Goal: Communication & Community: Share content

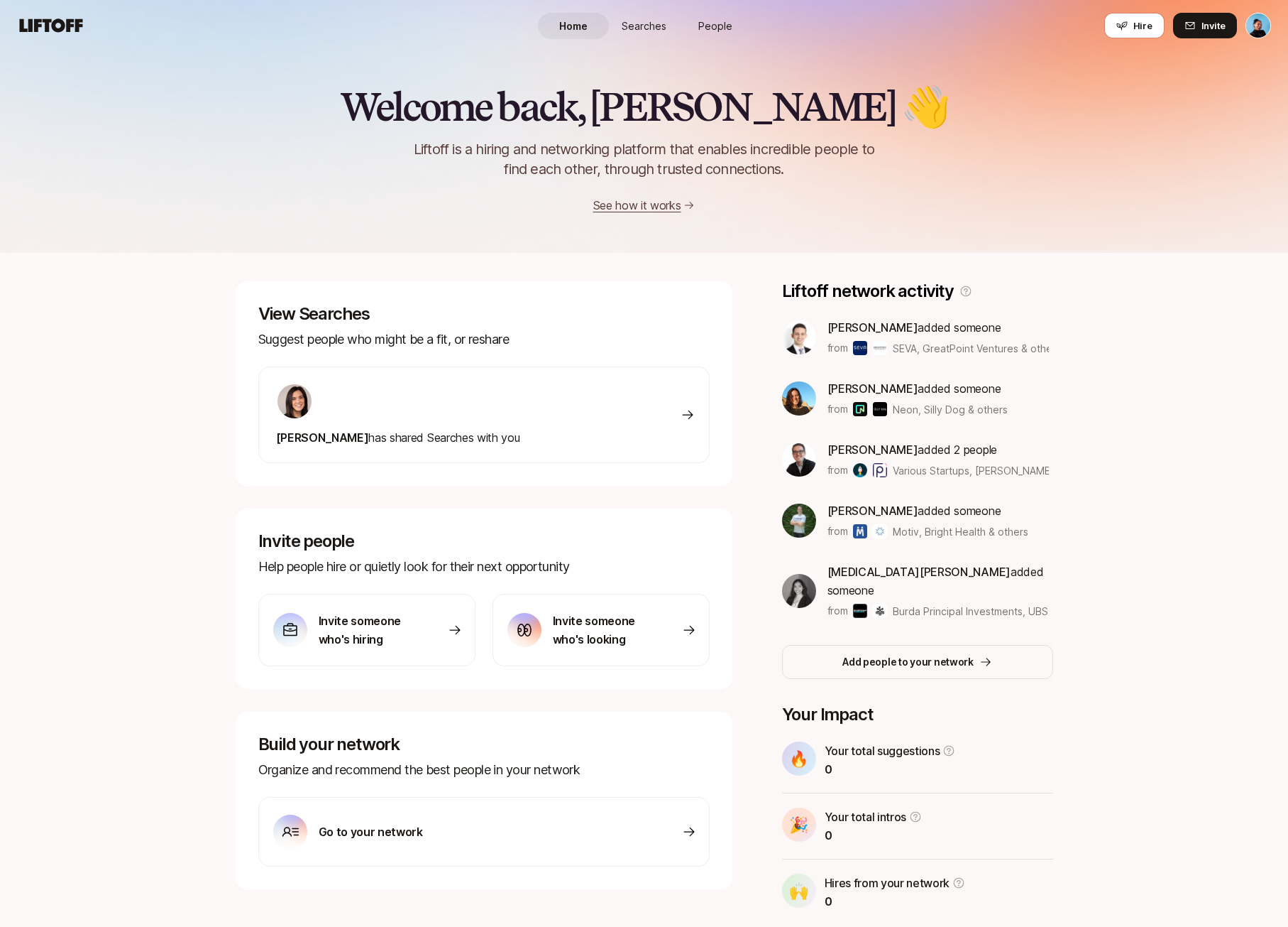
click at [718, 21] on span "People" at bounding box center [716, 26] width 34 height 15
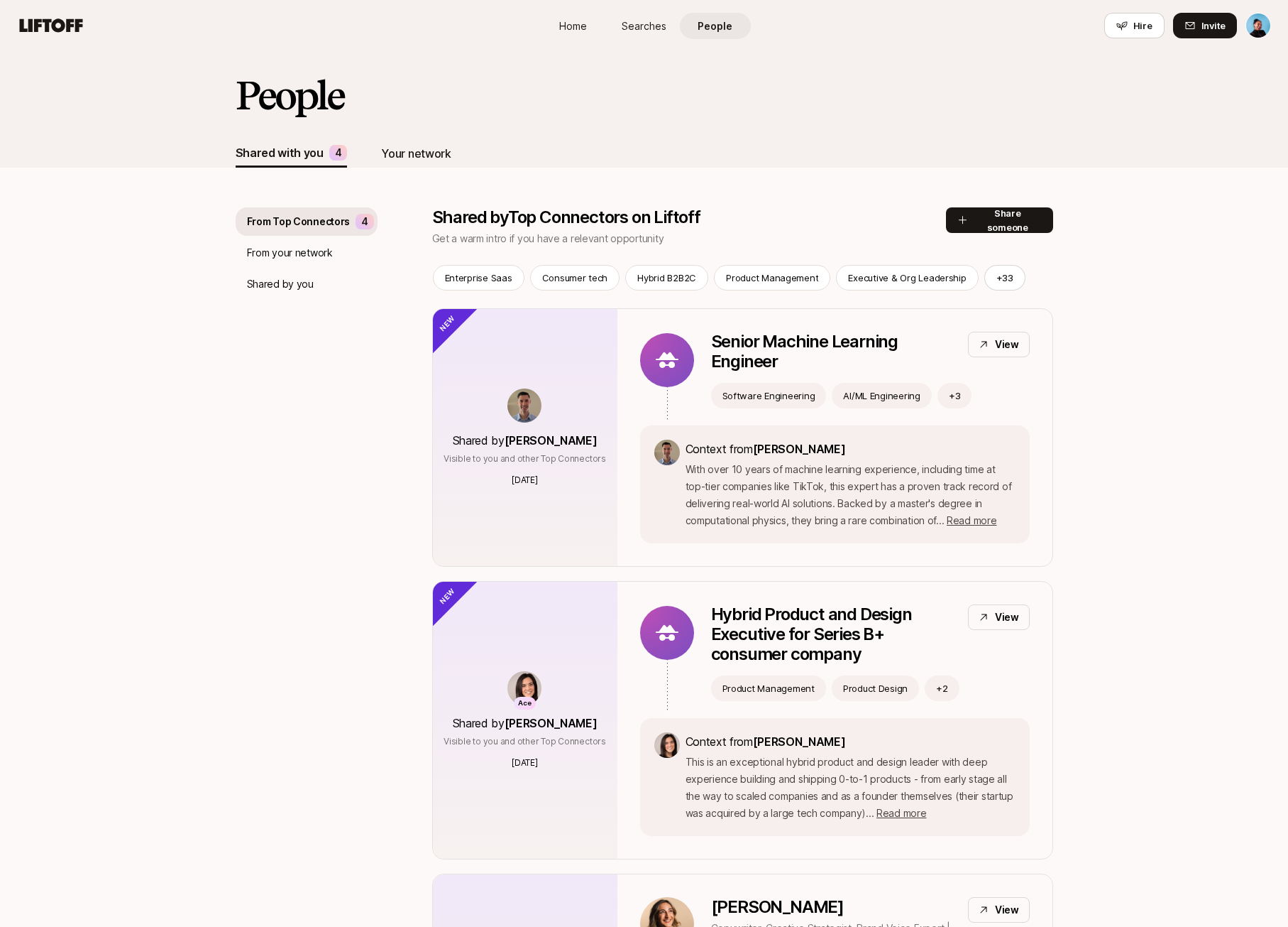
click at [396, 141] on div "Your network" at bounding box center [416, 154] width 69 height 29
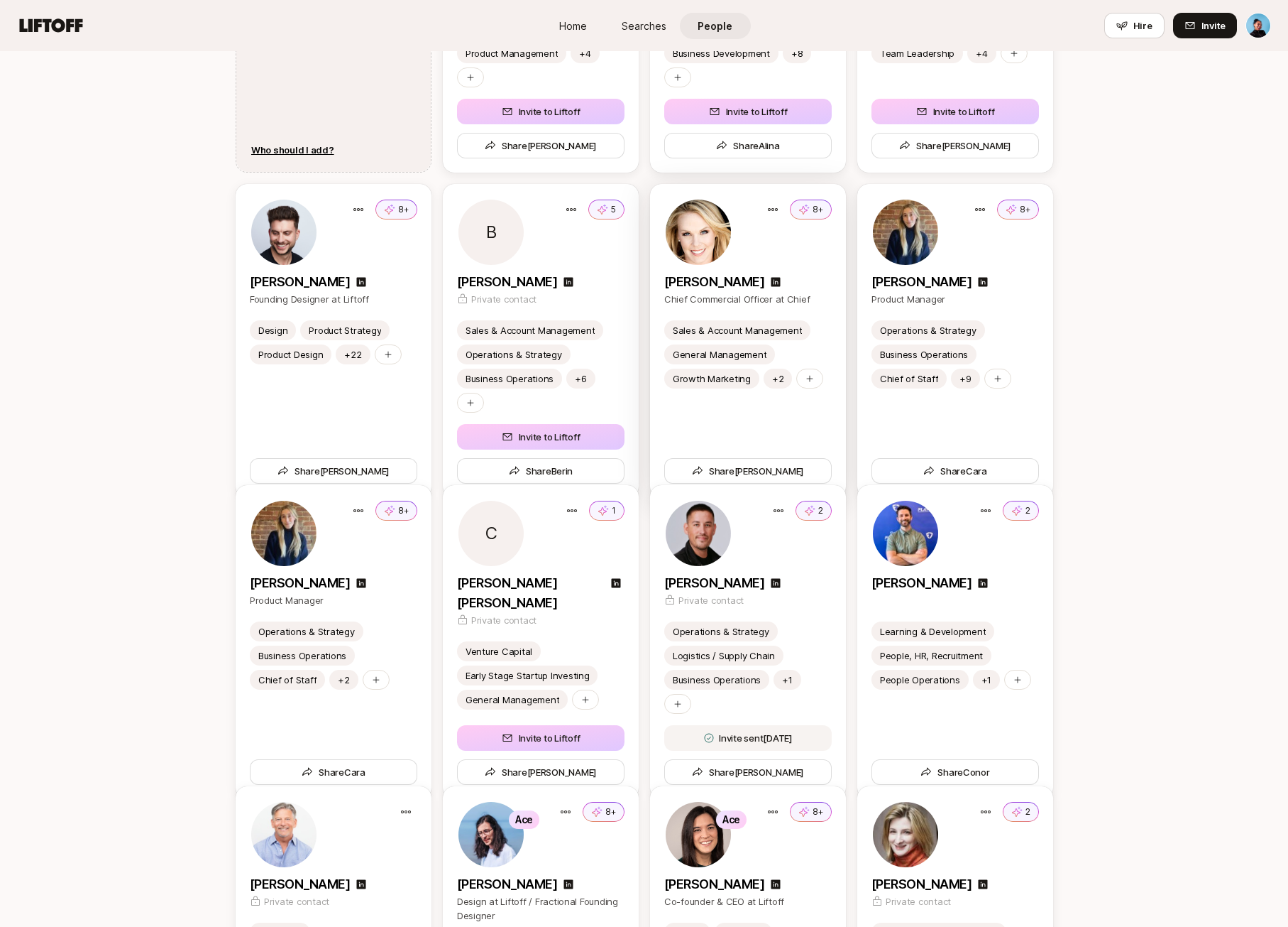
scroll to position [1513, 0]
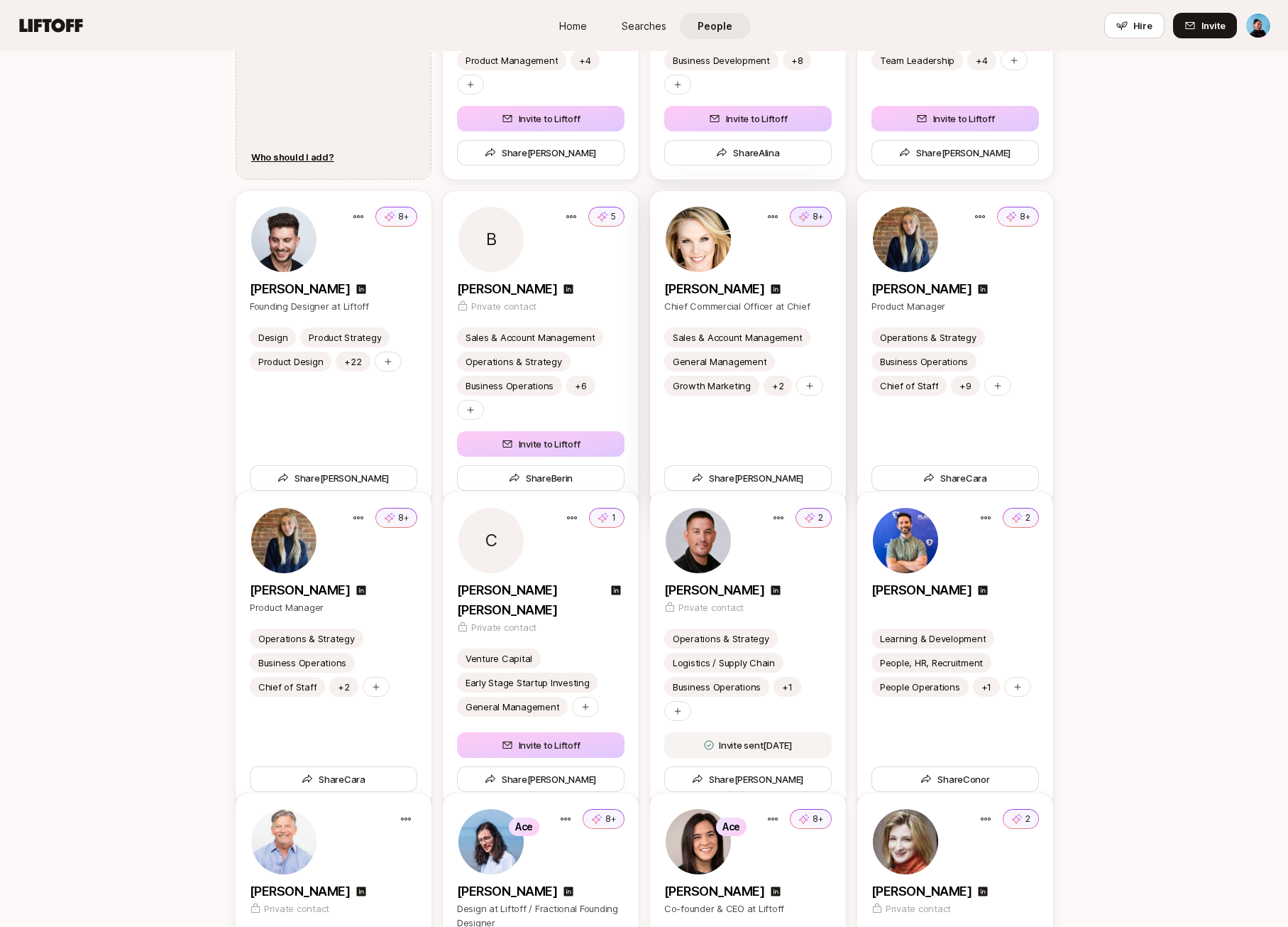
click at [808, 221] on icon at bounding box center [804, 217] width 11 height 14
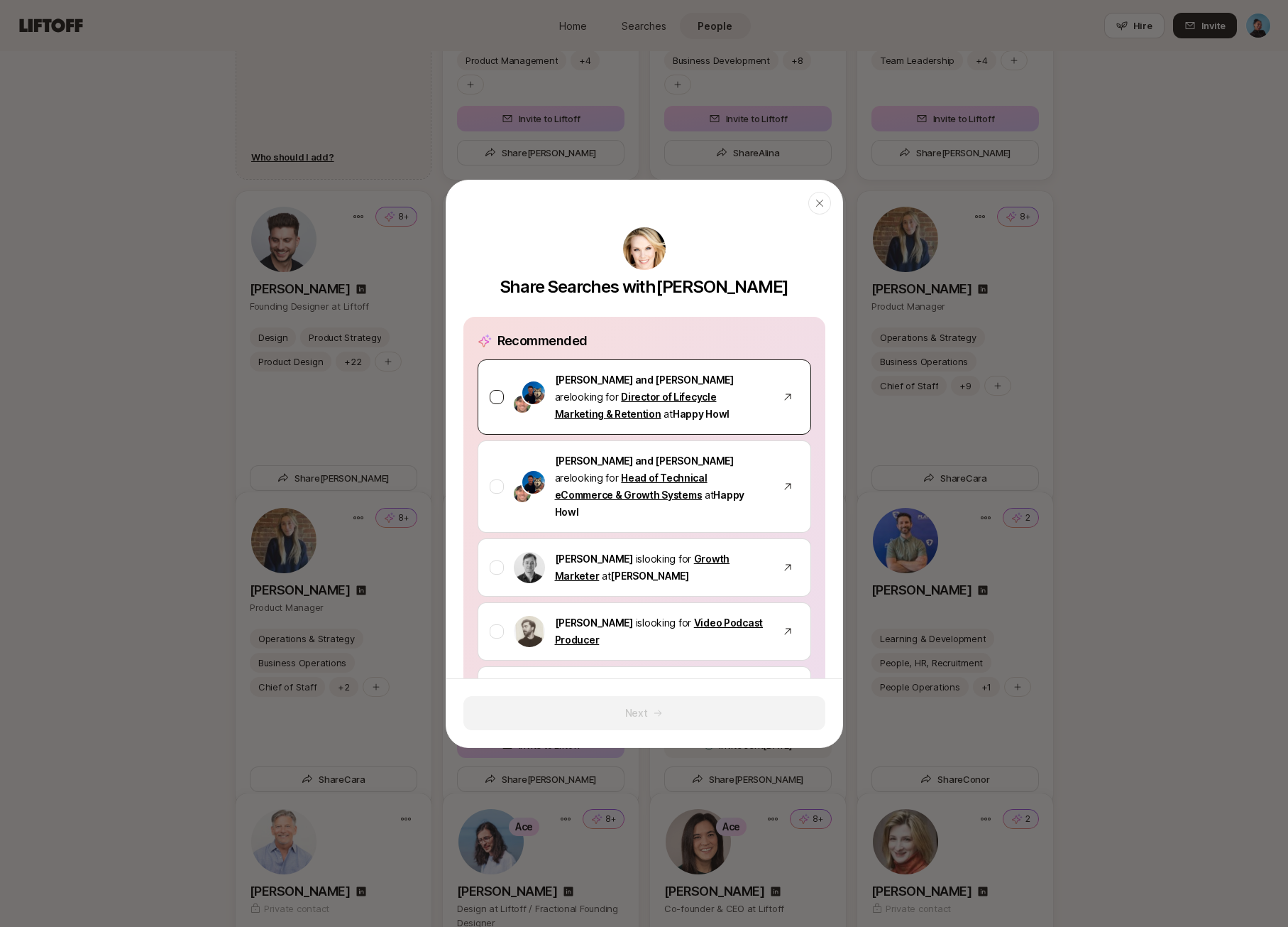
click at [498, 393] on div at bounding box center [497, 397] width 14 height 14
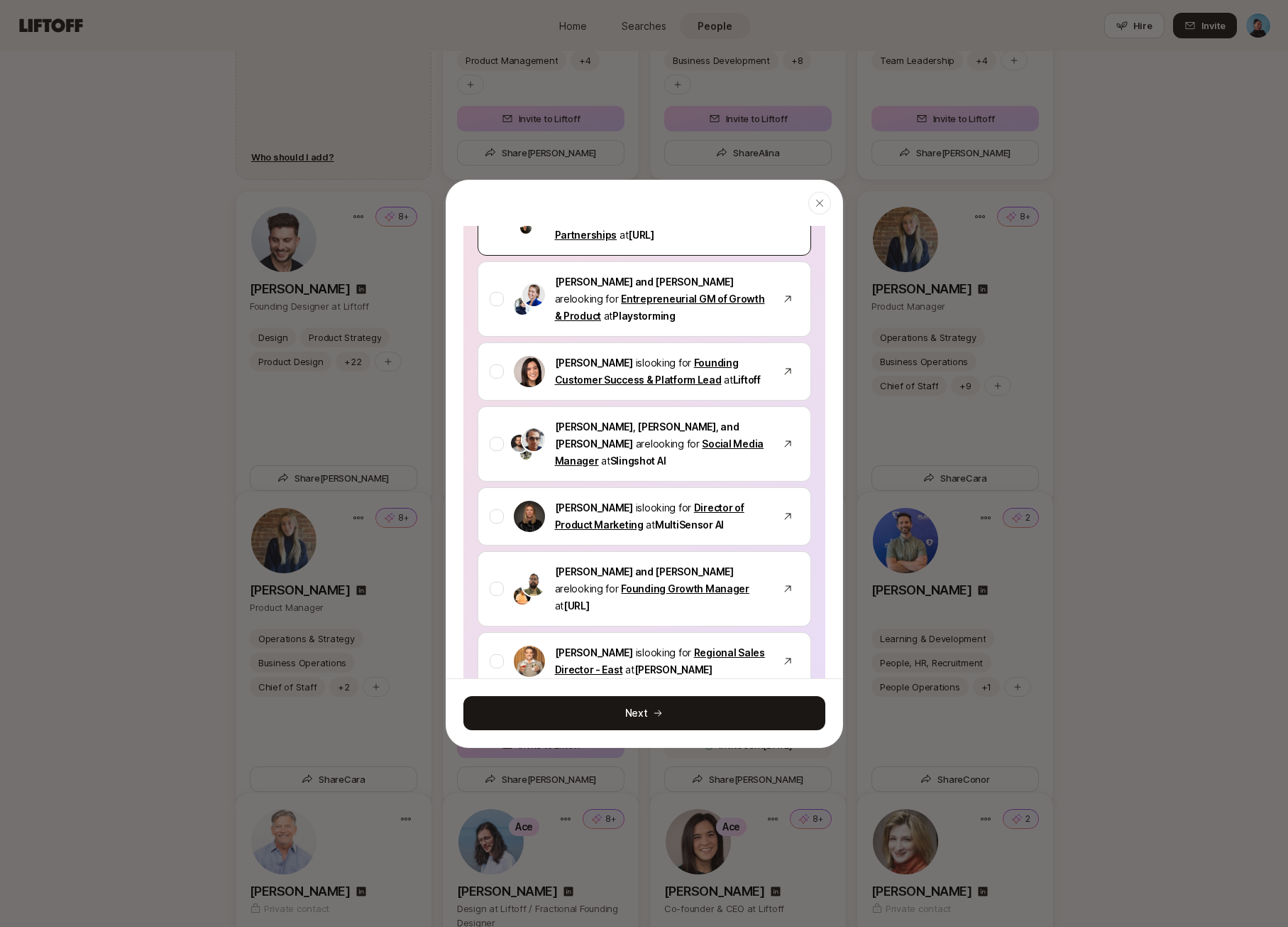
scroll to position [572, 0]
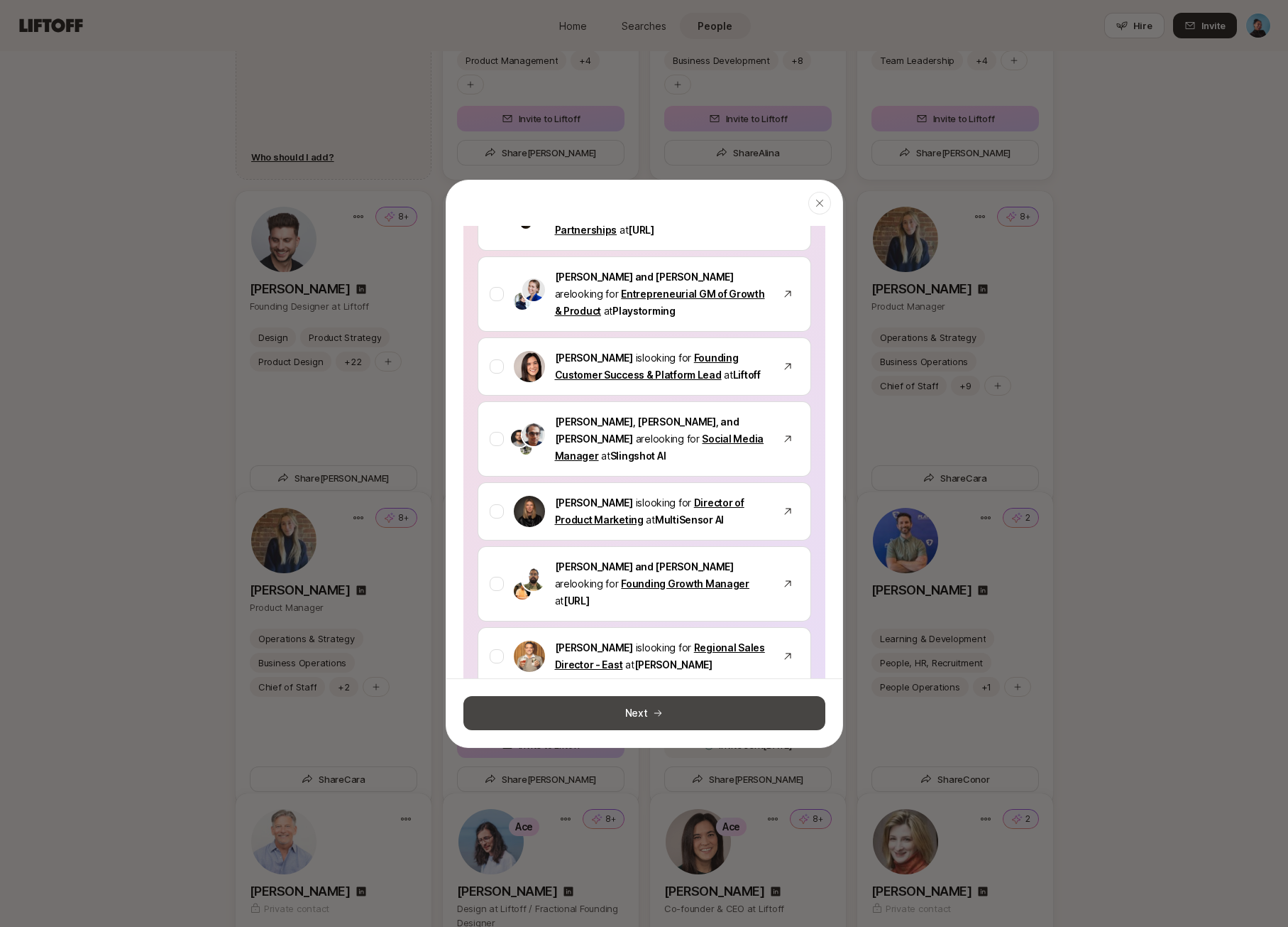
click at [650, 714] on button "Next" at bounding box center [644, 713] width 362 height 34
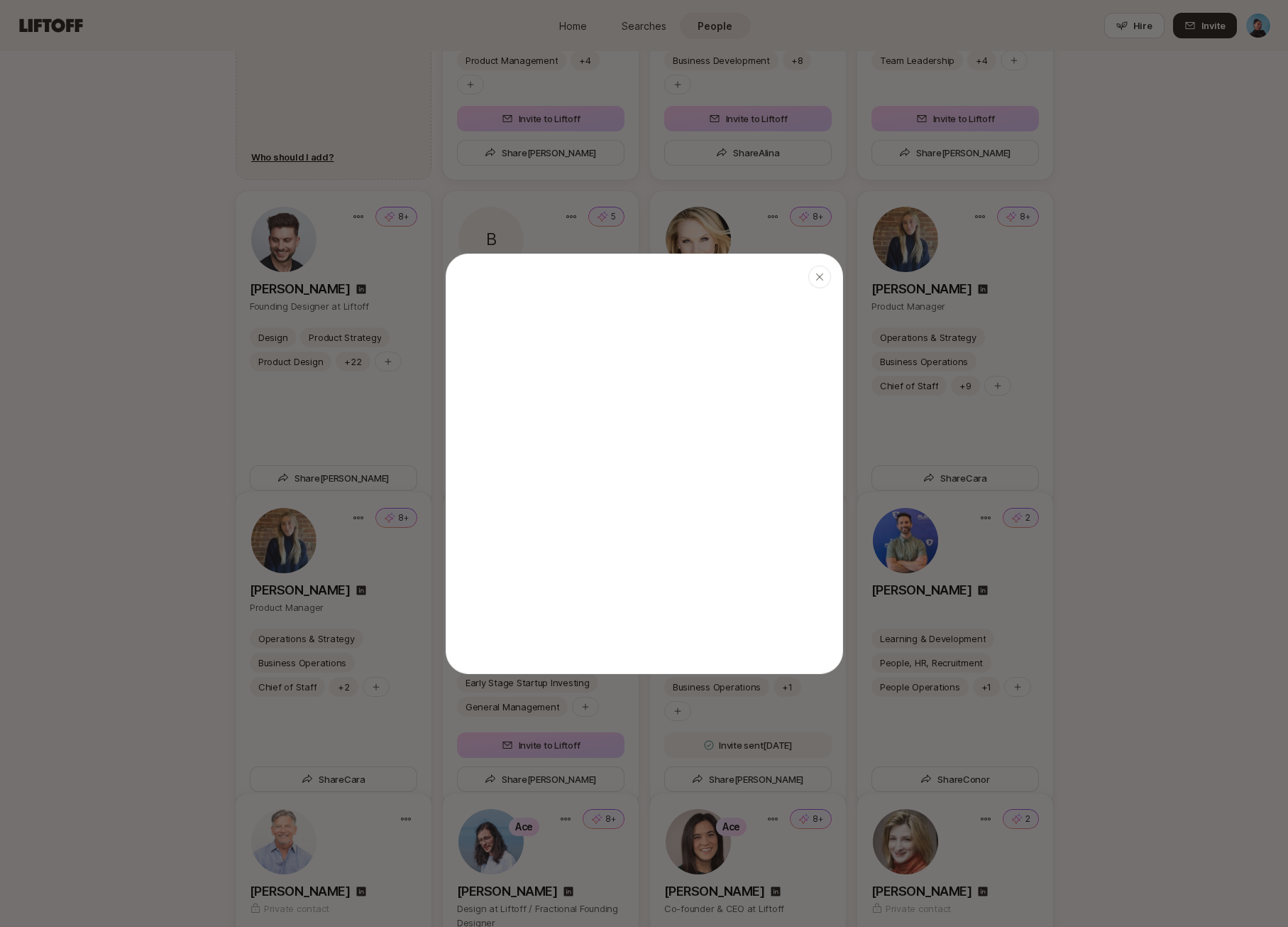
scroll to position [0, 0]
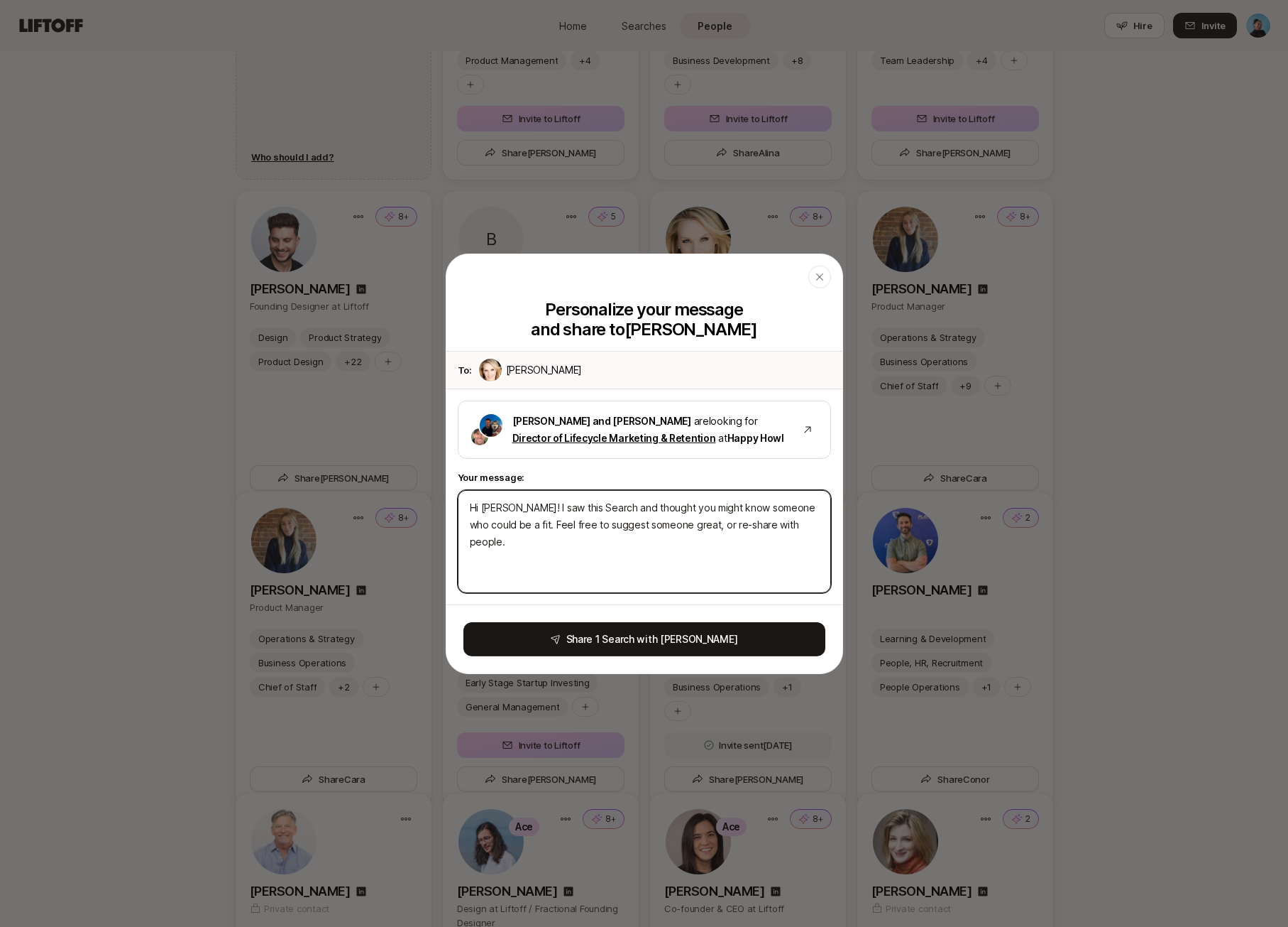
drag, startPoint x: 519, startPoint y: 506, endPoint x: 529, endPoint y: 520, distance: 17.2
click at [529, 520] on textarea "Hi [PERSON_NAME]! I saw this Search and thought you might know someone who coul…" at bounding box center [644, 541] width 374 height 103
type textarea "x"
type textarea "Hi [PERSON_NAME]! T Feel free to suggest someone great, or re-share with people."
type textarea "x"
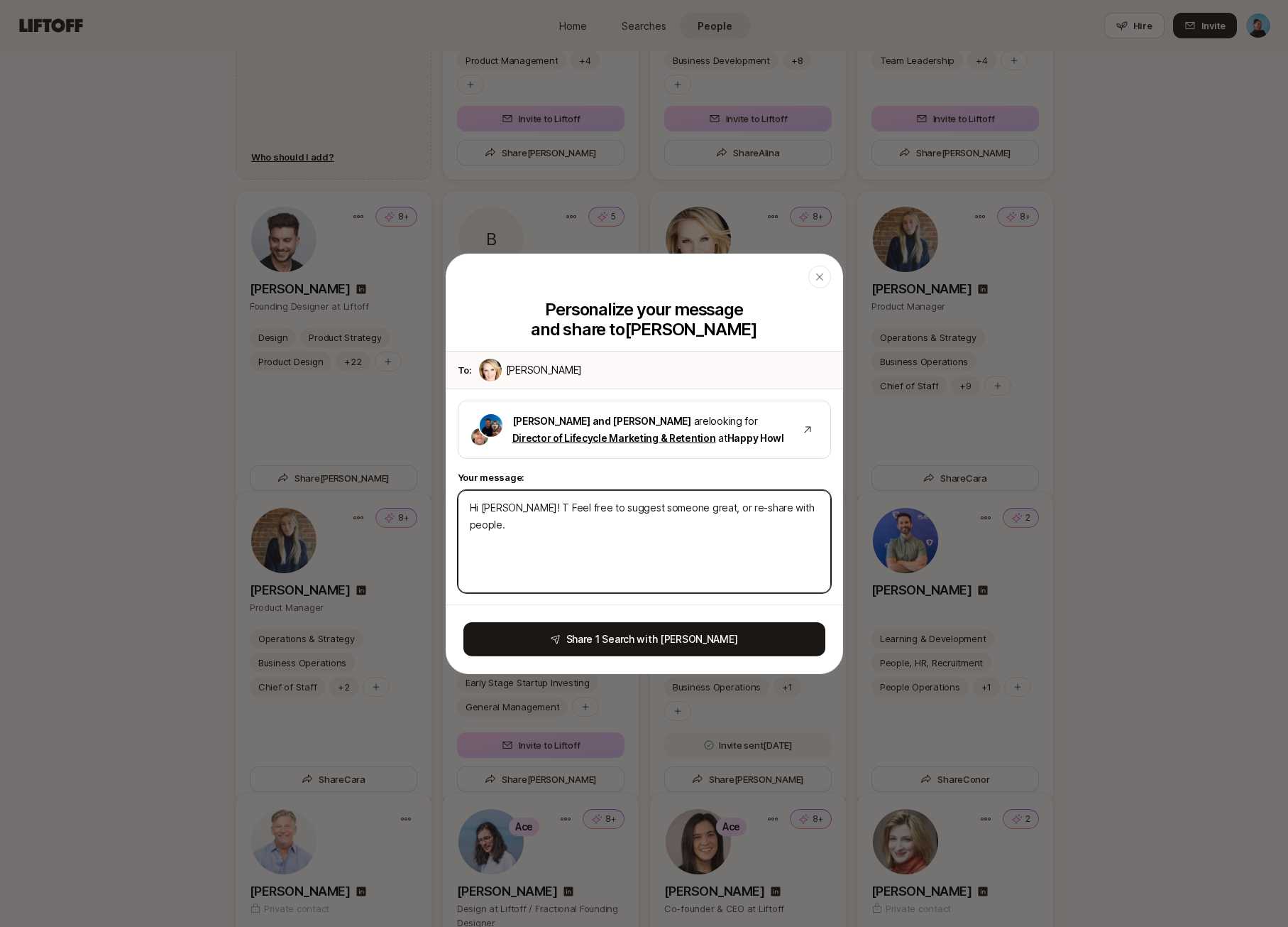
type textarea "Hi [PERSON_NAME]! Th Feel free to suggest someone great, or re-share with peopl…"
type textarea "x"
type textarea "Hi [PERSON_NAME]! Tho Feel free to suggest someone great, or re-share with peop…"
type textarea "x"
type textarea "Hi [PERSON_NAME]! Thoug Feel free to suggest someone great, or re-share with pe…"
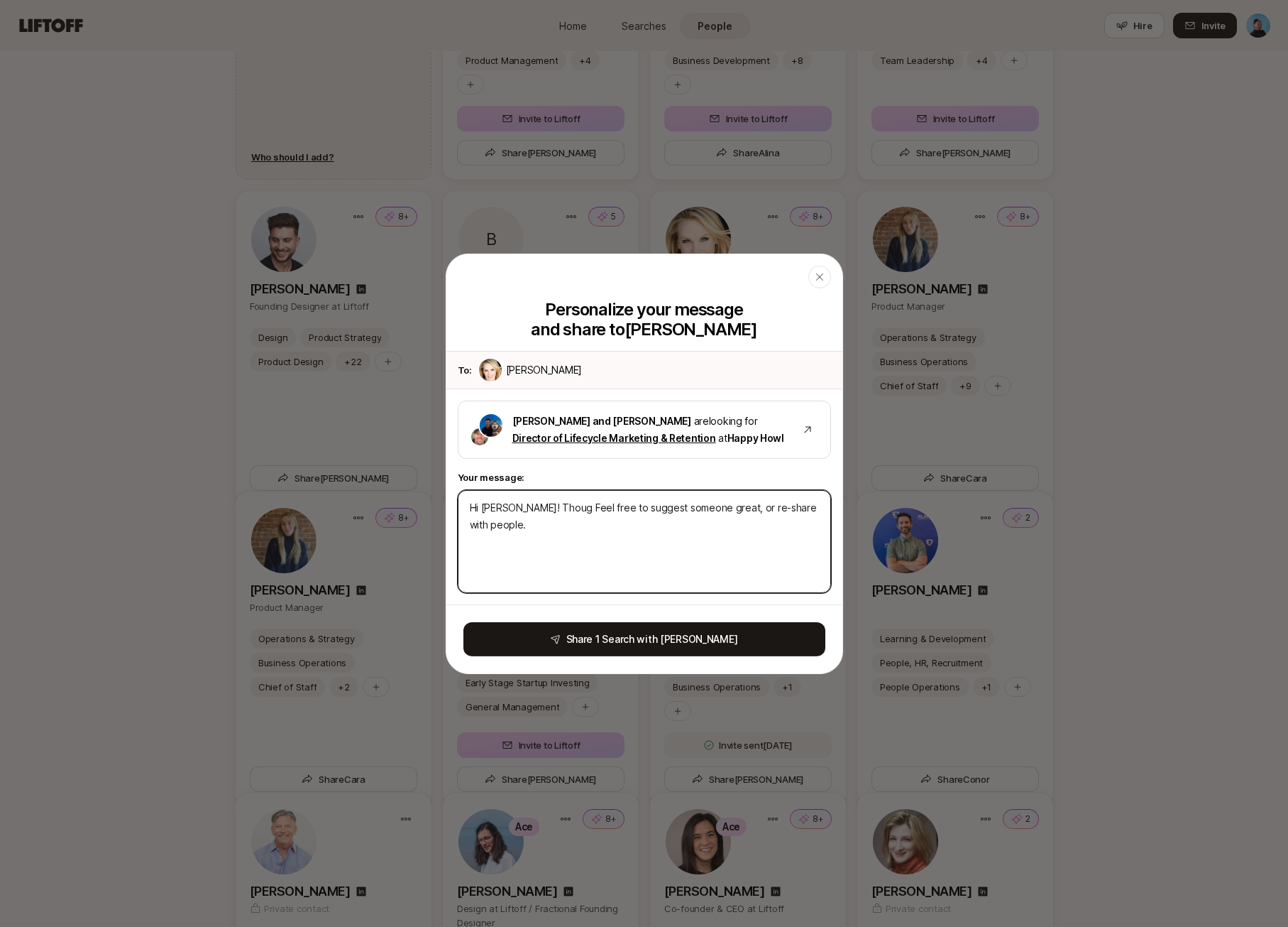
type textarea "x"
type textarea "Hi [PERSON_NAME]! Though Feel free to suggest someone great, or re-share with p…"
type textarea "x"
type textarea "Hi [PERSON_NAME]! Thought Feel free to suggest someone great, or re-share with …"
type textarea "x"
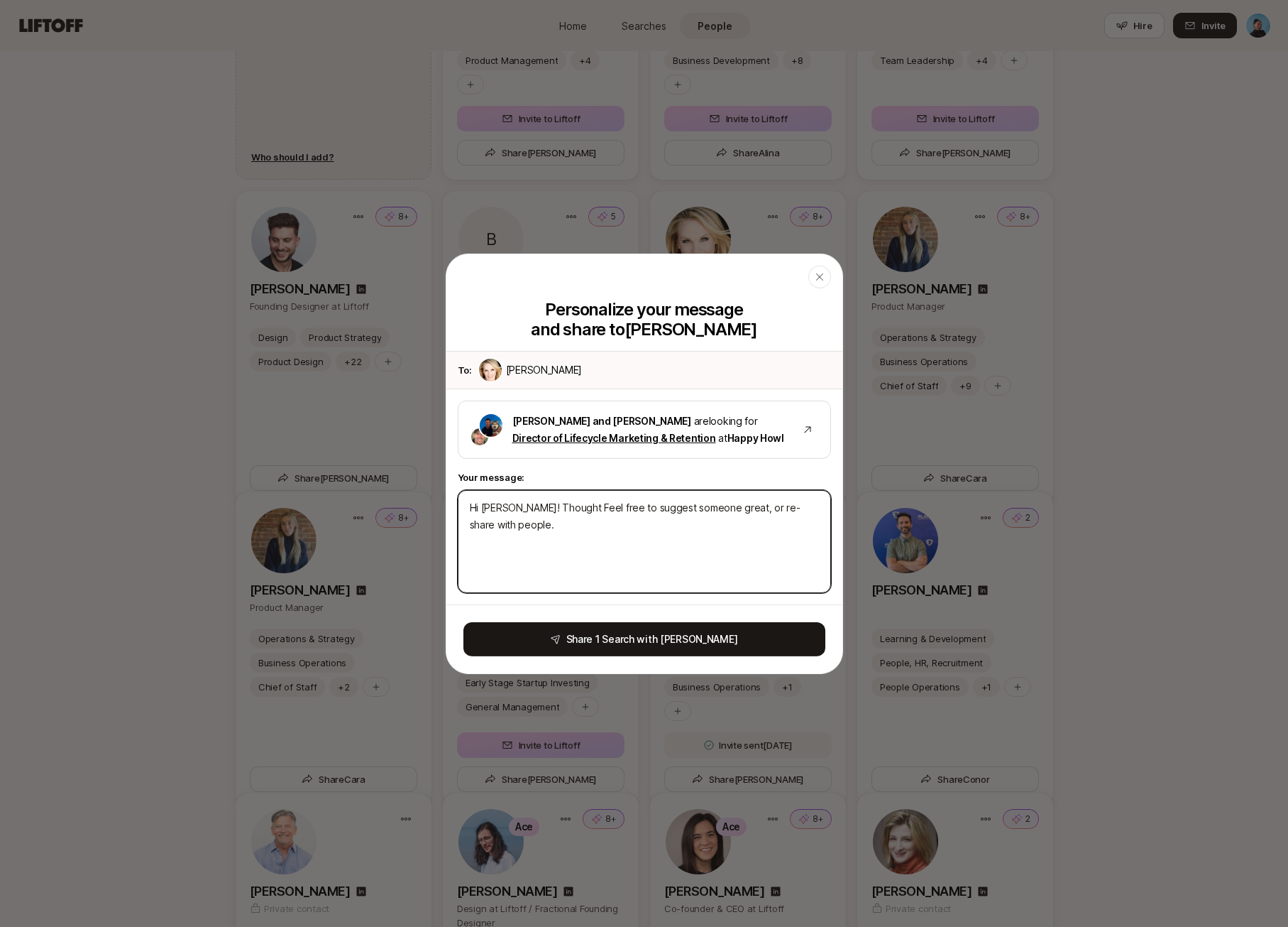
type textarea "Hi [PERSON_NAME]! Thought Feel free to suggest someone great, or re-share with …"
type textarea "x"
type textarea "Hi [PERSON_NAME]! Thought o Feel free to suggest someone great, or re-share wit…"
type textarea "x"
type textarea "Hi [PERSON_NAME]! Thought of Feel free to suggest someone great, or re-share wi…"
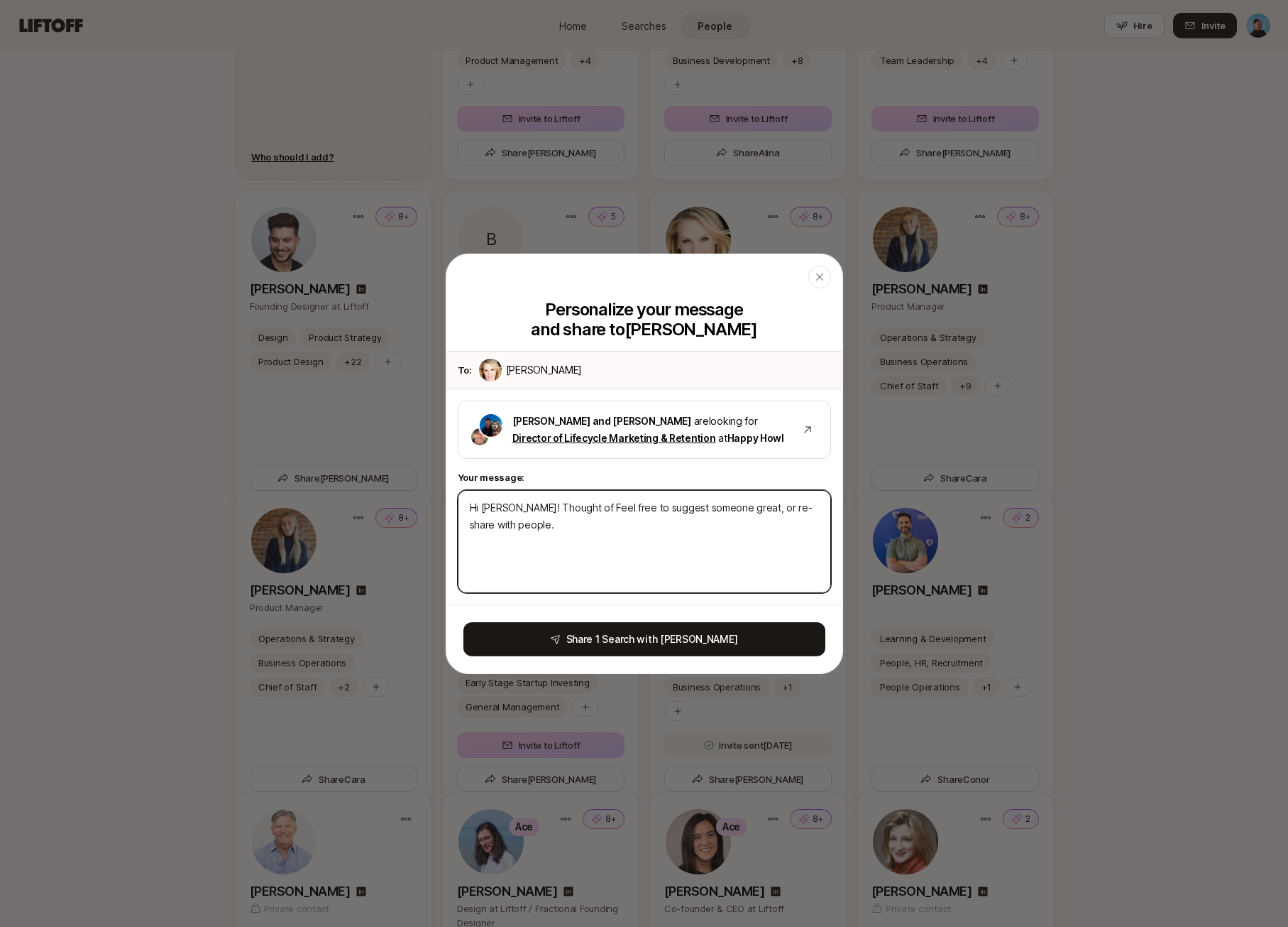
type textarea "x"
type textarea "Hi [PERSON_NAME]! Thought of Feel free to suggest someone great, or re-share wi…"
type textarea "x"
type textarea "Hi [PERSON_NAME]! Thought of y Feel free to suggest someone great, or re-share …"
type textarea "x"
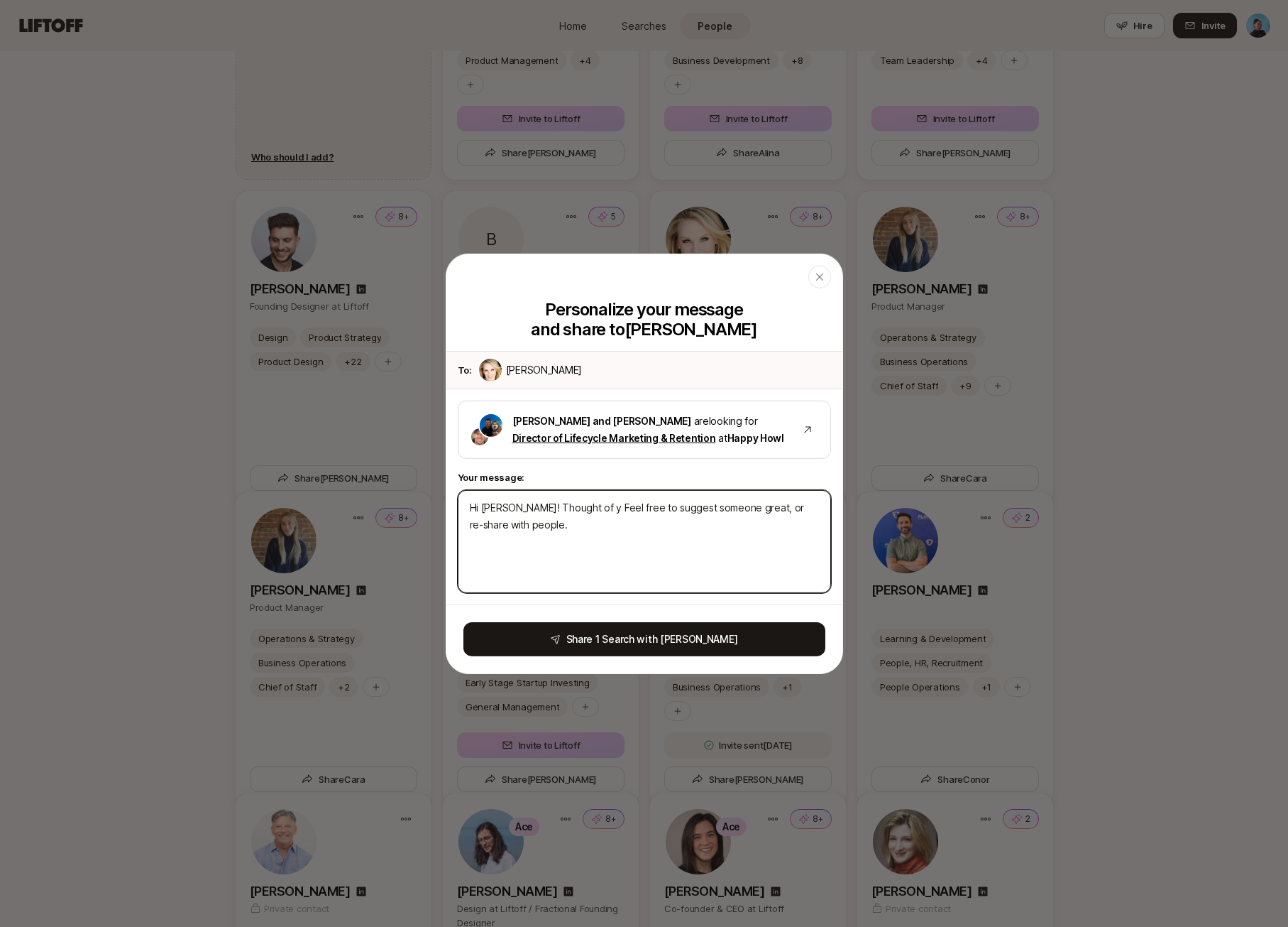
type textarea "Hi [PERSON_NAME]! Thought of yo Feel free to suggest someone great, or re-share…"
type textarea "x"
type textarea "Hi [PERSON_NAME]! Thought of you Feel free to suggest someone great, or re-shar…"
type textarea "x"
type textarea "Hi [PERSON_NAME]! Thought of you Feel free to suggest someone great, or re-shar…"
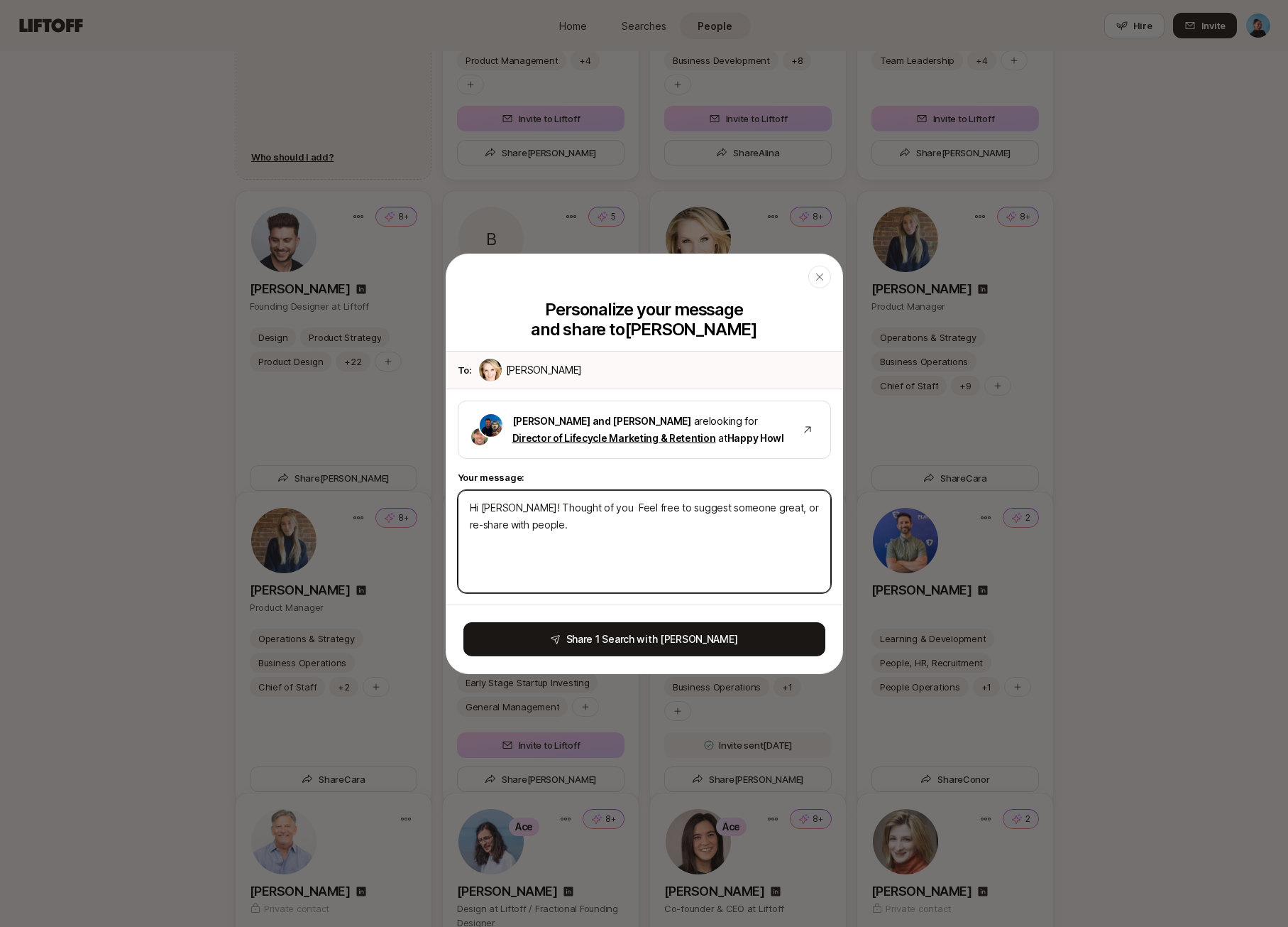
type textarea "x"
type textarea "Hi [PERSON_NAME]! Thought of you f Feel free to suggest someone great, or re-sh…"
type textarea "x"
type textarea "Hi [PERSON_NAME]! Thought of you fo Feel free to suggest someone great, or re-s…"
type textarea "x"
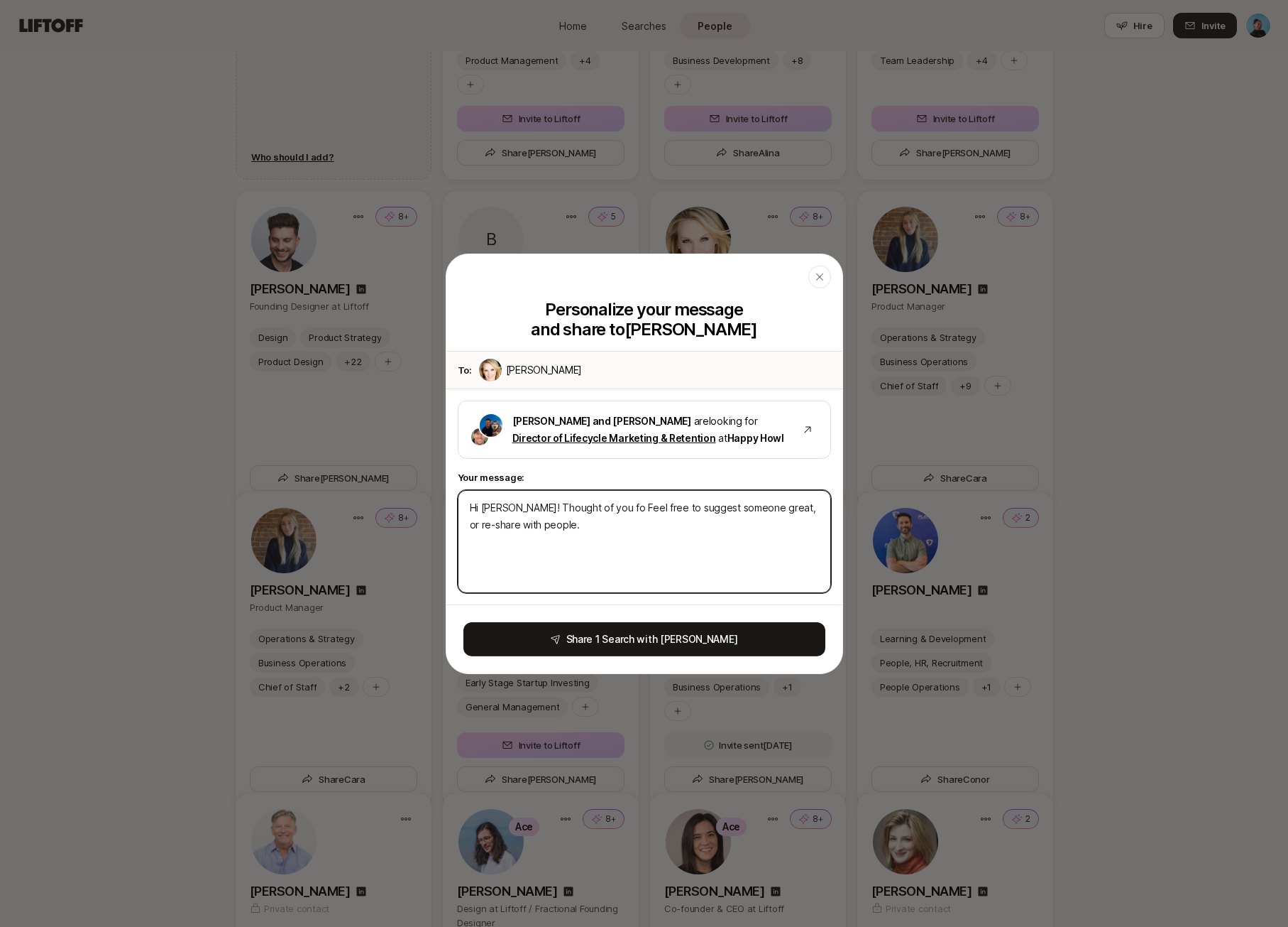
type textarea "Hi [PERSON_NAME]! Thought of you for Feel free to suggest someone great, or re-…"
type textarea "x"
type textarea "Hi [PERSON_NAME]! Thought of you for Feel free to suggest someone great, or re-…"
type textarea "x"
type textarea "Hi [PERSON_NAME]! Thought of you for t Feel free to suggest someone great, or r…"
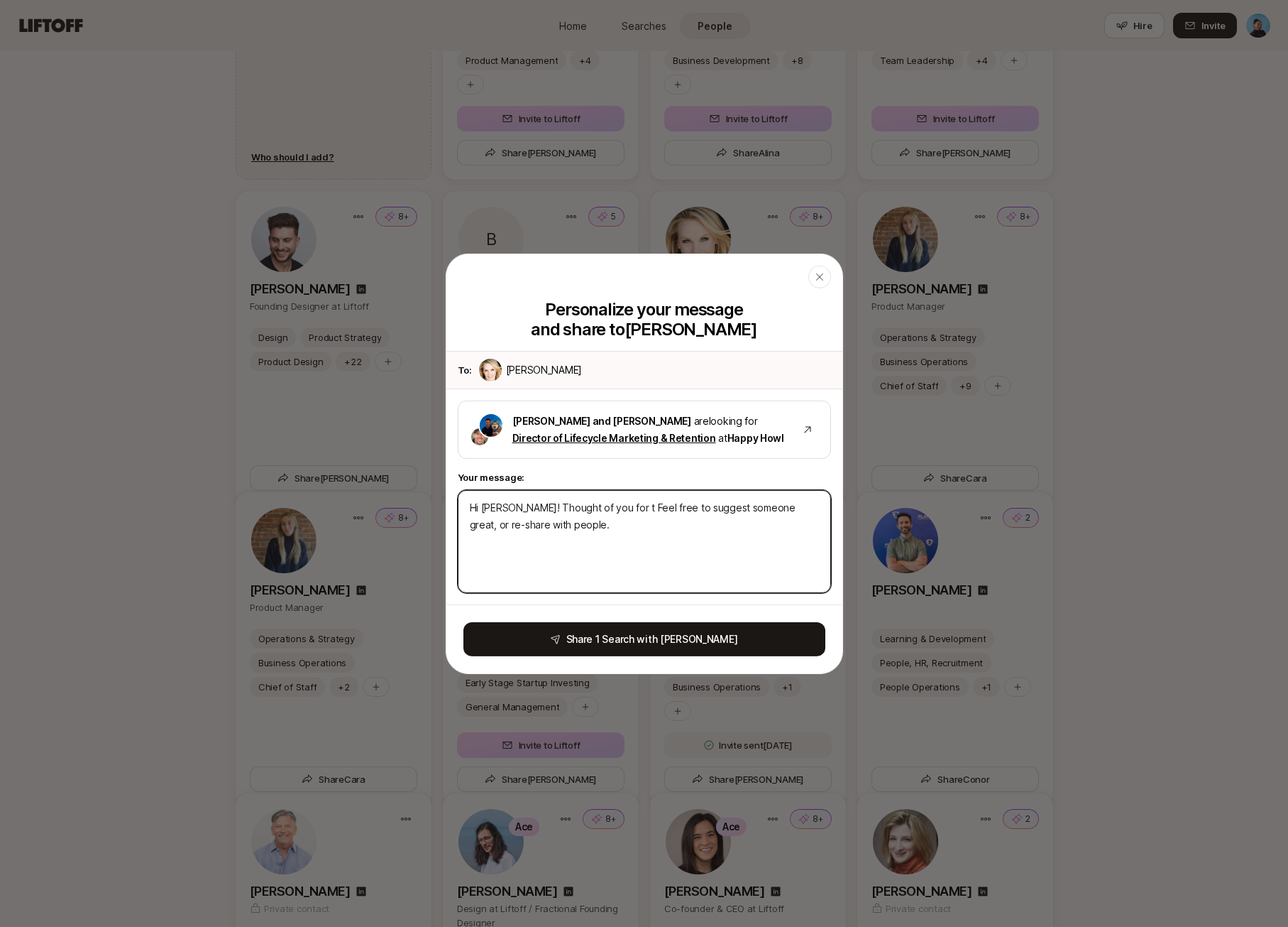
type textarea "x"
type textarea "Hi [PERSON_NAME]! Thought of you for th Feel free to suggest someone great, or …"
type textarea "x"
type textarea "Hi [PERSON_NAME]! Thought of you for thi Feel free to suggest someone great, or…"
type textarea "x"
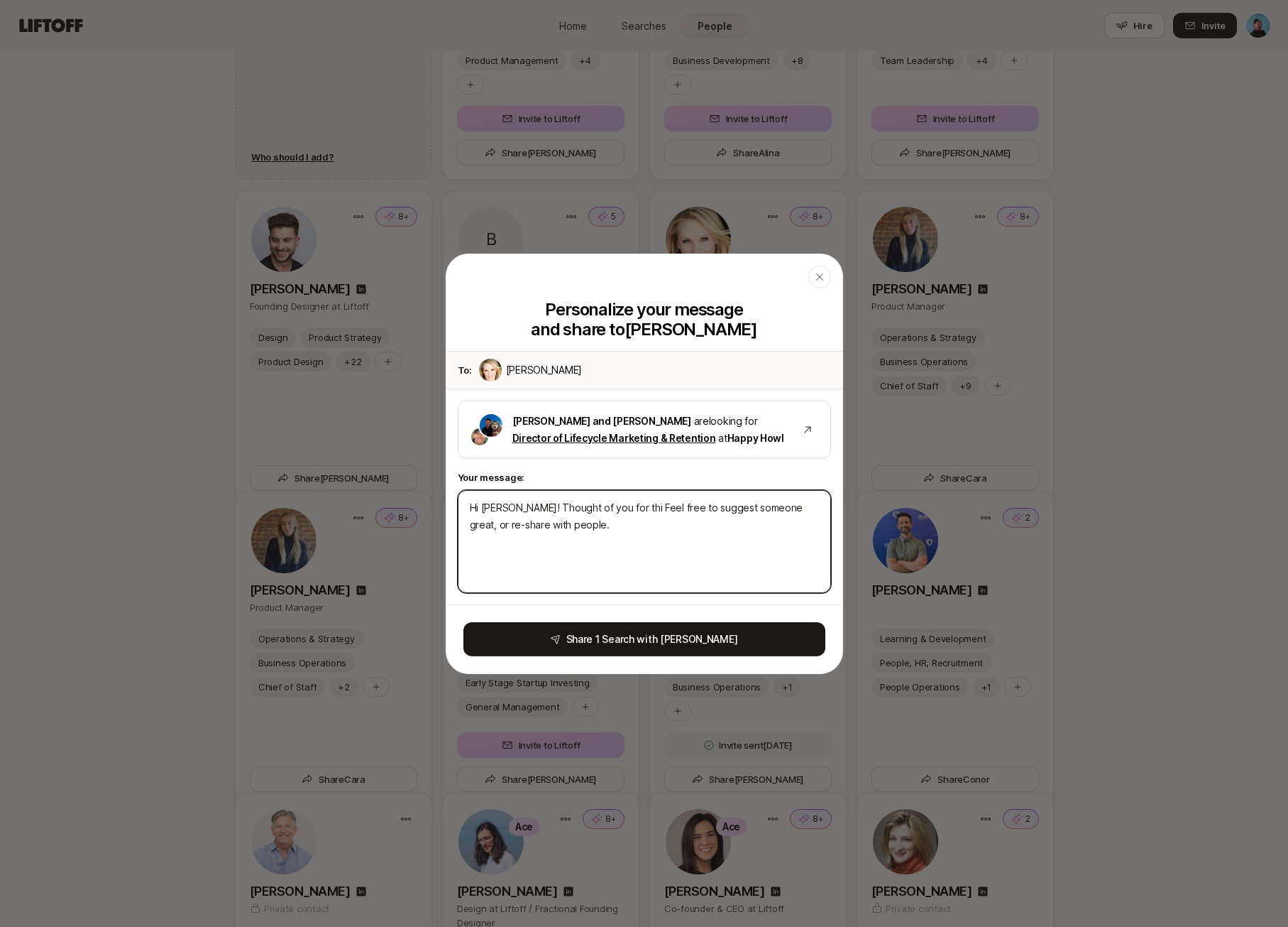
type textarea "Hi [PERSON_NAME]! Thought of you for this Feel free to suggest someone great, o…"
type textarea "x"
type textarea "Hi [PERSON_NAME]! Thought of you for this Feel free to suggest someone great, o…"
type textarea "x"
type textarea "Hi [PERSON_NAME]! Thought of you for this o Feel free to suggest someone great,…"
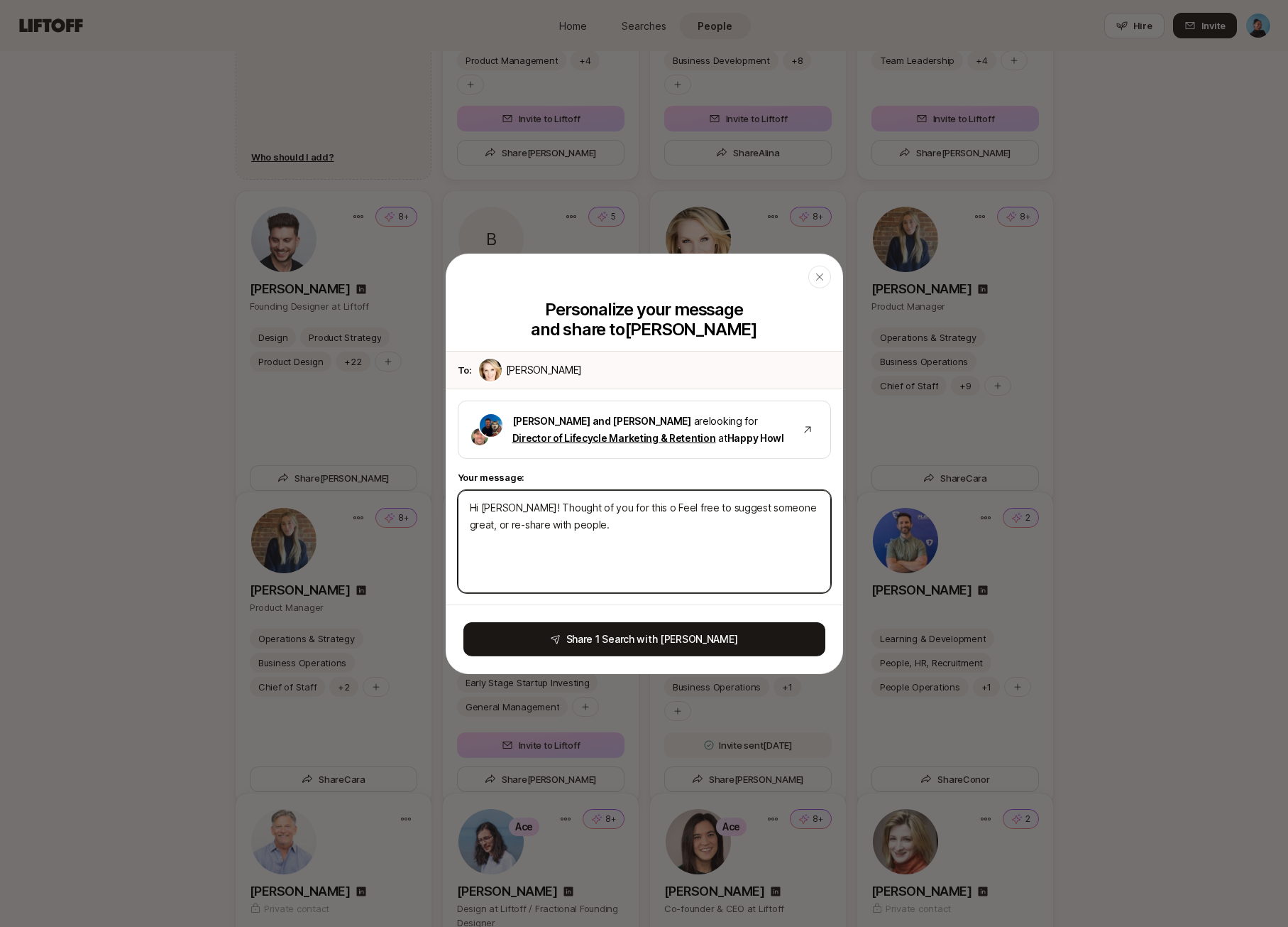
type textarea "x"
type textarea "Hi [PERSON_NAME]! Thought of you for this on Feel free to suggest someone great…"
type textarea "x"
type textarea "Hi [PERSON_NAME]! Thought of you for this one Feel free to suggest someone grea…"
type textarea "x"
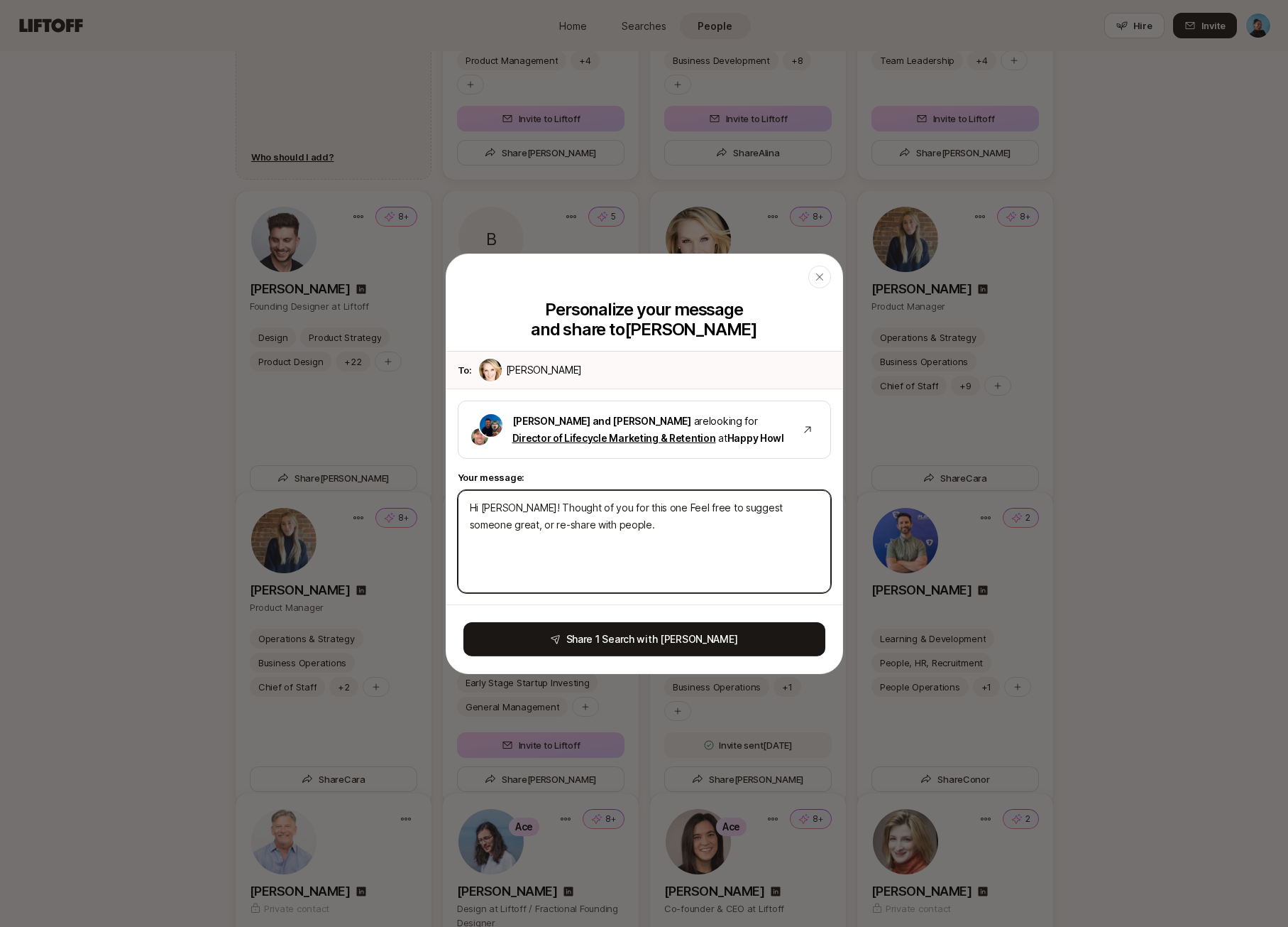
type textarea "Hi [PERSON_NAME]! Thought of you for this one Feel free to suggest someone grea…"
type textarea "x"
type textarea "Hi [PERSON_NAME]! Thought of you for this one – Feel free to suggest someone gr…"
type textarea "x"
type textarea "Hi [PERSON_NAME]! Thought of you for this one – Feel free to suggest someone gr…"
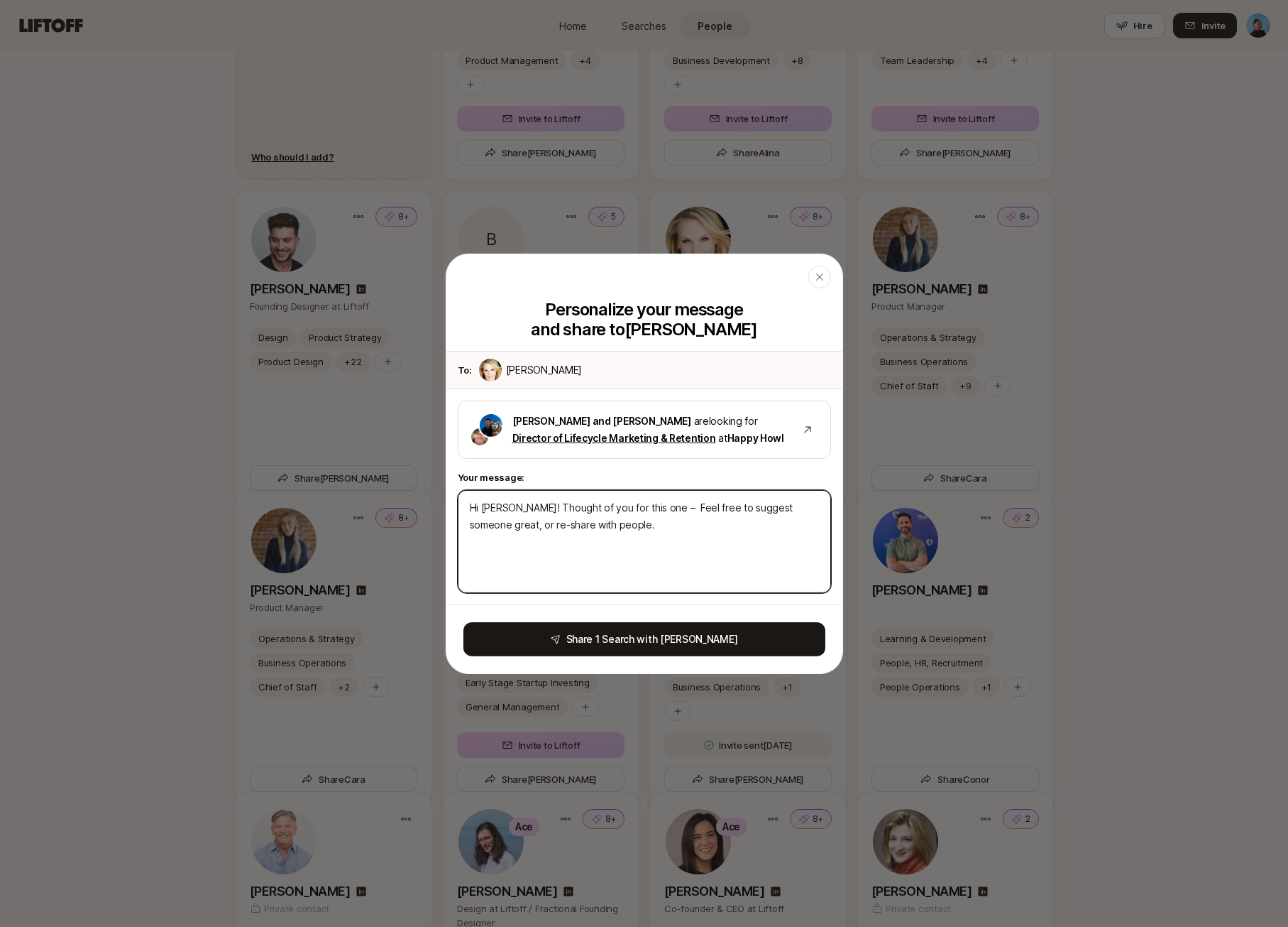
type textarea "x"
type textarea "Hi [PERSON_NAME]! Thought of you for this one – a Feel free to suggest someone …"
type textarea "x"
type textarea "Hi [PERSON_NAME]! Thought of you for this one – an Feel free to suggest someone…"
type textarea "x"
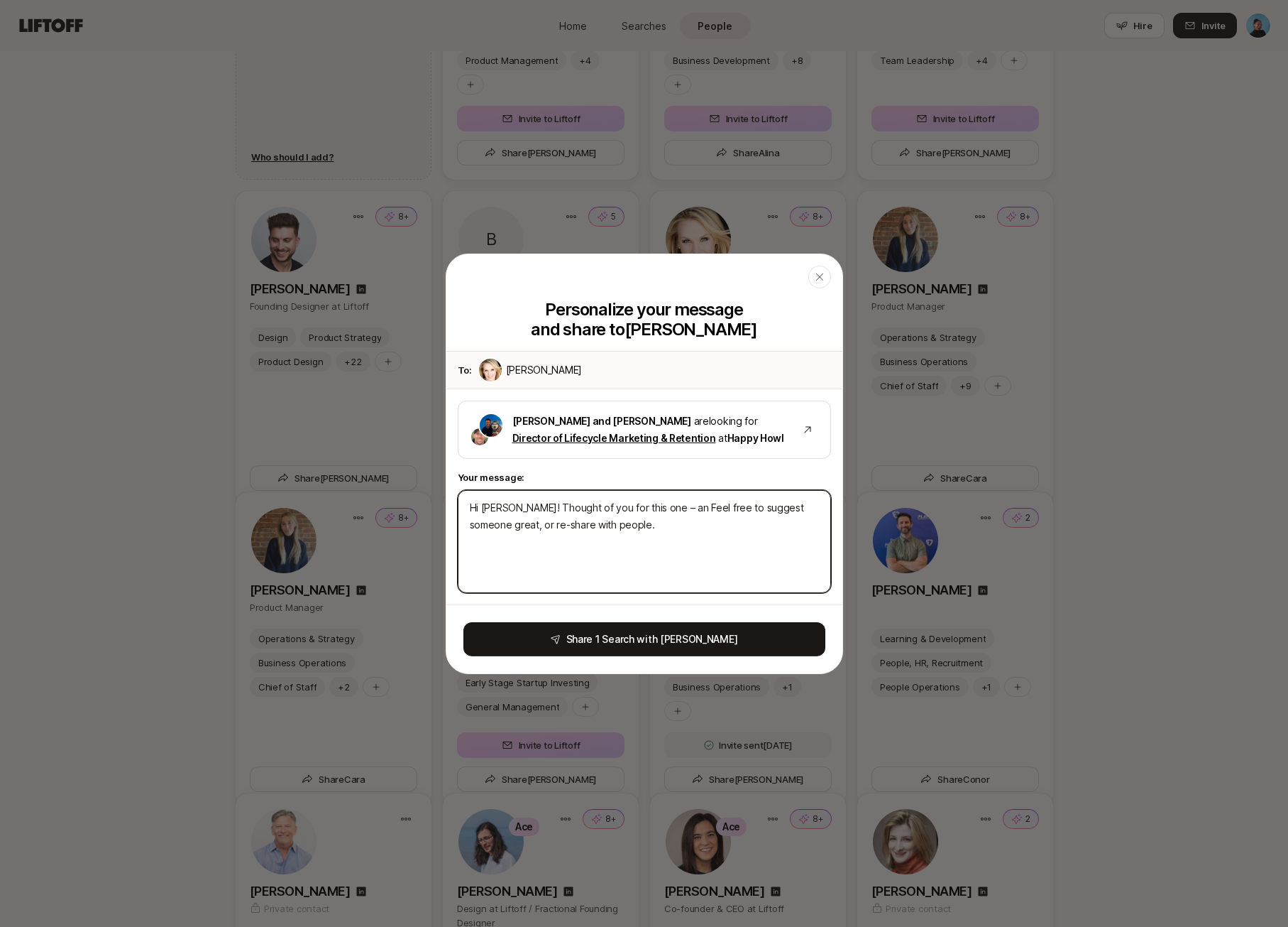
type textarea "Hi [PERSON_NAME]! Thought of you for this one – any Feel free to suggest someon…"
type textarea "x"
type textarea "Hi [PERSON_NAME]! Thought of you for this one – anyo Feel free to suggest someo…"
type textarea "x"
type textarea "Hi [PERSON_NAME]! Thought of you for this one – anyon Feel free to suggest some…"
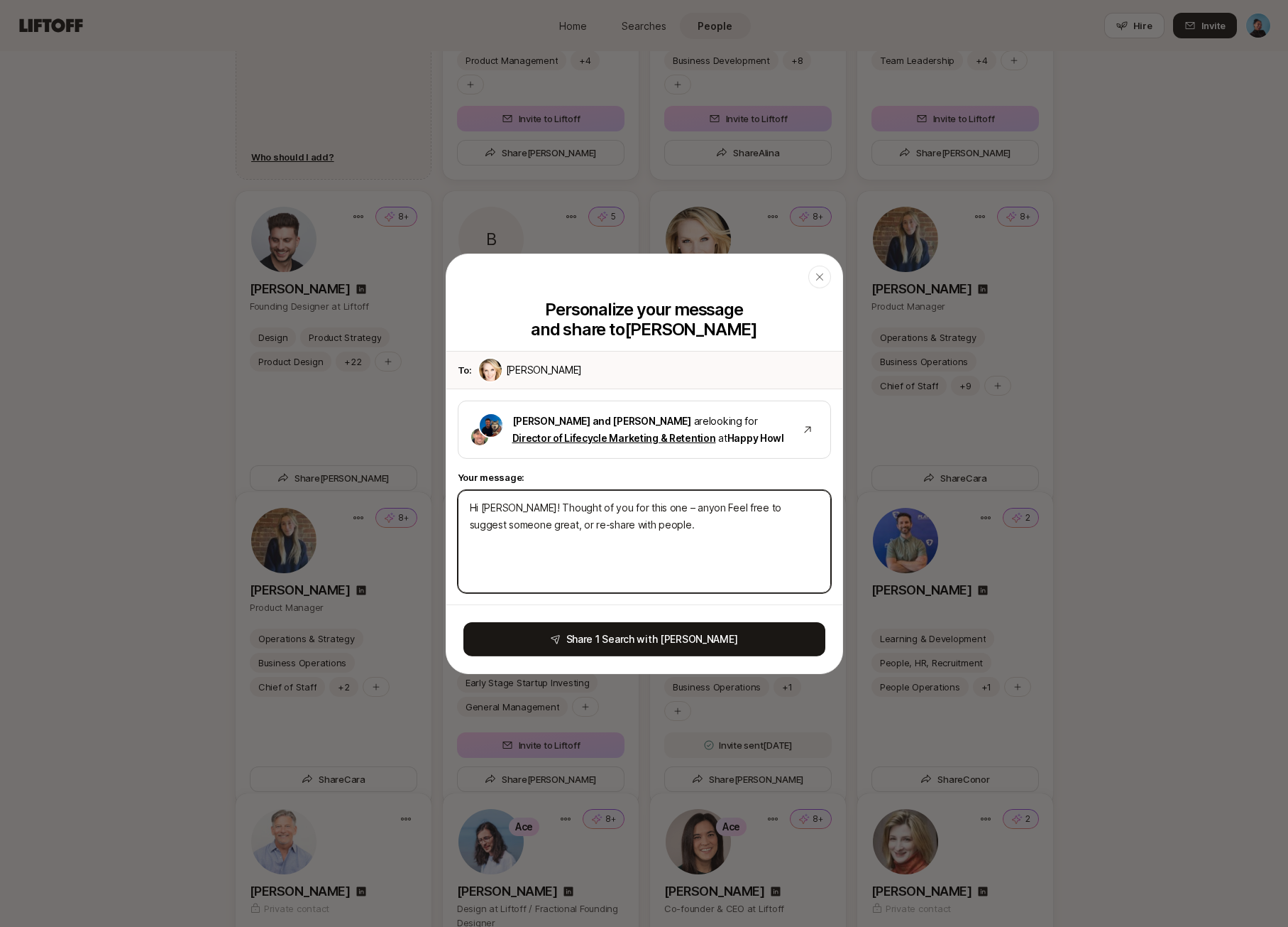
type textarea "x"
type textarea "Hi [PERSON_NAME]! Thought of you for this one – anyone Feel free to suggest som…"
type textarea "x"
type textarea "Hi [PERSON_NAME]! Thought of you for this one – anyone Feel free to suggest som…"
type textarea "x"
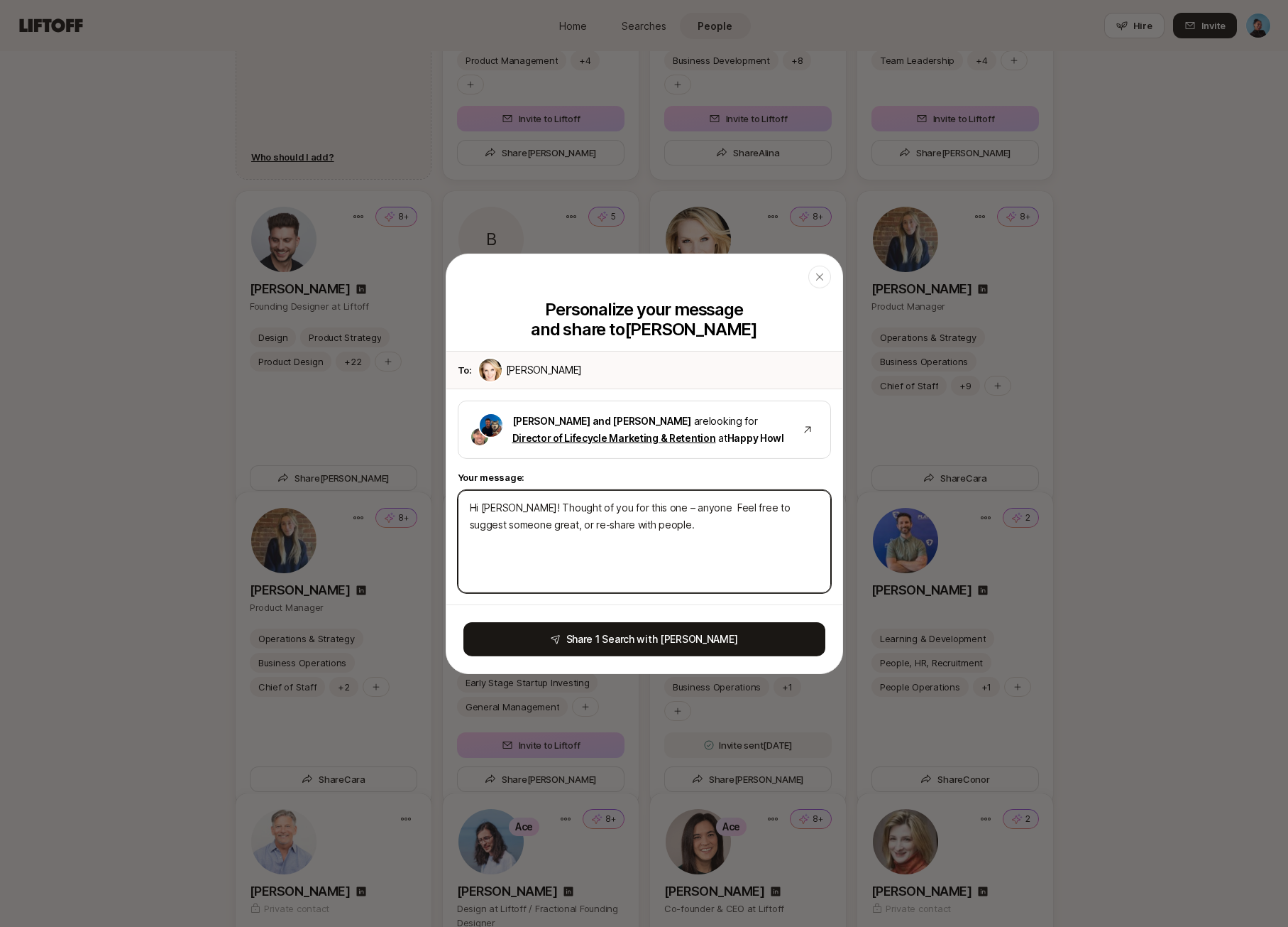
type textarea "Hi [PERSON_NAME]! Thought of you for this one – anyone i Feel free to suggest s…"
type textarea "x"
type textarea "Hi [PERSON_NAME]! Thought of you for this one – anyone in Feel free to suggest …"
type textarea "x"
type textarea "Hi [PERSON_NAME]! Thought of you for this one – anyone in Feel free to suggest …"
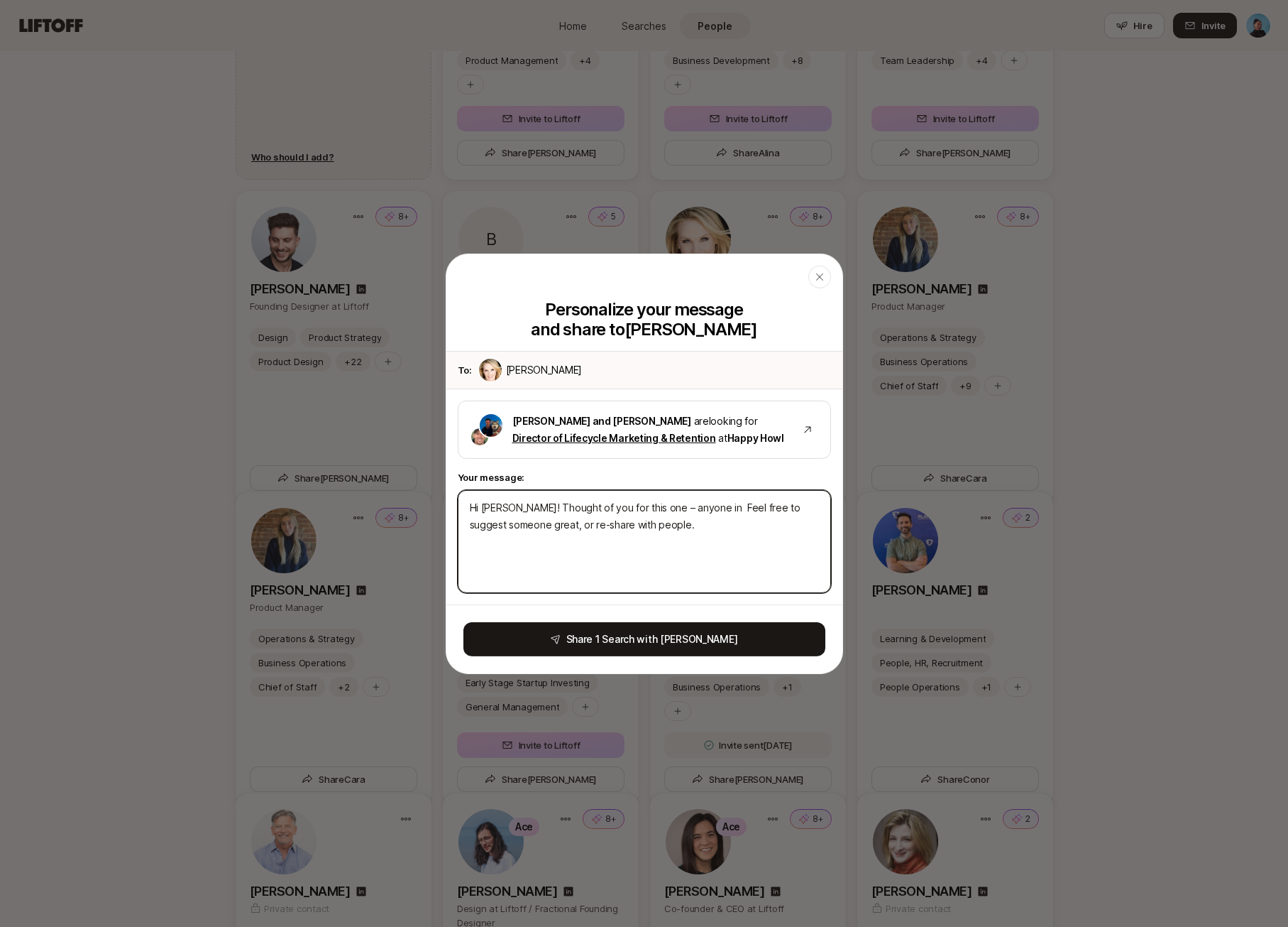
type textarea "x"
type textarea "Hi [PERSON_NAME]! Thought of you for this one – anyone in th Feel free to sugge…"
type textarea "x"
type textarea "Hi [PERSON_NAME]! Thought of you for this one – anyone in the Feel free to sugg…"
type textarea "x"
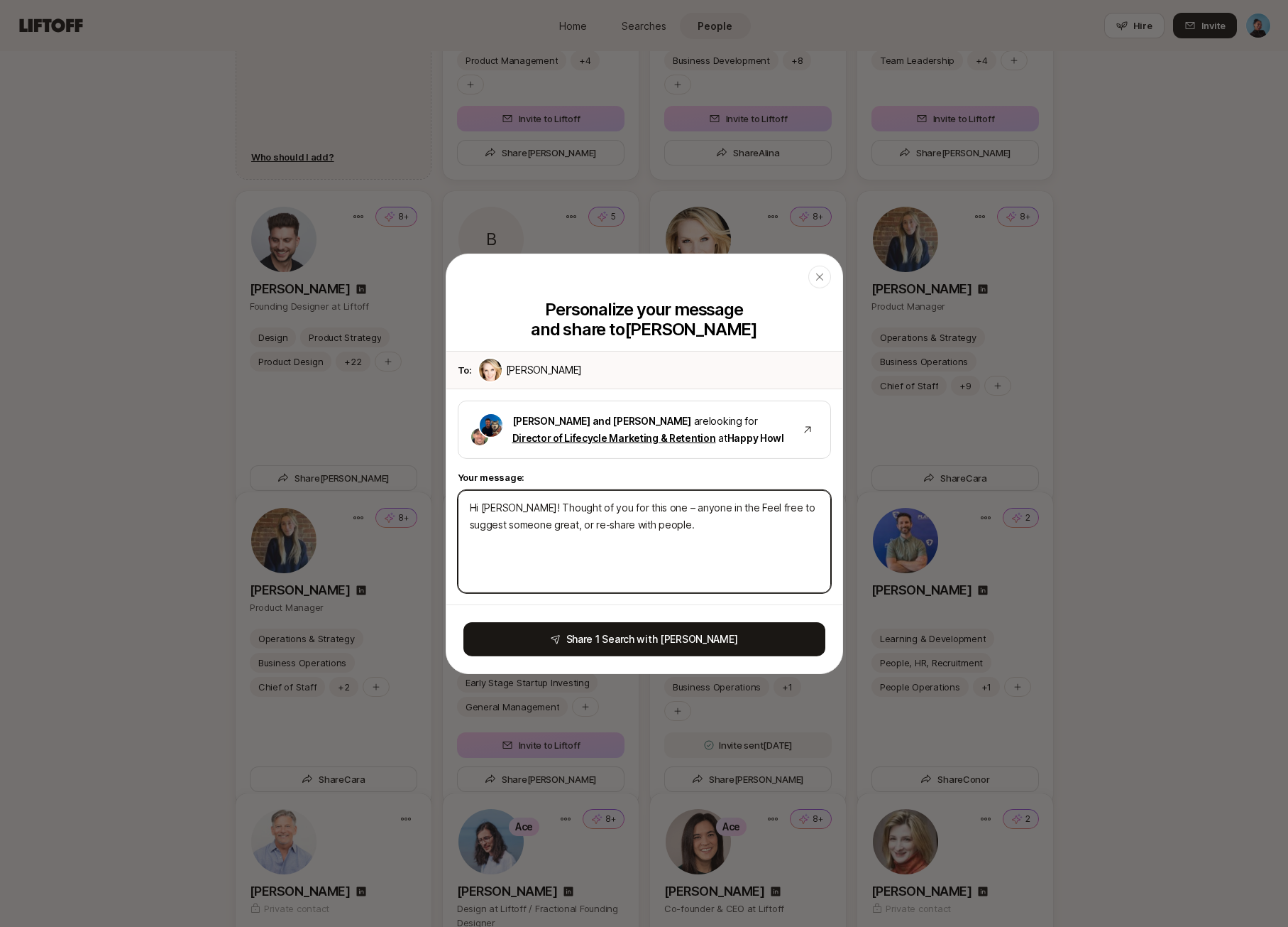
type textarea "Hi [PERSON_NAME]! Thought of you for this one – anyone in then Feel free to sug…"
type textarea "x"
type textarea "Hi [PERSON_NAME]! Thought of you for this one – anyone in the Feel free to sugg…"
type textarea "x"
type textarea "Hi [PERSON_NAME]! Thought of you for this one – anyone in the Feel free to sugg…"
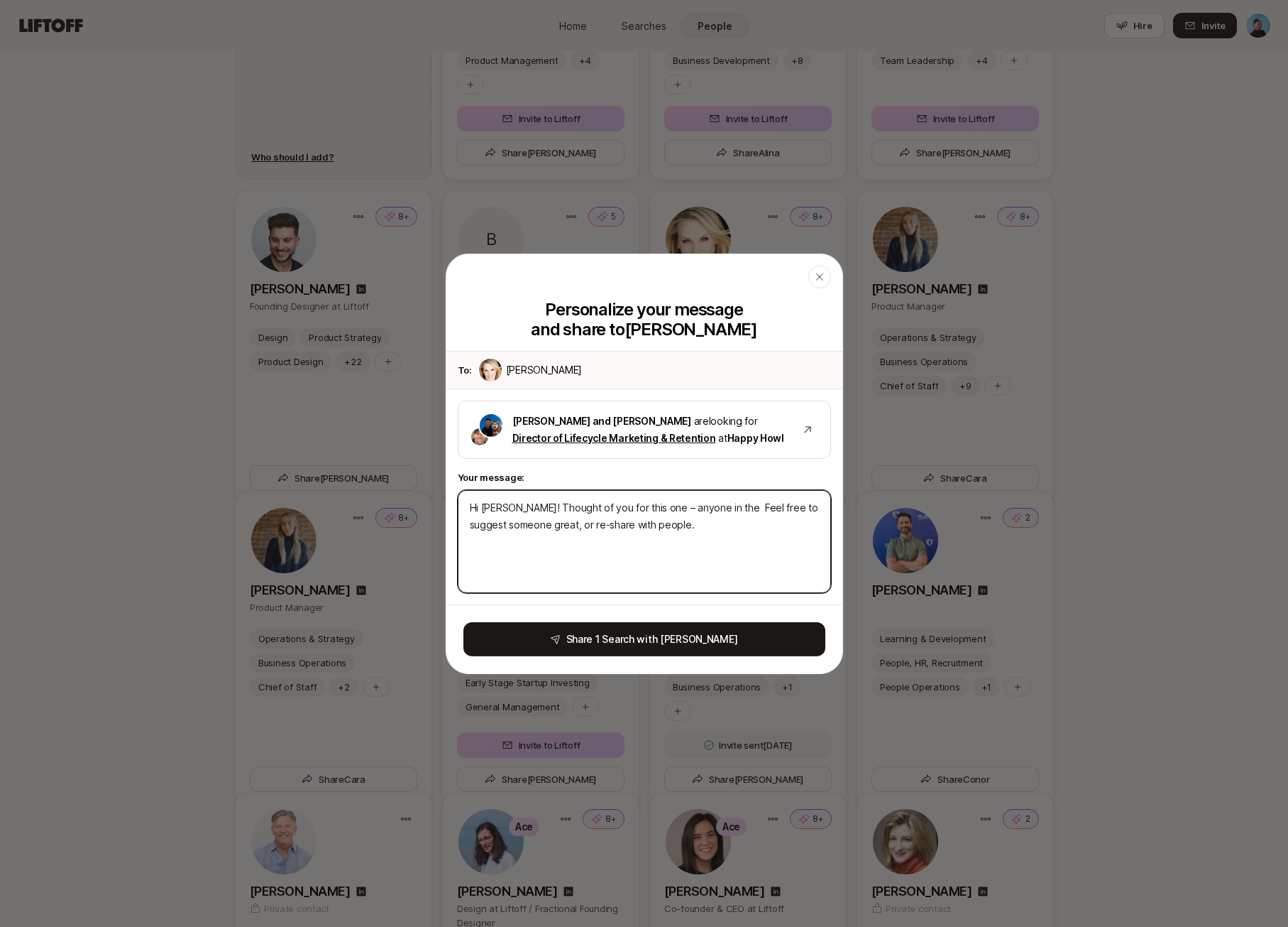
type textarea "x"
type textarea "Hi [PERSON_NAME]! Thought of you for this one – anyone in the n Feel free to su…"
type textarea "x"
type textarea "Hi [PERSON_NAME]! Thought of you for this one – anyone in the ne Feel free to s…"
type textarea "x"
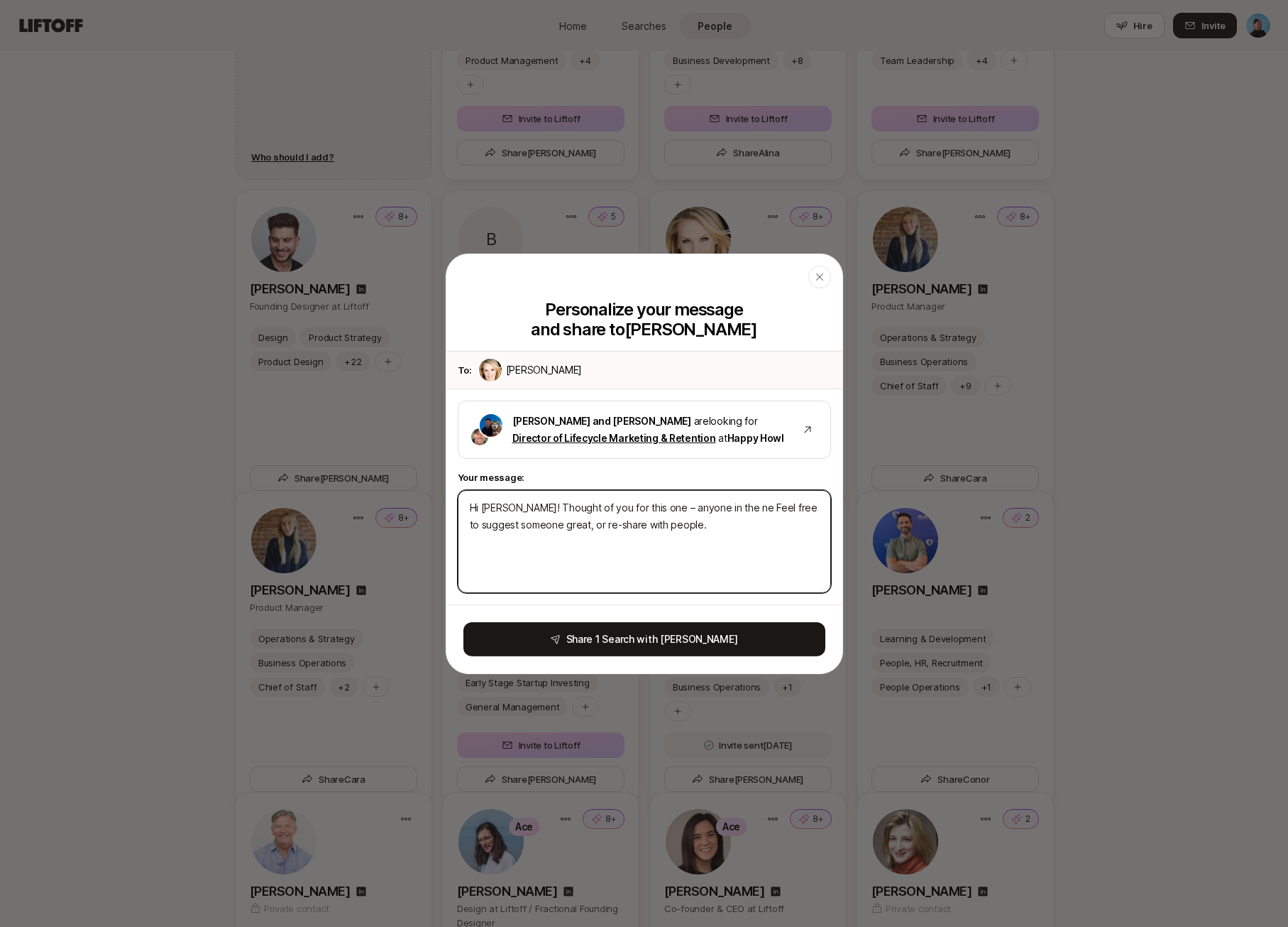
type textarea "Hi [PERSON_NAME]! Thought of you for this one – anyone in the net Feel free to …"
type textarea "x"
type textarea "Hi [PERSON_NAME]! Thought of you for this one – anyone in the netw Feel free to…"
type textarea "x"
type textarea "Hi [PERSON_NAME]! Thought of you for this one – anyone in the netwo Feel free t…"
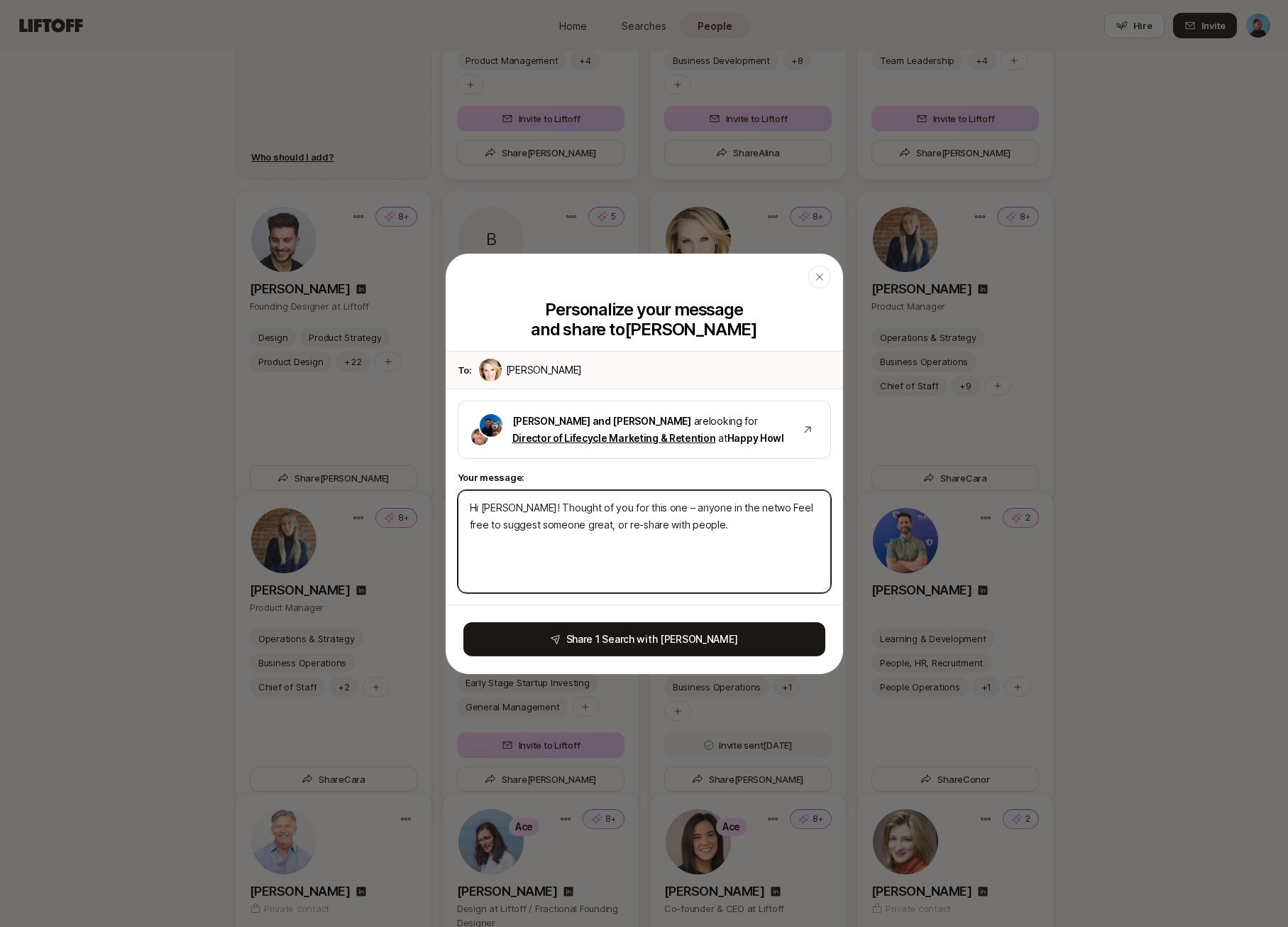
type textarea "x"
type textarea "Hi [PERSON_NAME]! Thought of you for this one – anyone in the networ Feel free …"
type textarea "x"
type textarea "Hi [PERSON_NAME]! Thought of you for this one – anyone in the network Feel free…"
type textarea "x"
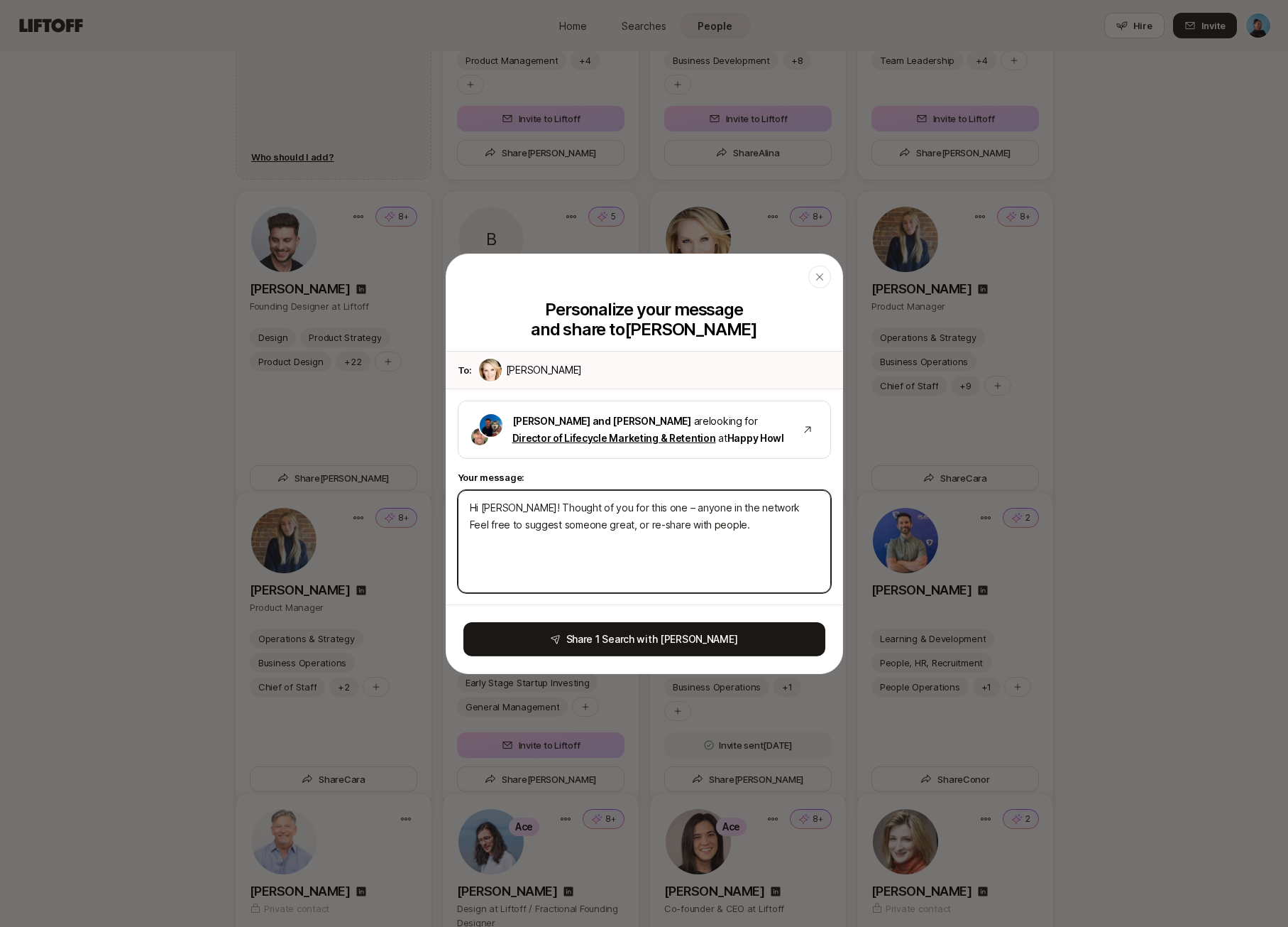
type textarea "Hi [PERSON_NAME]! Thought of you for this one – anyone in the network Feel free…"
type textarea "x"
type textarea "Hi [PERSON_NAME]! Thought of you for this one – anyone in the network t Feel fr…"
type textarea "x"
type textarea "Hi [PERSON_NAME]! Thought of you for this one – anyone in the network th Feel f…"
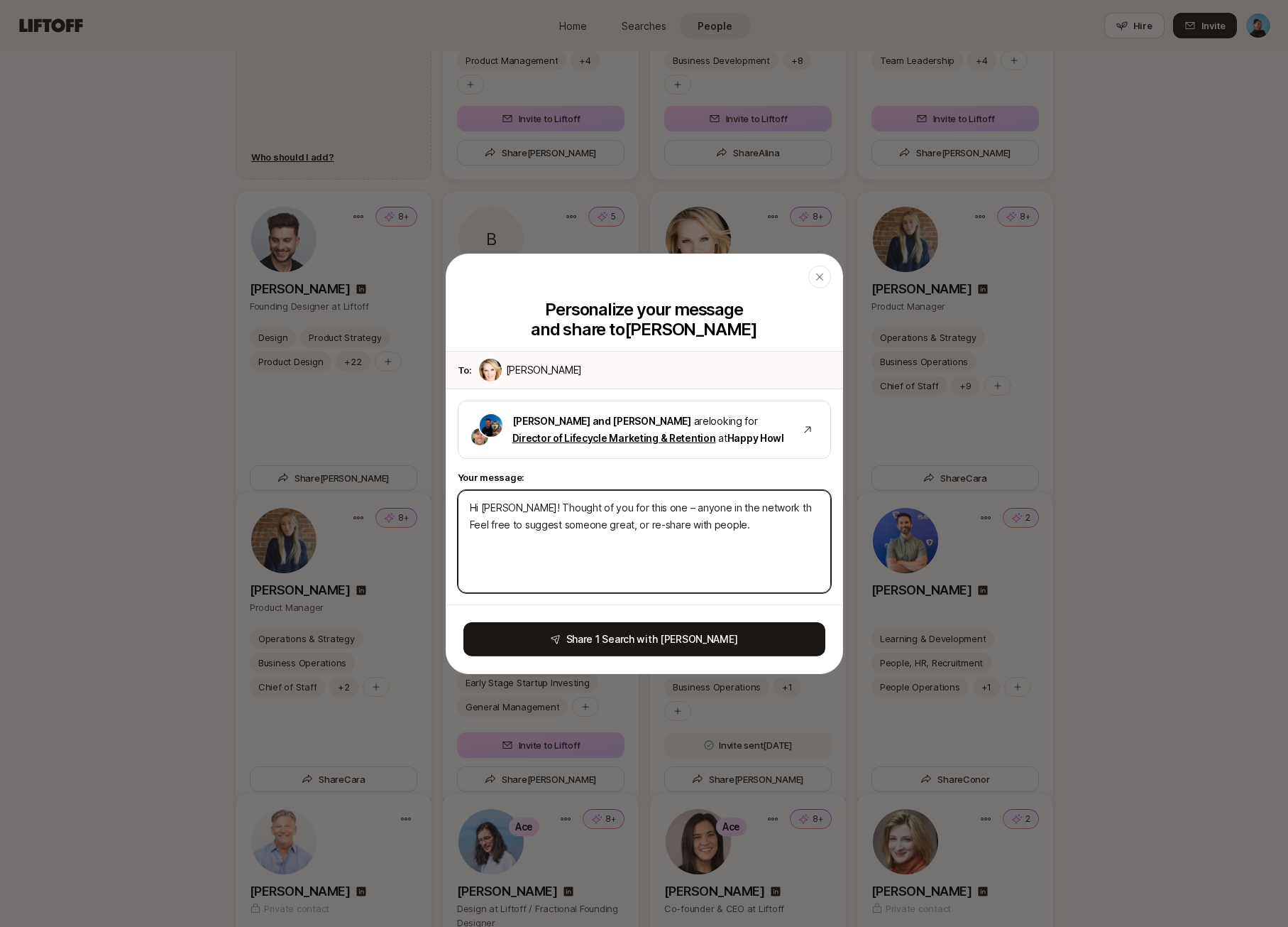
type textarea "x"
type textarea "Hi [PERSON_NAME]! Thought of you for this one – anyone in the network tha Feel …"
type textarea "x"
type textarea "Hi [PERSON_NAME]! Thought of you for this one – anyone in the network that Feel…"
type textarea "x"
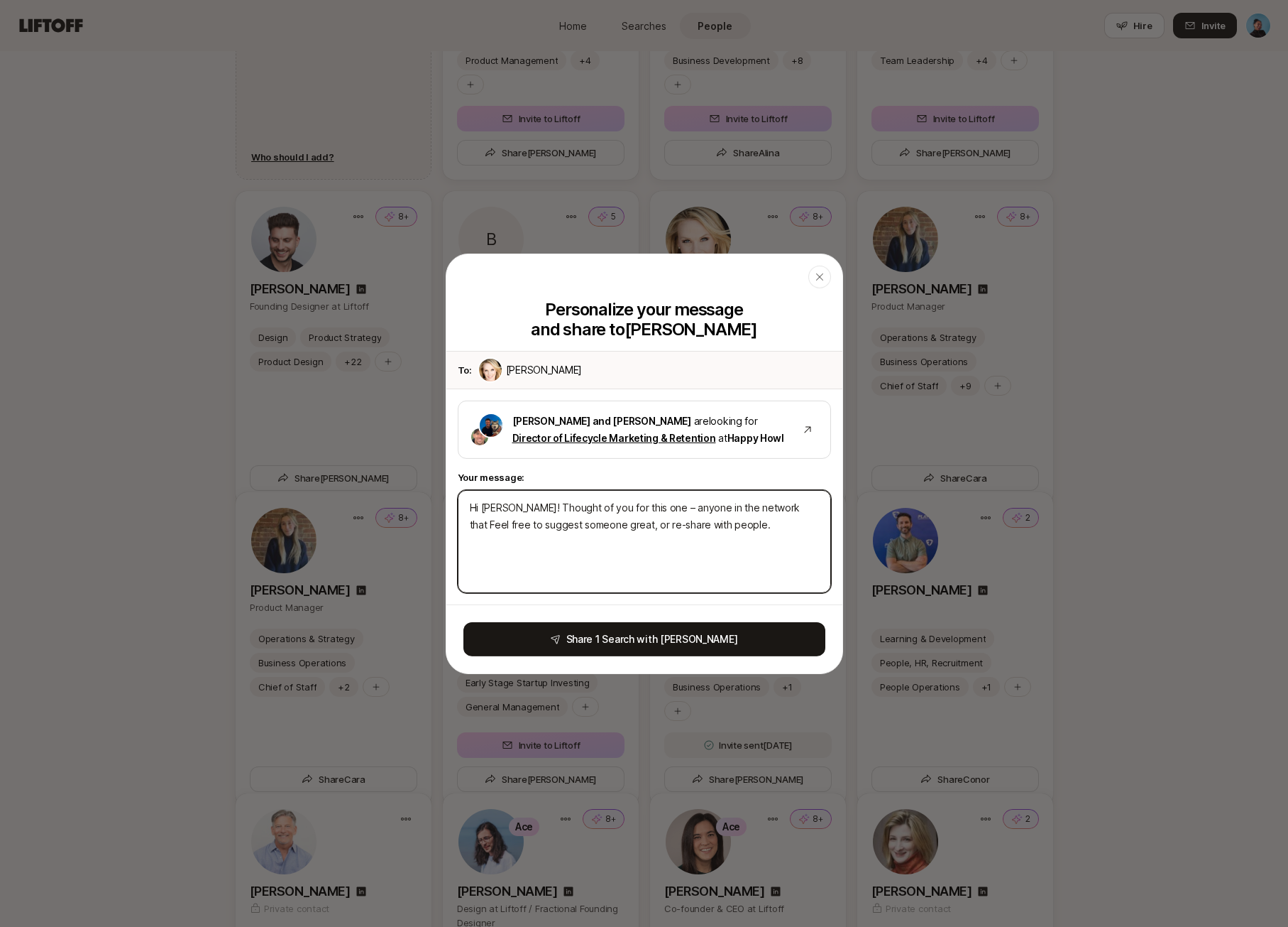
type textarea "Hi [PERSON_NAME]! Thought of you for this one – anyone in the network that Feel…"
type textarea "x"
type textarea "Hi [PERSON_NAME]! Thought of you for this one – anyone in the network that c Fe…"
type textarea "x"
type textarea "Hi [PERSON_NAME]! Thought of you for this one – anyone in the network that co F…"
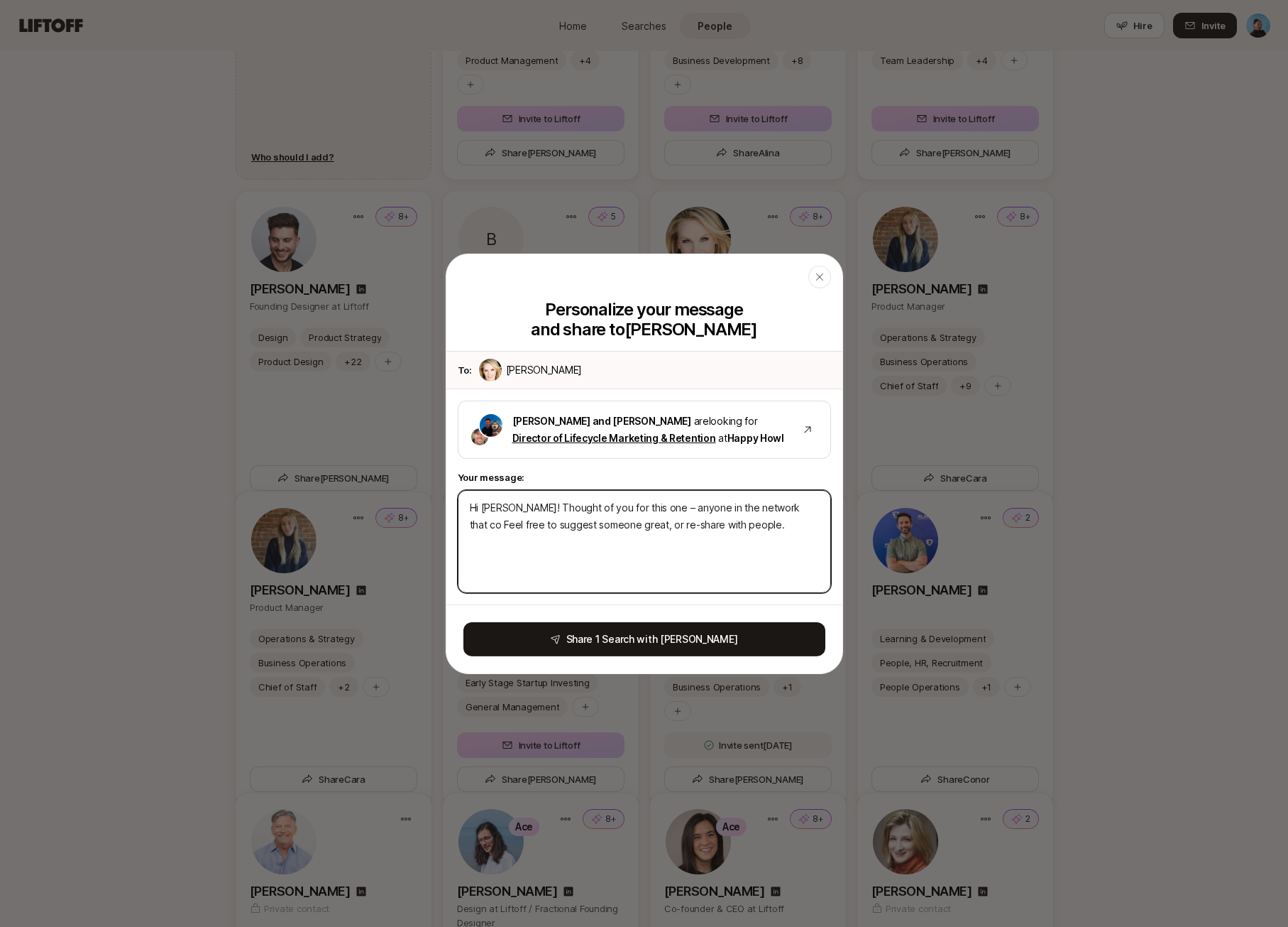
type textarea "x"
type textarea "Hi [PERSON_NAME]! Thought of you for this one – anyone in the network that cou …"
type textarea "x"
type textarea "Hi [PERSON_NAME]! Thought of you for this one – anyone in the network that coul…"
type textarea "x"
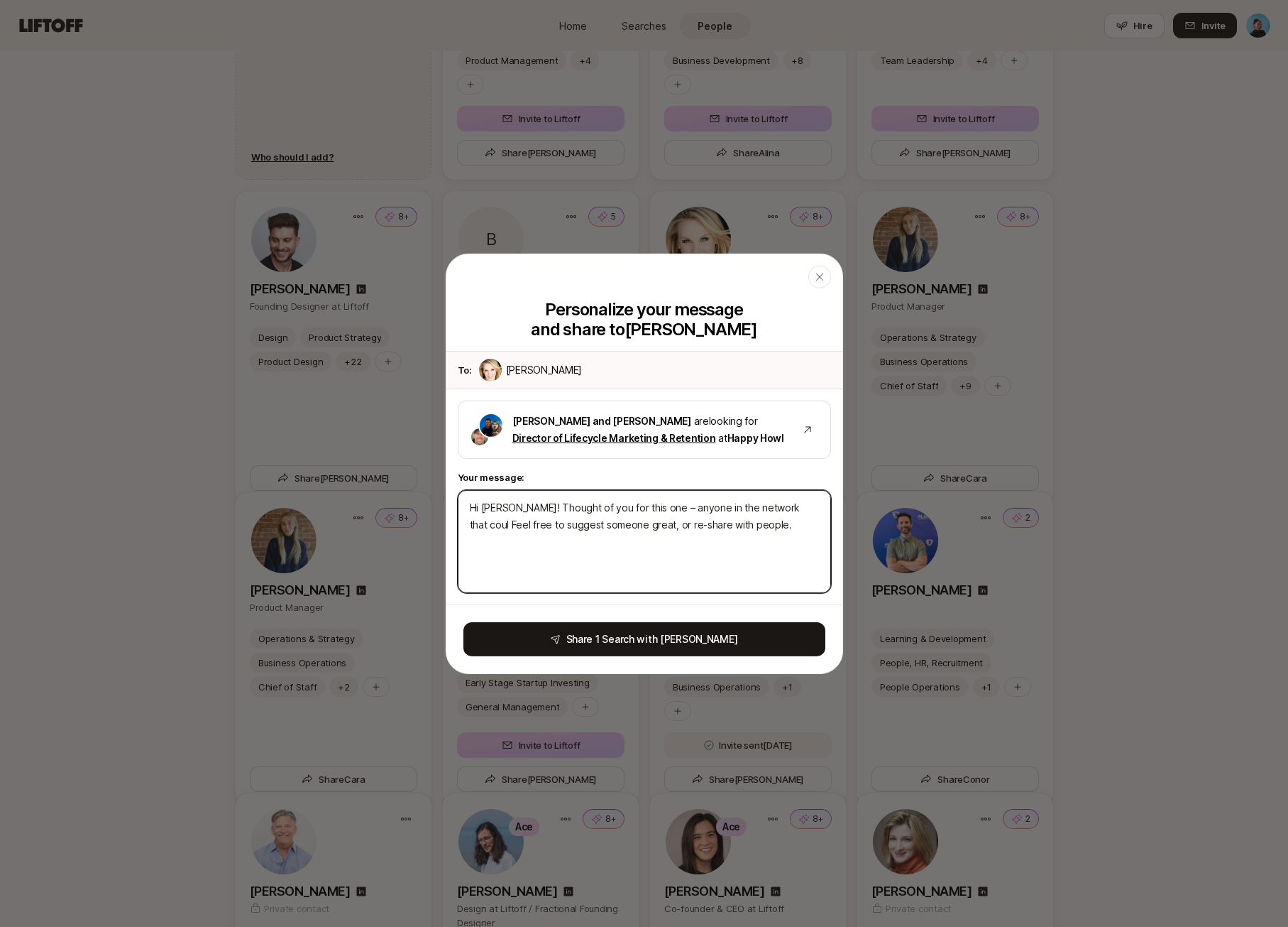
type textarea "Hi [PERSON_NAME]! Thought of you for this one – anyone in the network that coul…"
type textarea "x"
type textarea "Hi [PERSON_NAME]! Thought of you for this one – anyone in the network that coul…"
type textarea "x"
type textarea "Hi [PERSON_NAME]! Thought of you for this one – anyone in the network that coul…"
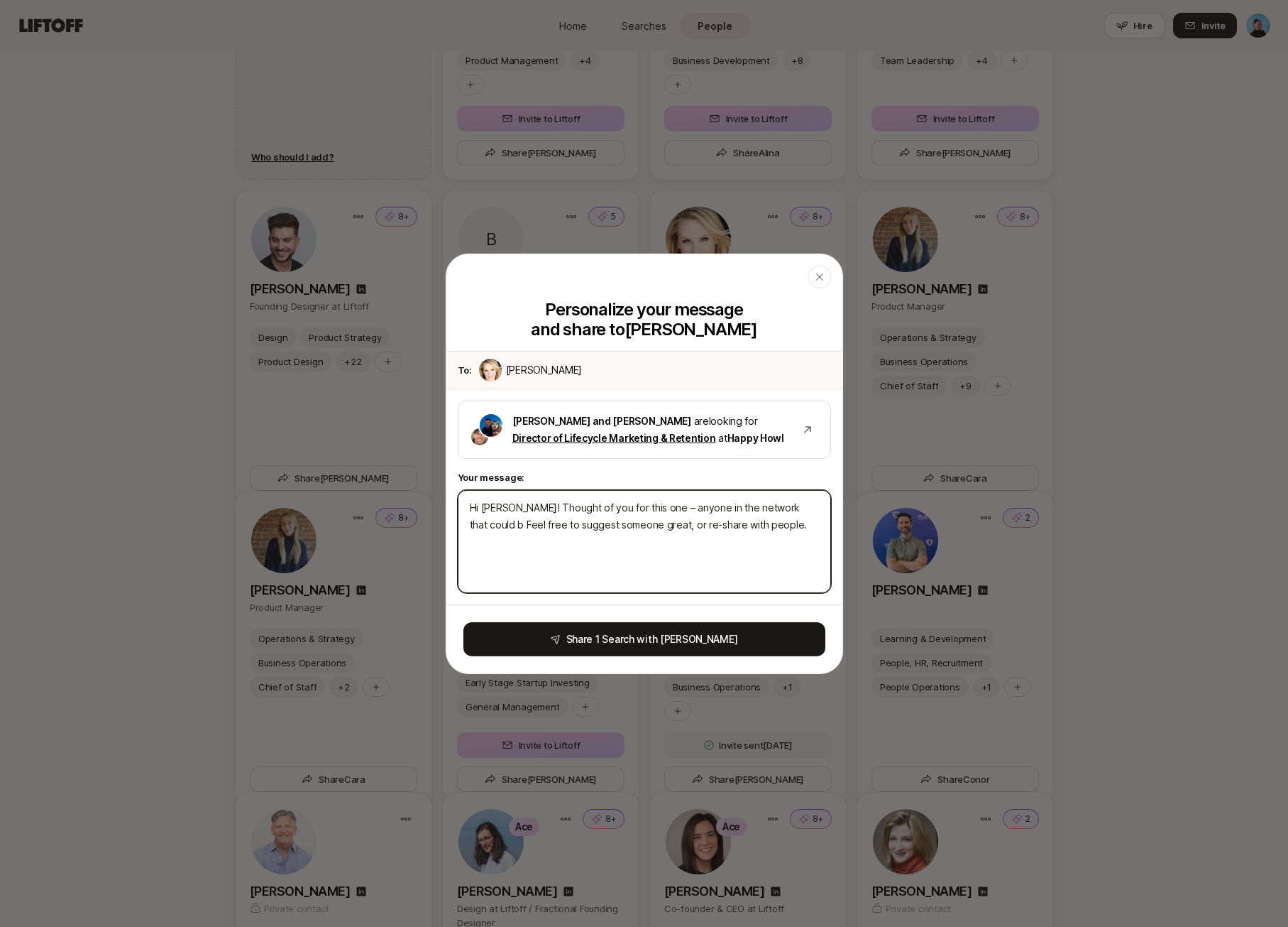
type textarea "x"
type textarea "Hi [PERSON_NAME]! Thought of you for this one – anyone in the network that coul…"
type textarea "x"
type textarea "Hi [PERSON_NAME]! Thought of you for this one – anyone in the network that coul…"
type textarea "x"
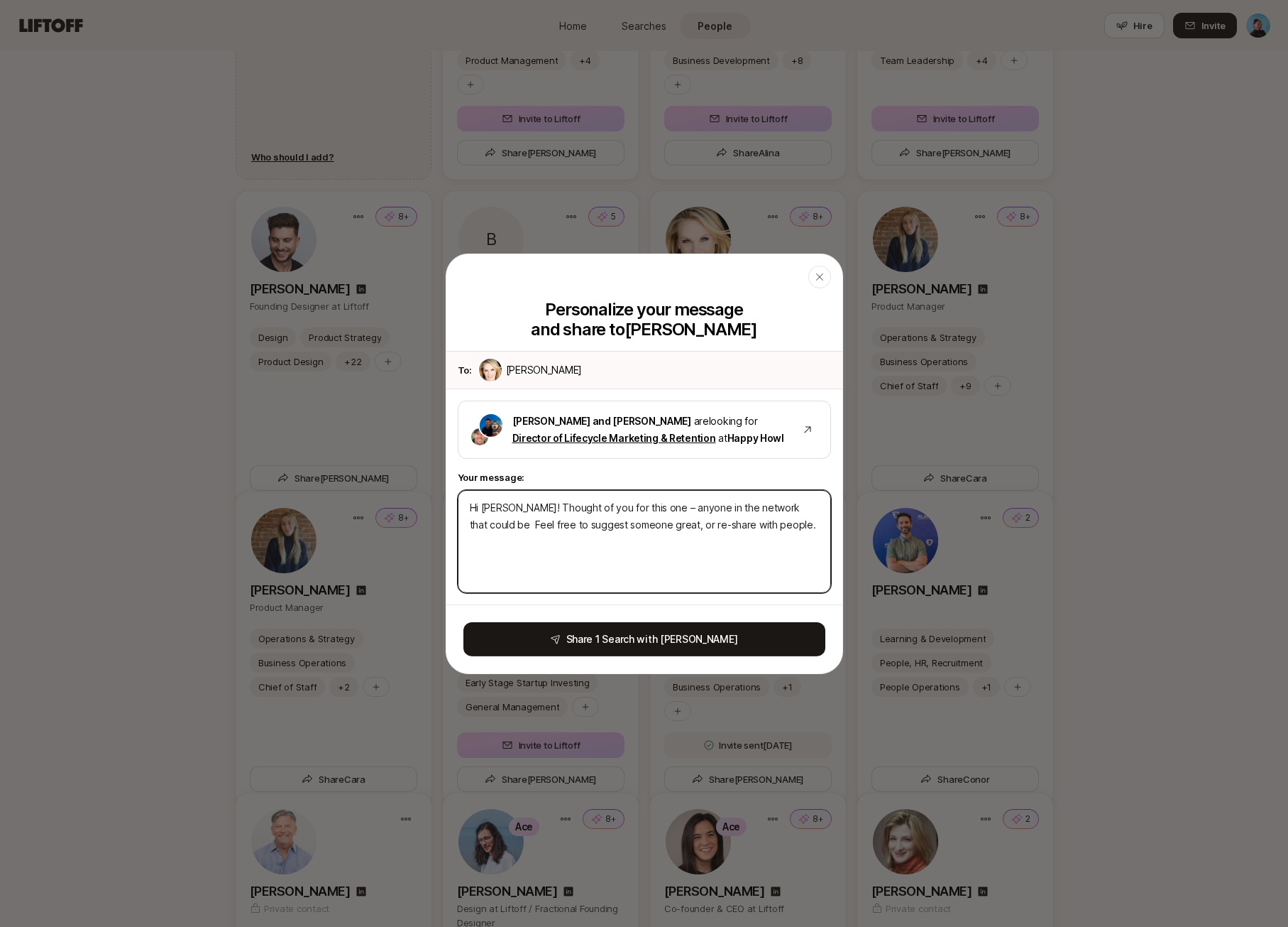
type textarea "Hi [PERSON_NAME]! Thought of you for this one – anyone in the network that coul…"
type textarea "x"
type textarea "Hi [PERSON_NAME]! Thought of you for this one – anyone in the network that coul…"
type textarea "x"
type textarea "Hi [PERSON_NAME]! Thought of you for this one – anyone in the network that coul…"
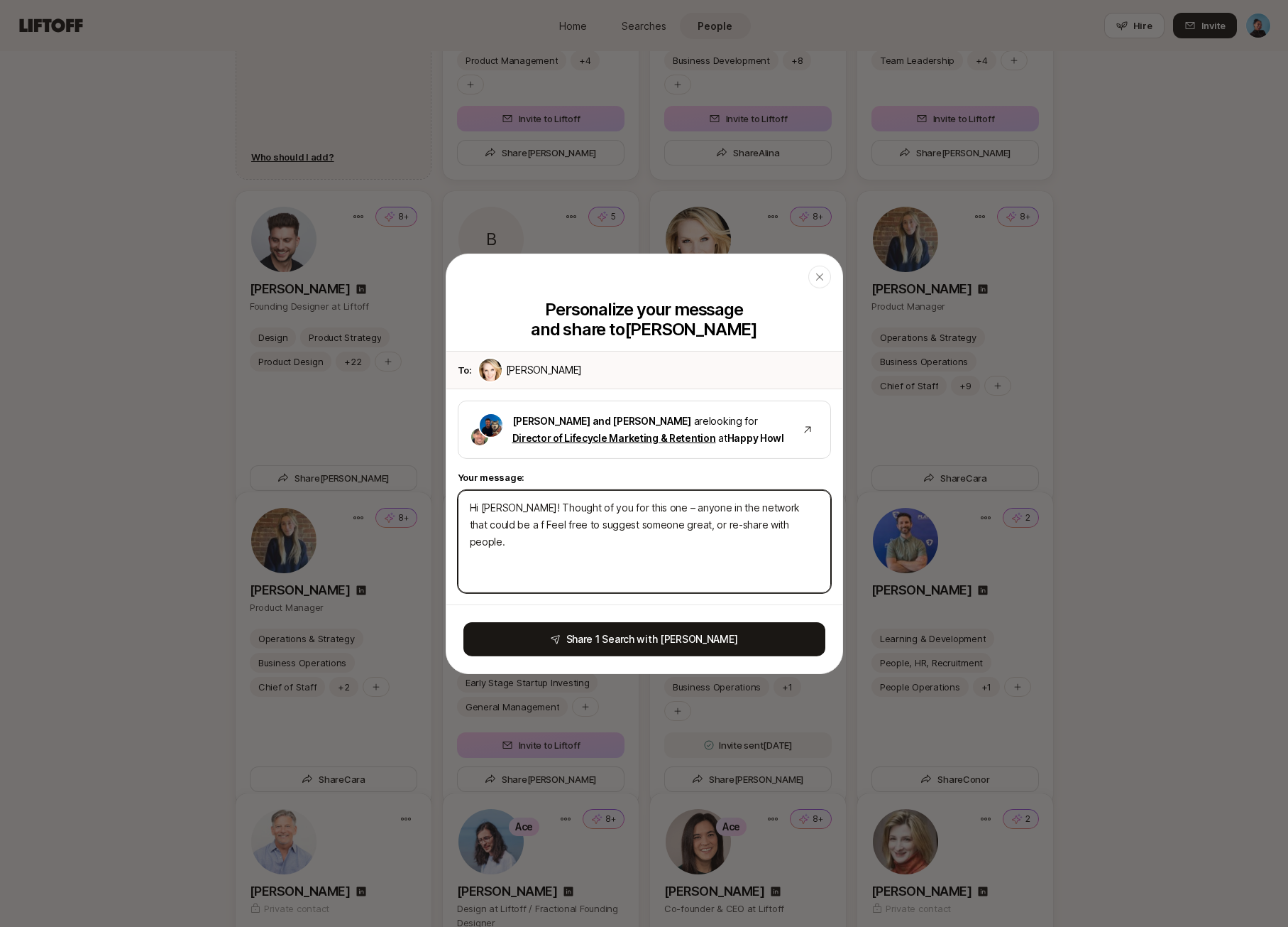
type textarea "x"
type textarea "Hi [PERSON_NAME]! Thought of you for this one – anyone in the network that coul…"
type textarea "x"
type textarea "Hi [PERSON_NAME]! Thought of you for this one – anyone in the network that coul…"
type textarea "x"
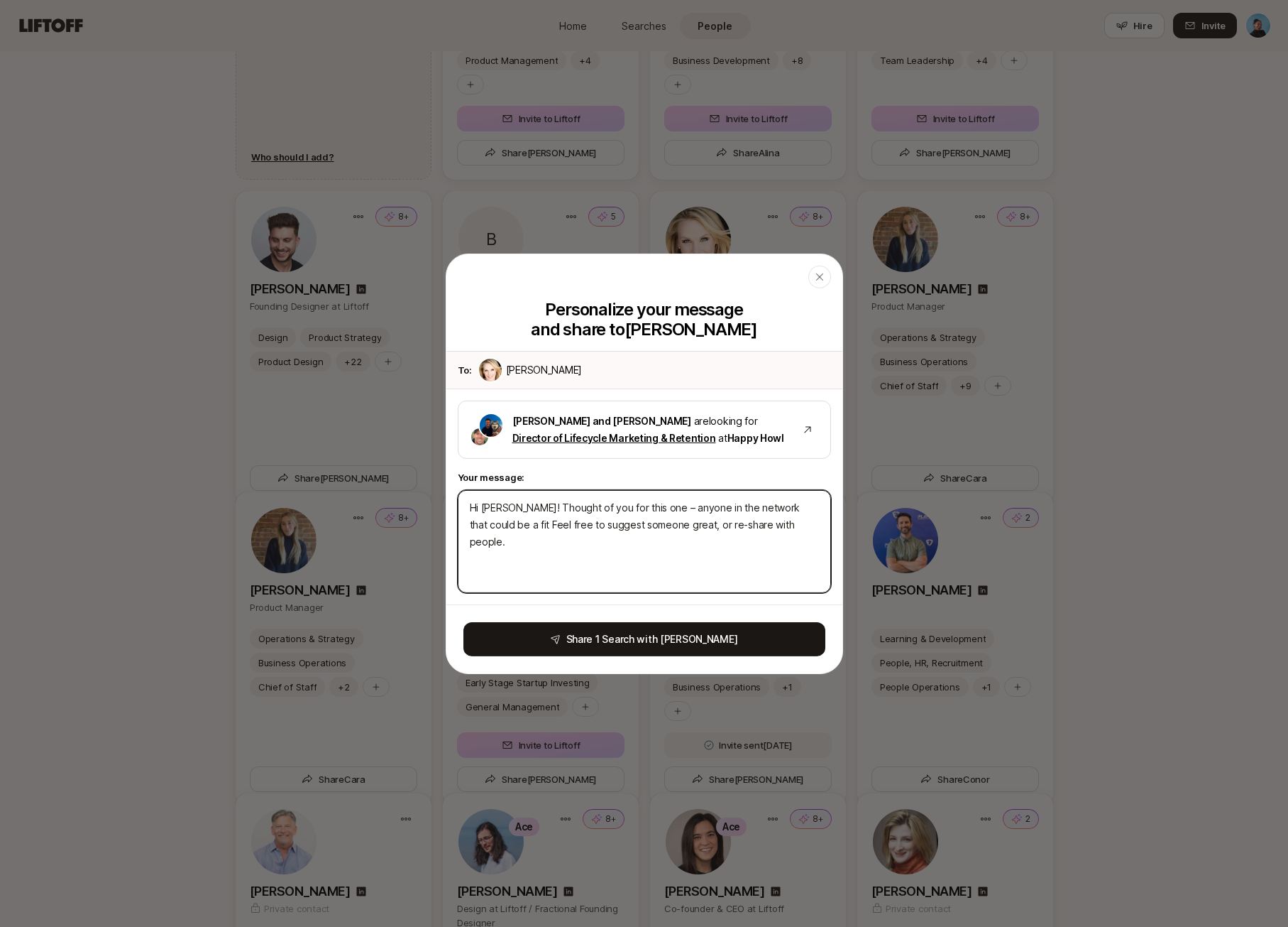
type textarea "Hi [PERSON_NAME]! Thought of you for this one – anyone in the network that coul…"
drag, startPoint x: 770, startPoint y: 524, endPoint x: 492, endPoint y: 526, distance: 278.0
click at [492, 526] on textarea "Hi [PERSON_NAME]! Thought of you for this one – anyone in the network that coul…" at bounding box center [644, 541] width 374 height 103
type textarea "x"
type textarea "Hi [PERSON_NAME]! Thought of you for this one – anyone in the network that coul…"
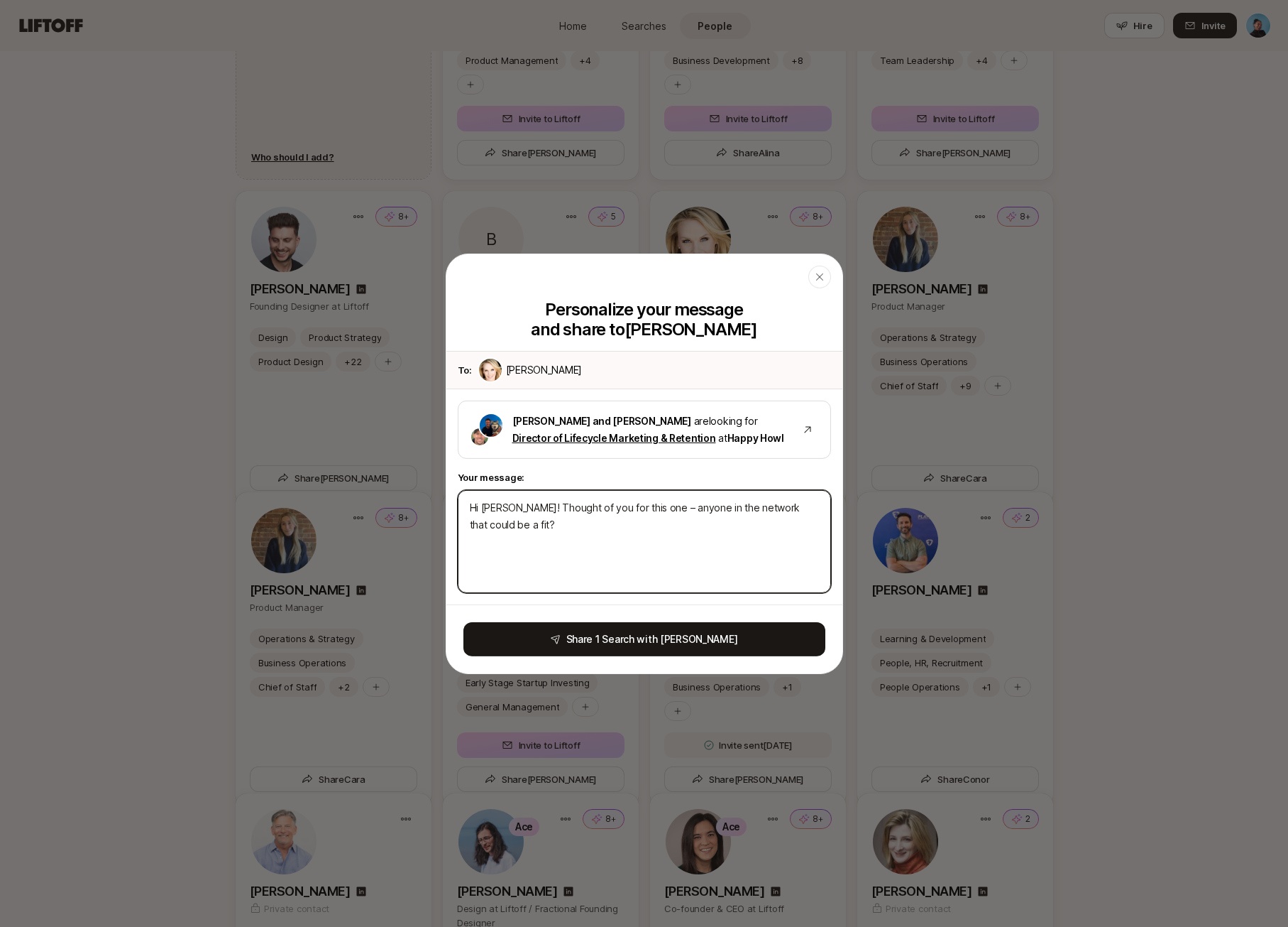
type textarea "x"
type textarea "Hi [PERSON_NAME]! Thought of you for this one – anyone in the network that coul…"
type textarea "x"
type textarea "Hi [PERSON_NAME]! Thought of you for this one – anyone in the network that coul…"
click at [704, 503] on textarea "Hi [PERSON_NAME]! Thought of you for this one – anyone in the network that coul…" at bounding box center [644, 541] width 374 height 103
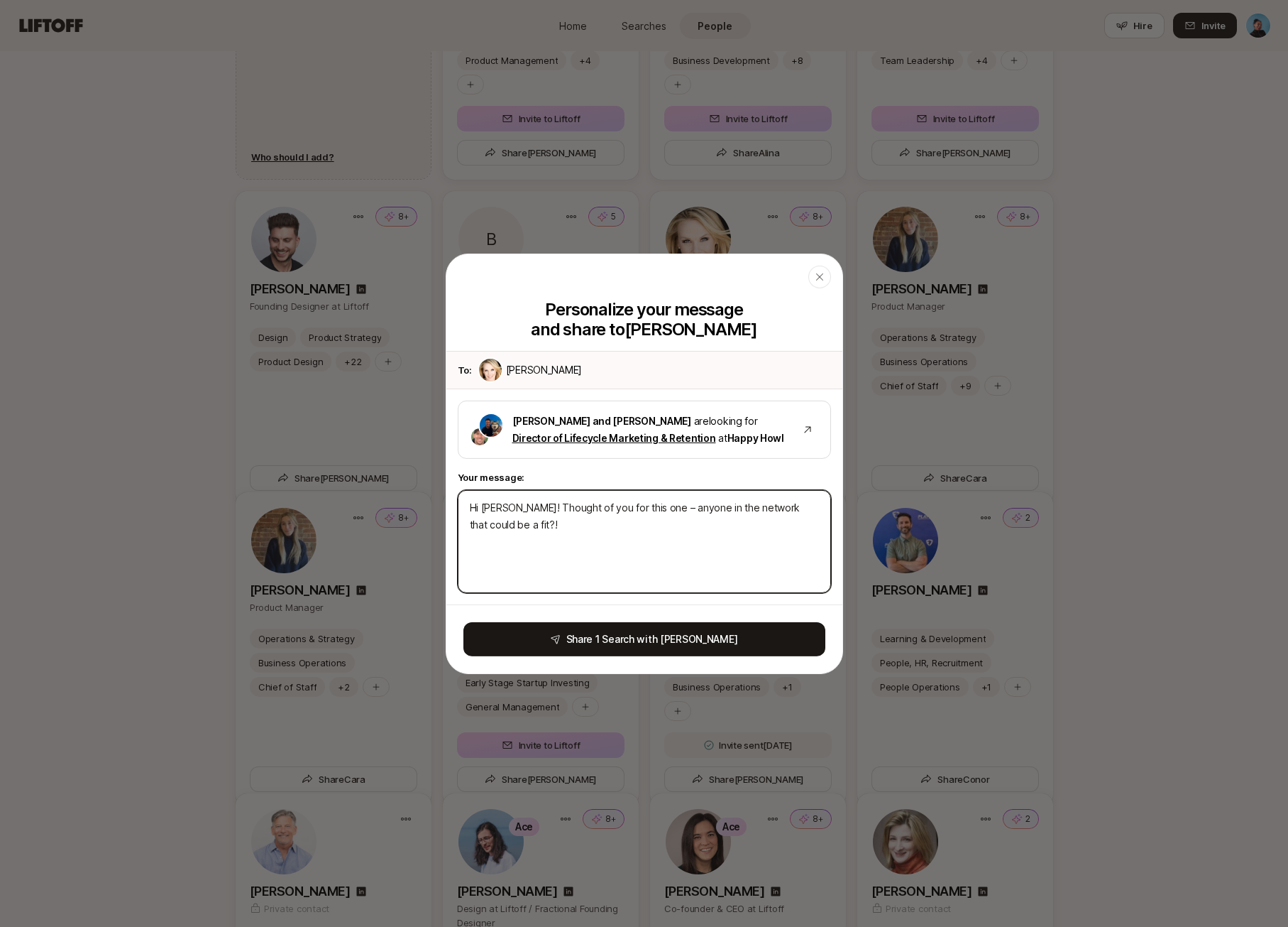
click at [704, 503] on textarea "Hi [PERSON_NAME]! Thought of you for this one – anyone in the network that coul…" at bounding box center [644, 541] width 374 height 103
type textarea "x"
type textarea "Hi [PERSON_NAME]! Thought of you for this one – anyone in y network that could …"
type textarea "x"
type textarea "Hi [PERSON_NAME]! Thought of you for this one – anyone in yo network that could…"
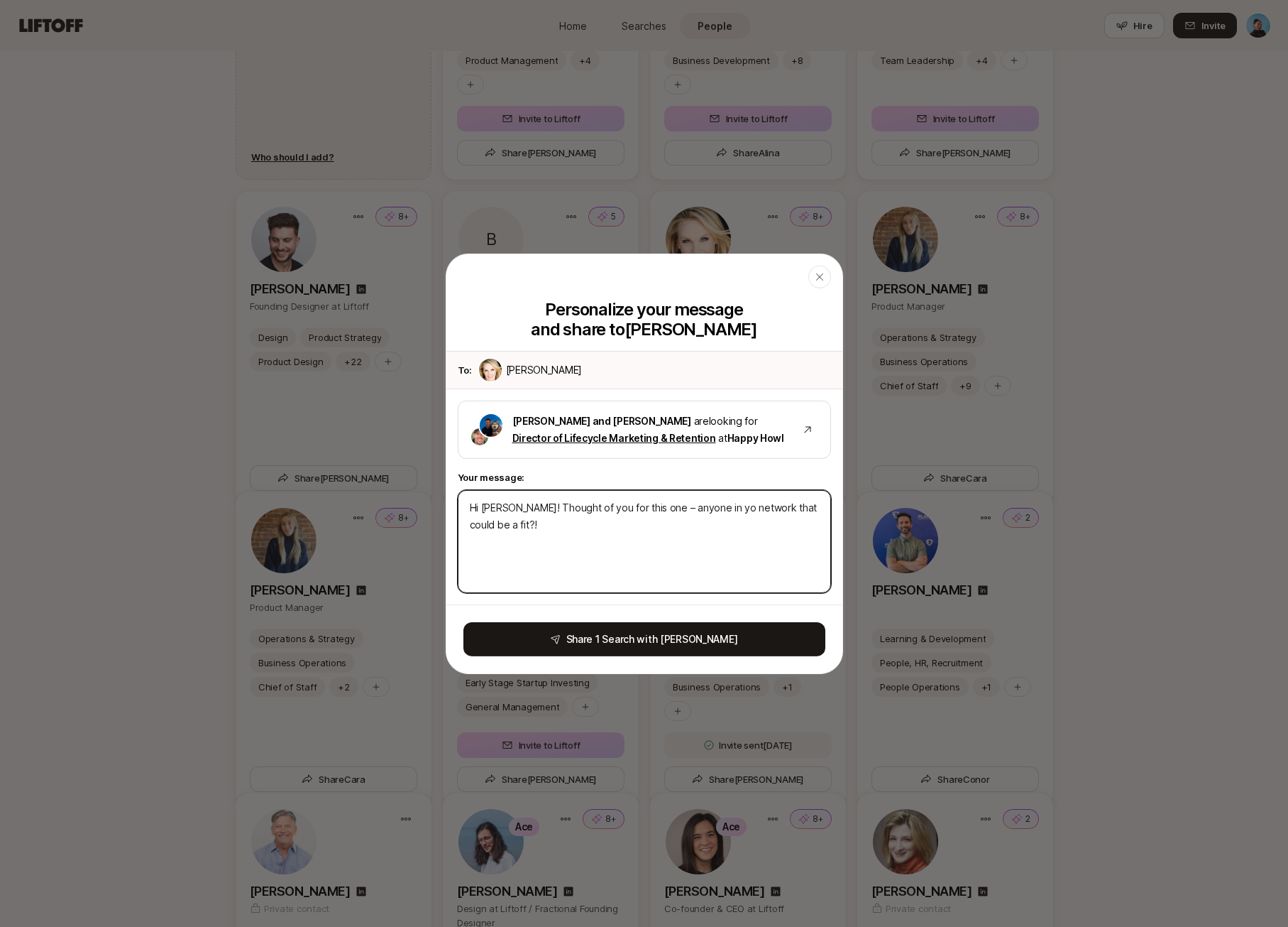
type textarea "x"
type textarea "Hi [PERSON_NAME]! Thought of you for this one – anyone in you network that coul…"
type textarea "x"
type textarea "Hi [PERSON_NAME]! Thought of you for this one – anyone in your network that cou…"
click at [609, 525] on textarea "Hi [PERSON_NAME]! Thought of you for this one – anyone in your network that cou…" at bounding box center [644, 541] width 374 height 103
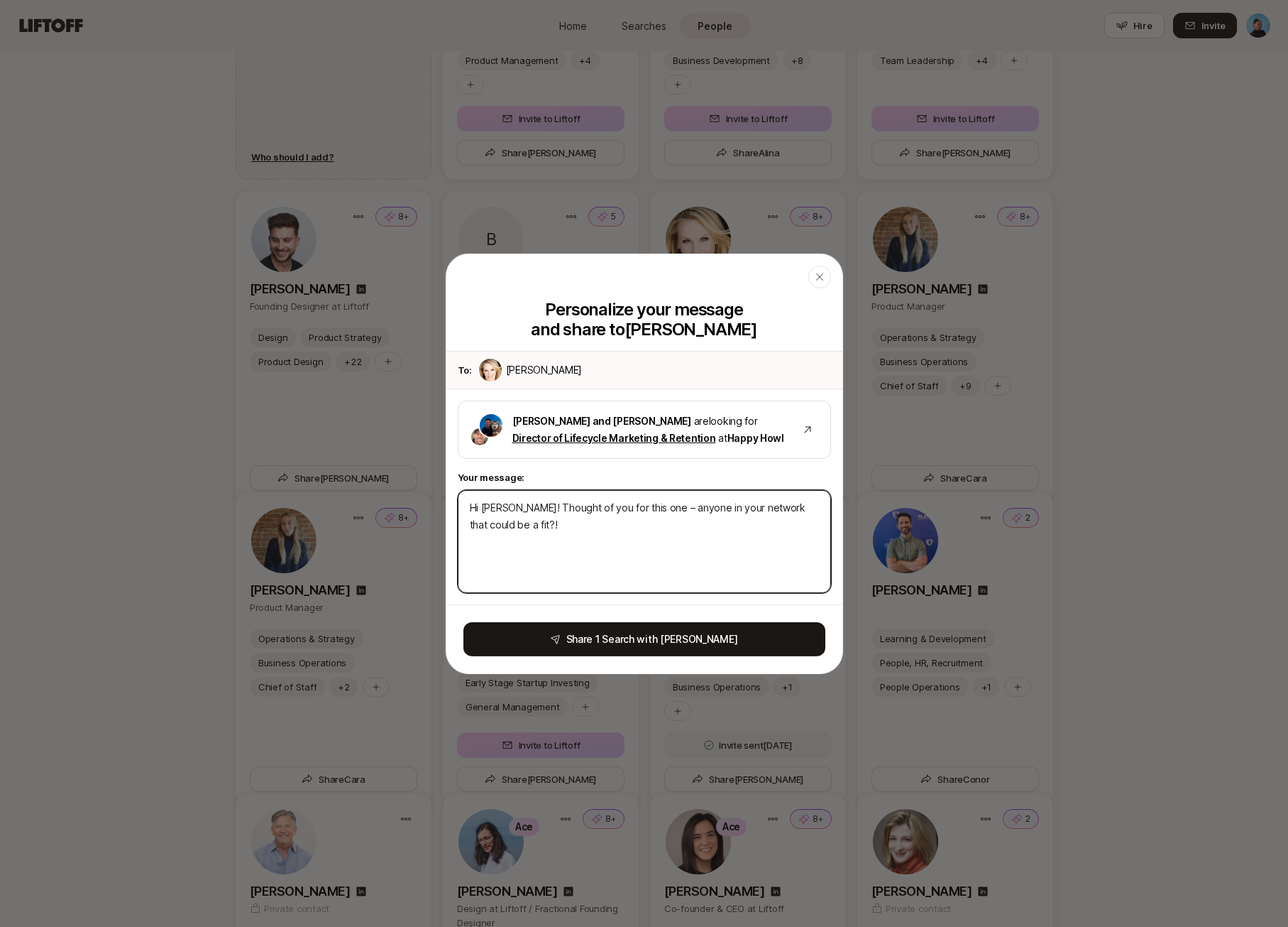
drag, startPoint x: 687, startPoint y: 504, endPoint x: 703, endPoint y: 531, distance: 31.4
click at [703, 531] on textarea "Hi [PERSON_NAME]! Thought of you for this one – anyone in your network that cou…" at bounding box center [644, 541] width 374 height 103
type textarea "x"
type textarea "Hi [PERSON_NAME]! Thought of you for this one – anyone c"
type textarea "x"
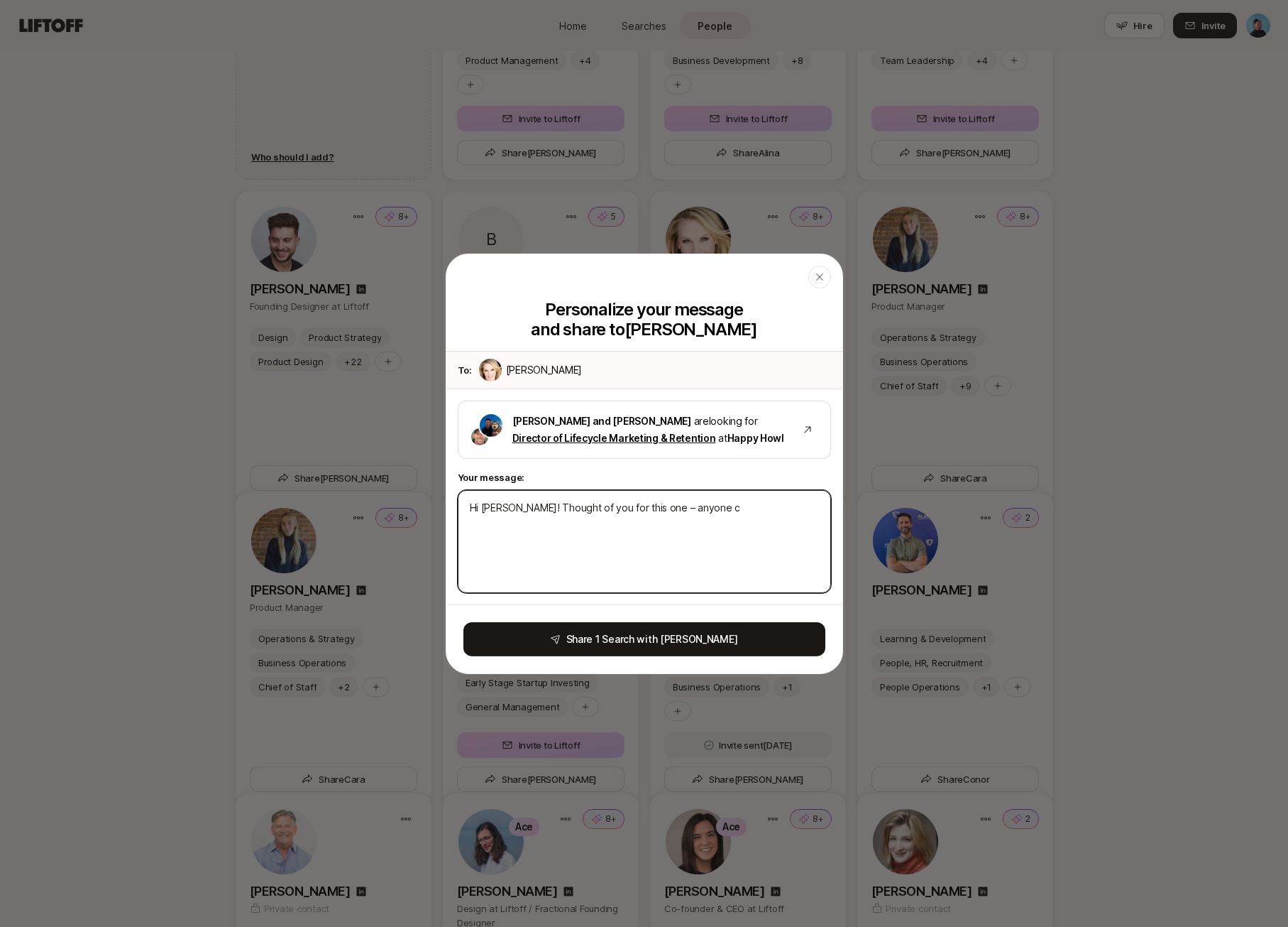
type textarea "Hi [PERSON_NAME]! Thought of you for this one – anyone co"
type textarea "x"
type textarea "Hi [PERSON_NAME]! Thought of you for this one – anyone come"
type textarea "x"
type textarea "Hi [PERSON_NAME]! Thought of you for this one – anyone come"
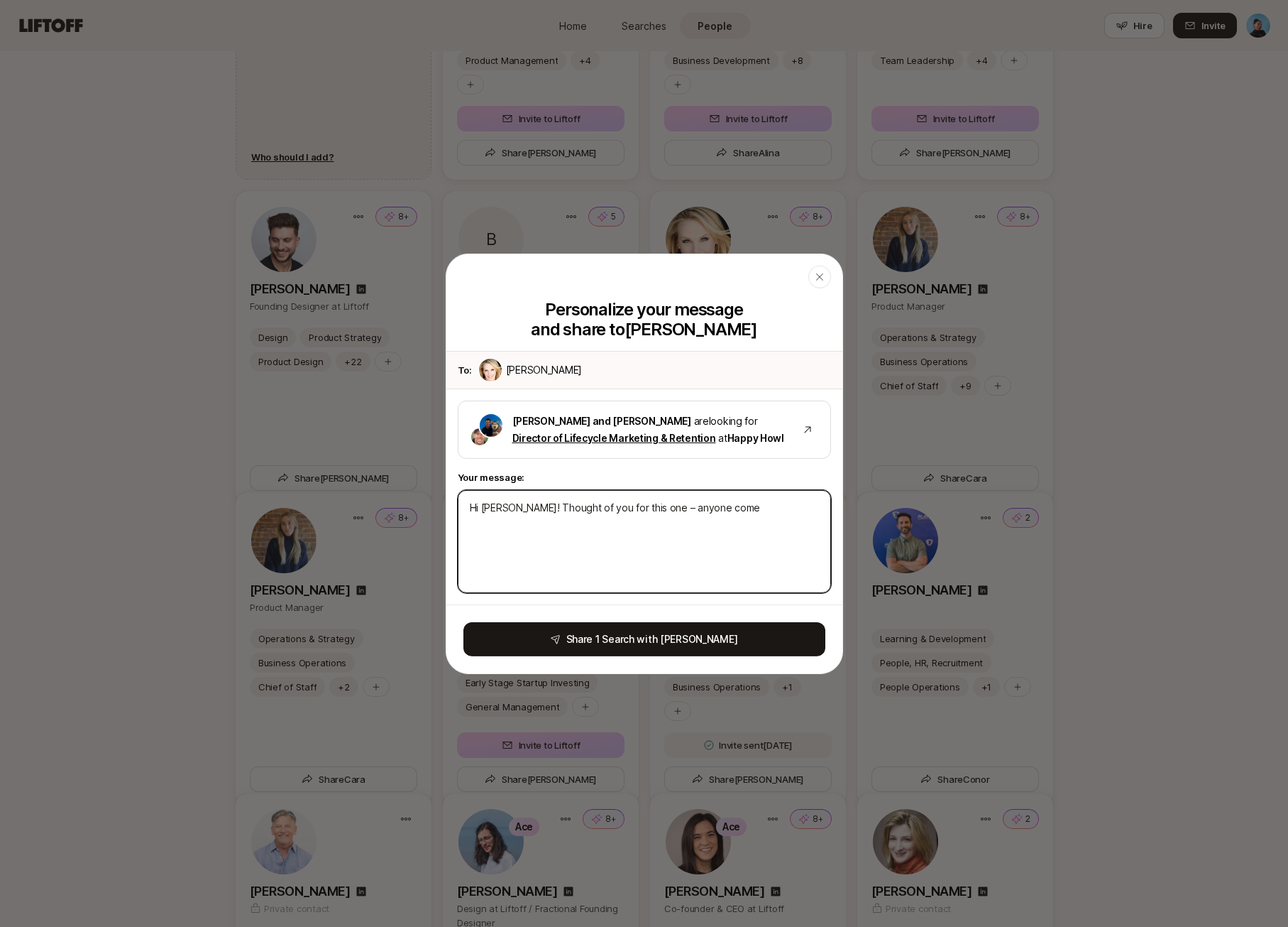
type textarea "x"
type textarea "Hi [PERSON_NAME]! Thought of you for this one – anyone come t"
type textarea "x"
type textarea "Hi [PERSON_NAME]! Thought of you for this one – anyone come to"
type textarea "x"
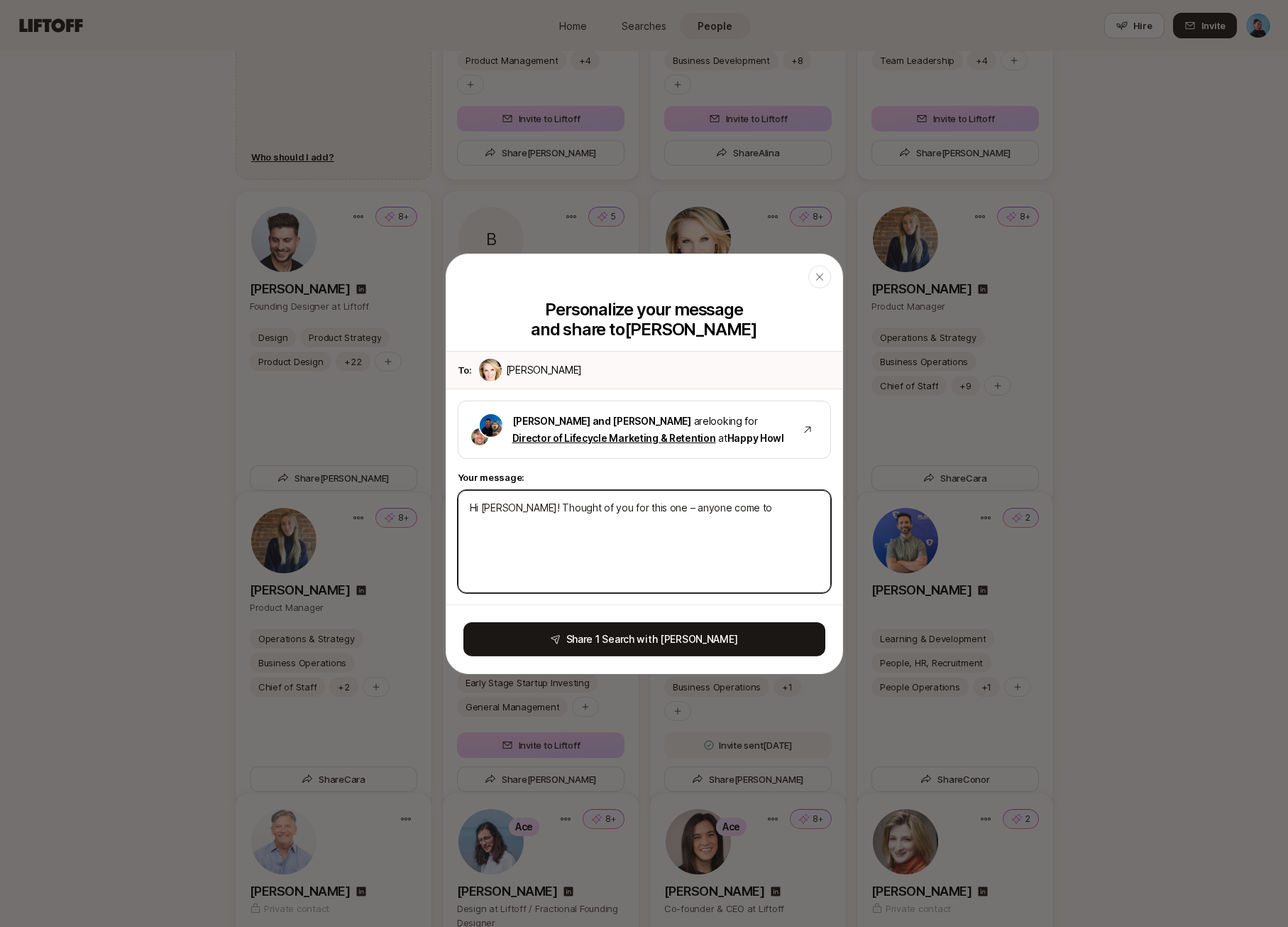
type textarea "Hi [PERSON_NAME]! Thought of you for this one – anyone come to"
type textarea "x"
type textarea "Hi [PERSON_NAME]! Thought of you for this one – anyone come to m"
type textarea "x"
type textarea "Hi [PERSON_NAME]! Thought of you for this one – anyone come to mi"
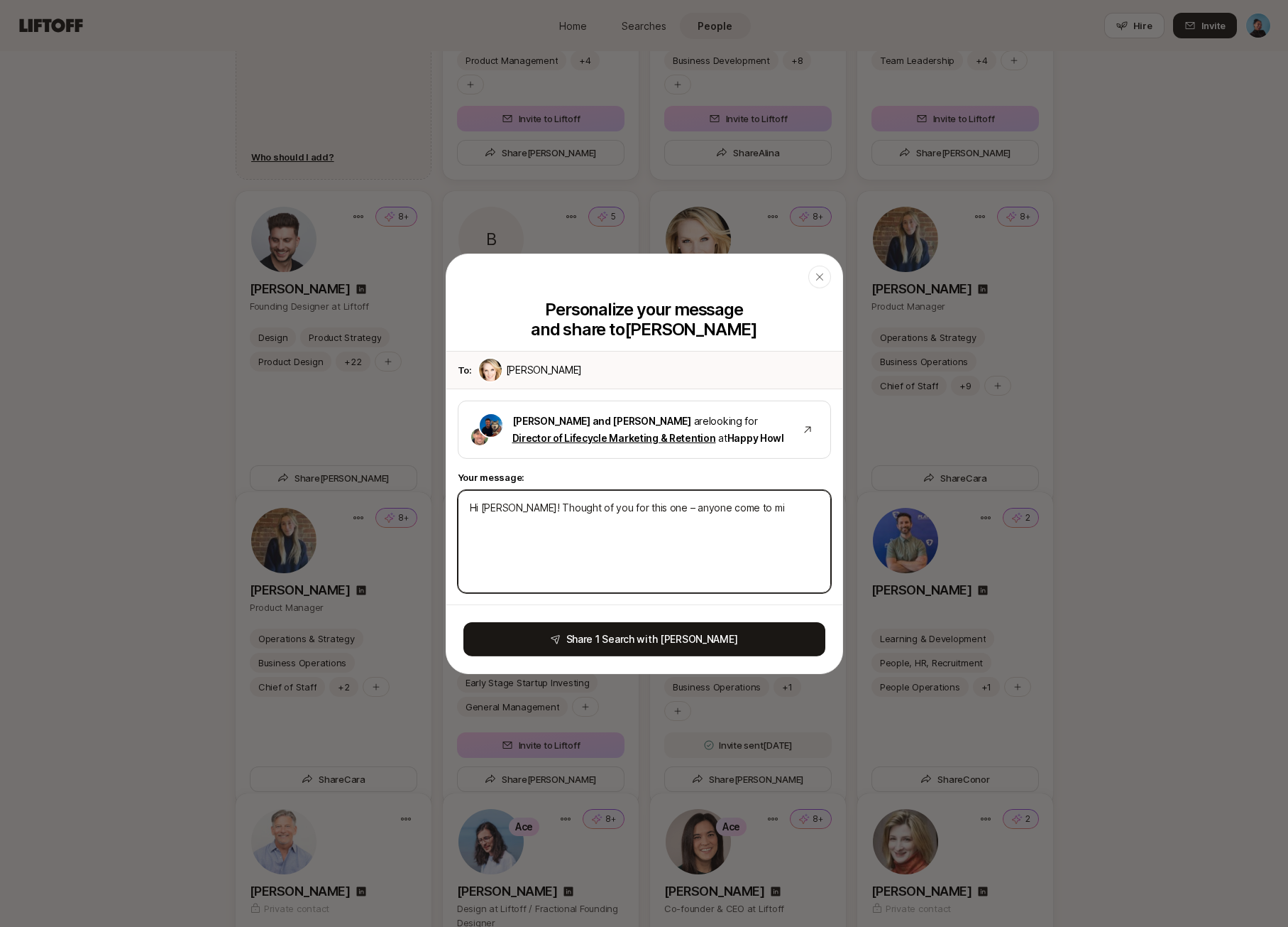
type textarea "x"
type textarea "Hi [PERSON_NAME]! Thought of you for this one – anyone come to min"
type textarea "x"
type textarea "Hi [PERSON_NAME]! Thought of you for this one – anyone come to mind"
type textarea "x"
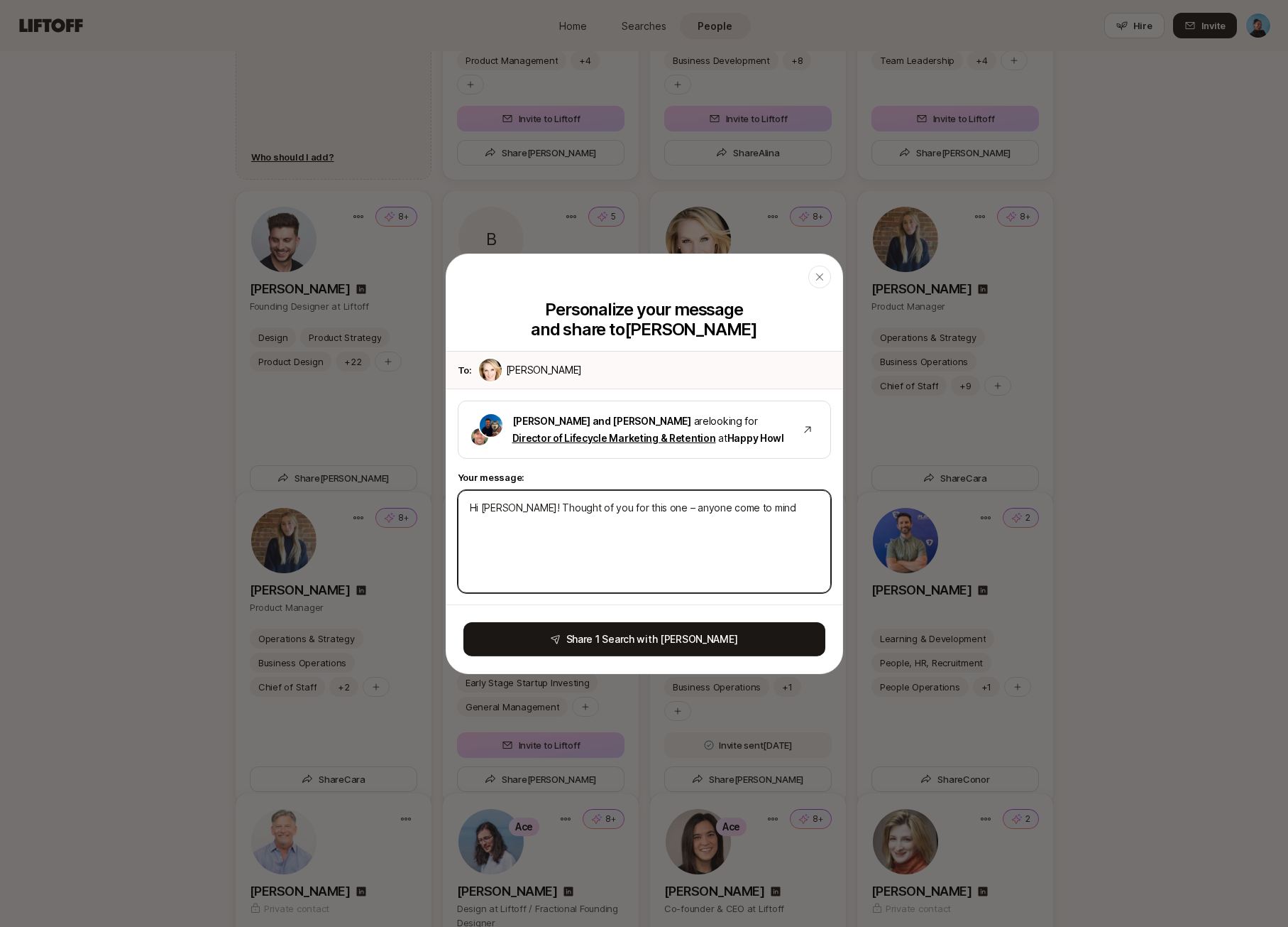
type textarea "Hi [PERSON_NAME]! Thought of you for this one – anyone come to mind"
type textarea "x"
type textarea "Hi [PERSON_NAME]! Thought of you for this one – anyone come to mind t"
type textarea "x"
type textarea "Hi [PERSON_NAME]! Thought of you for this one – anyone come to mind th"
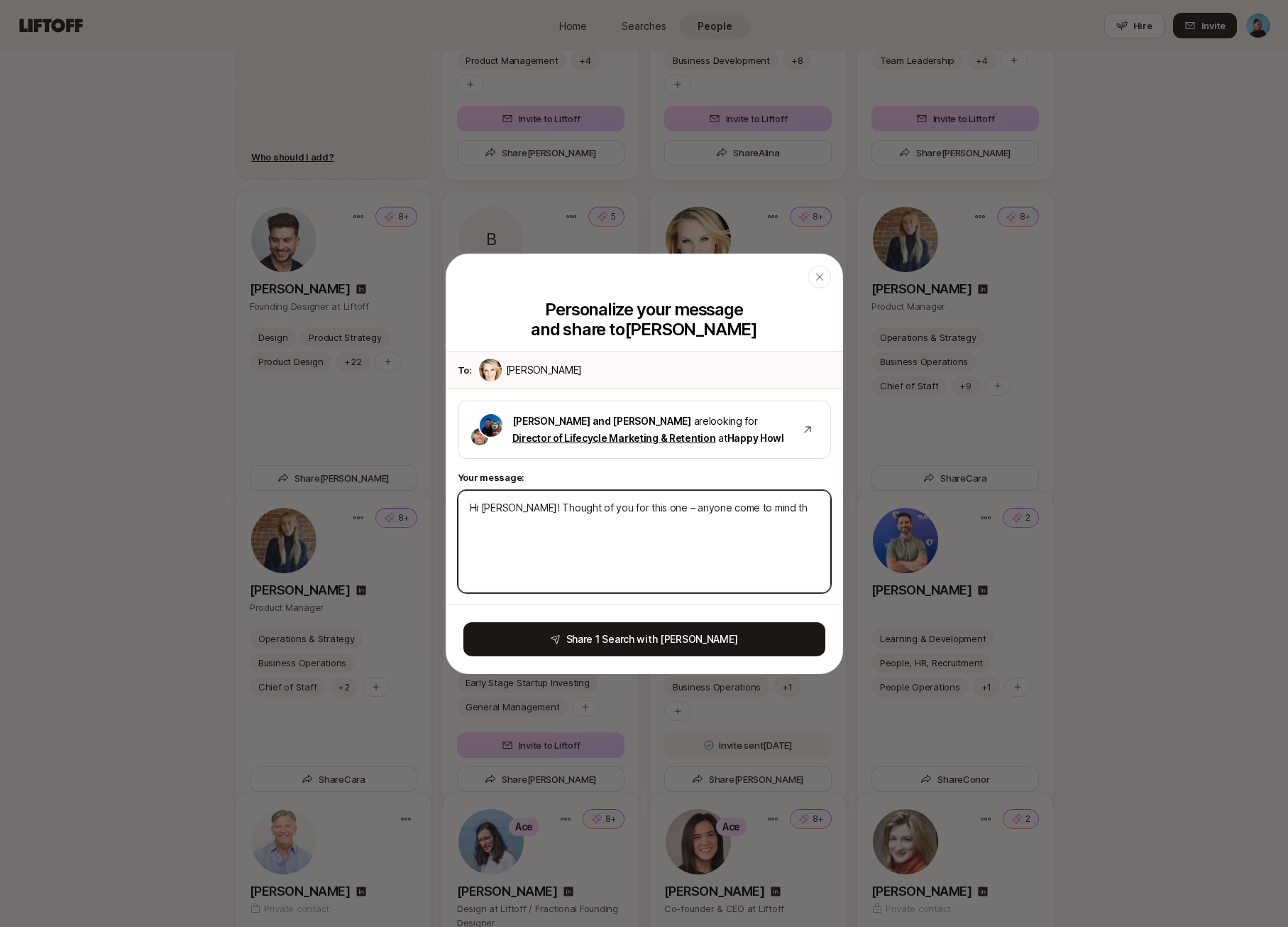
type textarea "x"
type textarea "Hi [PERSON_NAME]! Thought of you for this one – anyone come to mind tha"
type textarea "x"
type textarea "Hi [PERSON_NAME]! Thought of you for this one – anyone come to mind that"
type textarea "x"
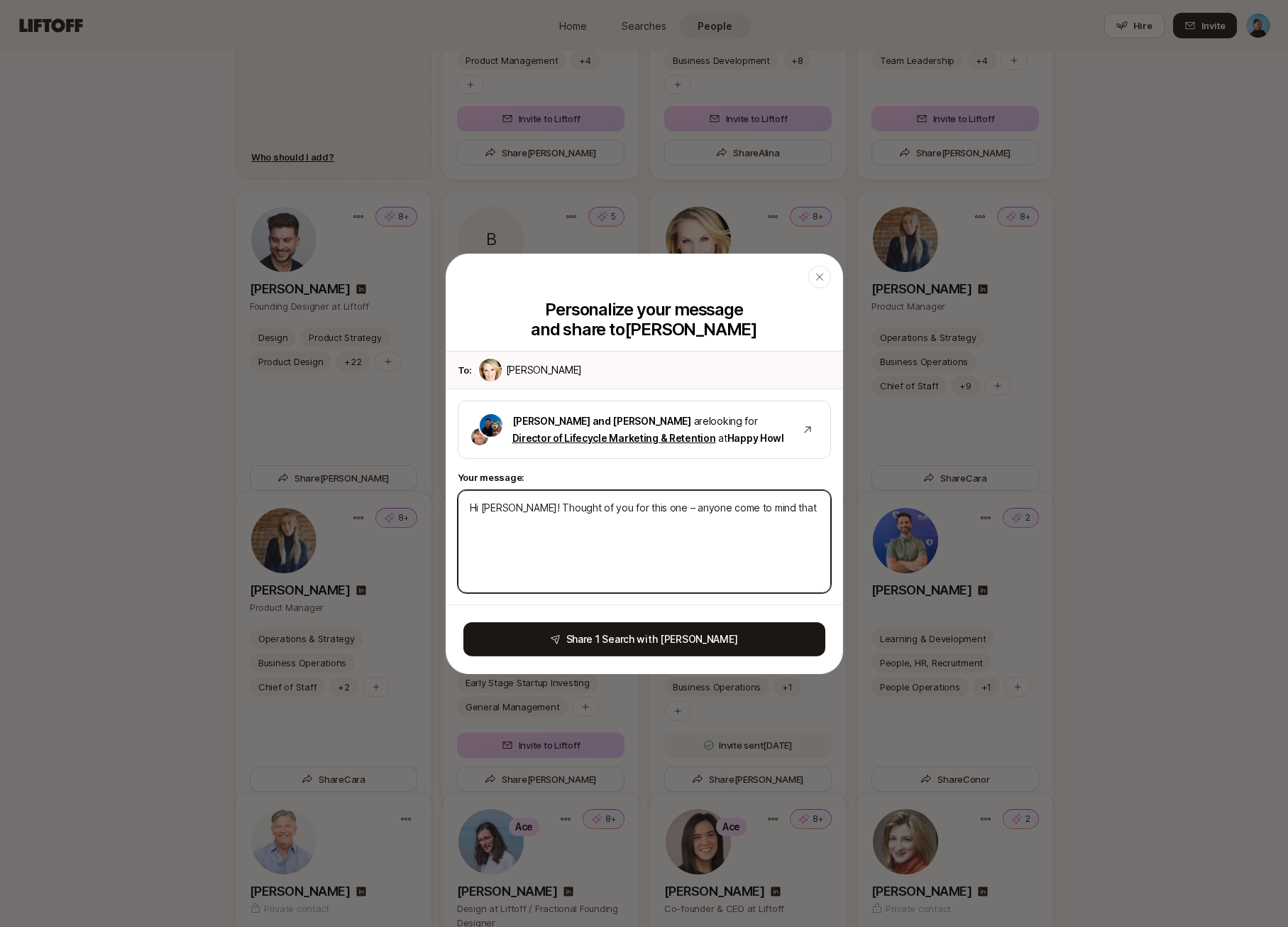
type textarea "Hi [PERSON_NAME]! Thought of you for this one – anyone come to mind that c"
type textarea "x"
type textarea "Hi [PERSON_NAME]! Thought of you for this one – anyone come to mind that co"
type textarea "x"
type textarea "Hi [PERSON_NAME]! Thought of you for this one – anyone come to mind that cou"
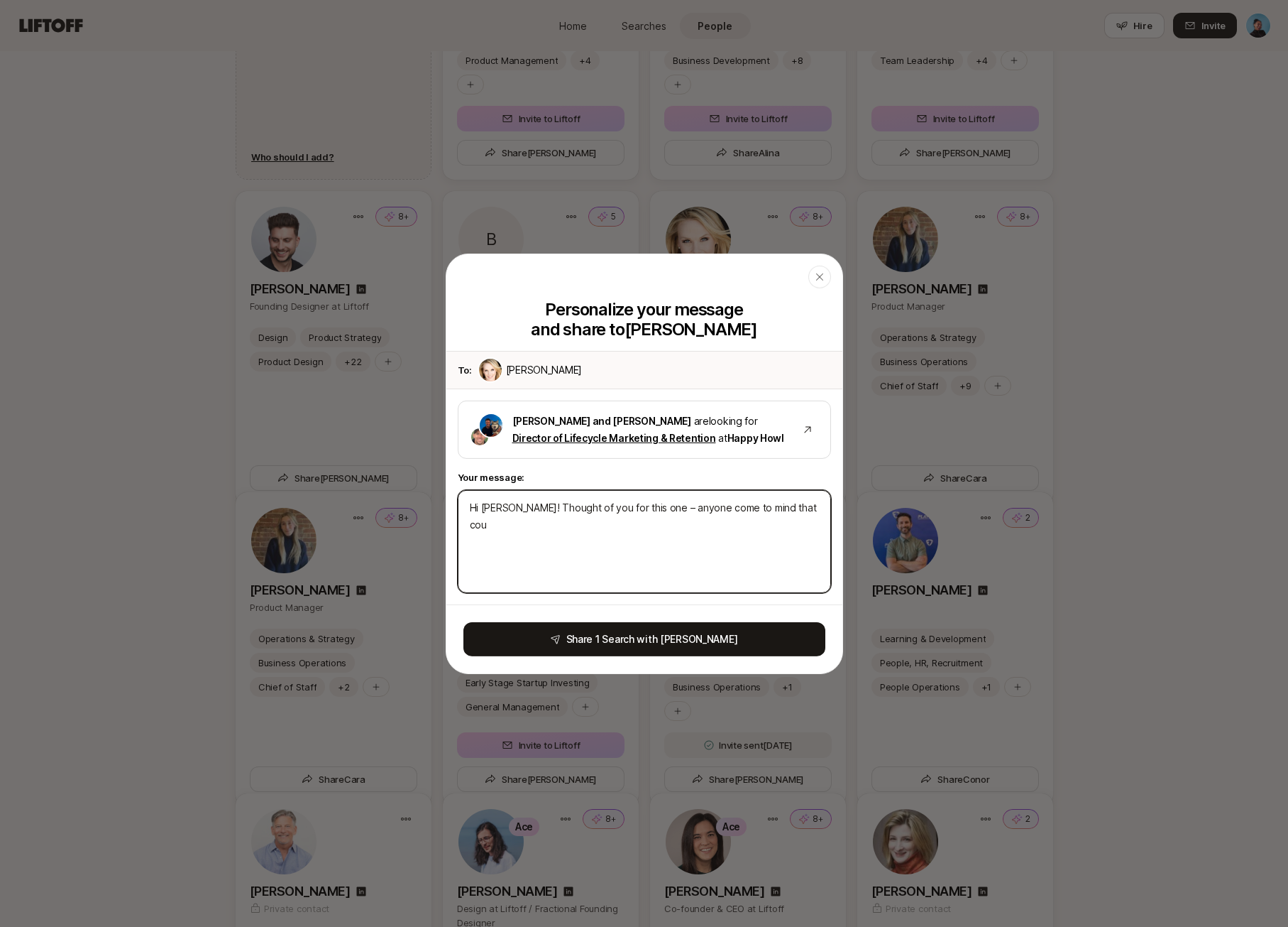
type textarea "x"
type textarea "Hi [PERSON_NAME]! Thought of you for this one – anyone come to mind that could"
type textarea "x"
type textarea "Hi [PERSON_NAME]! Thought of you for this one – anyone come to mind that could"
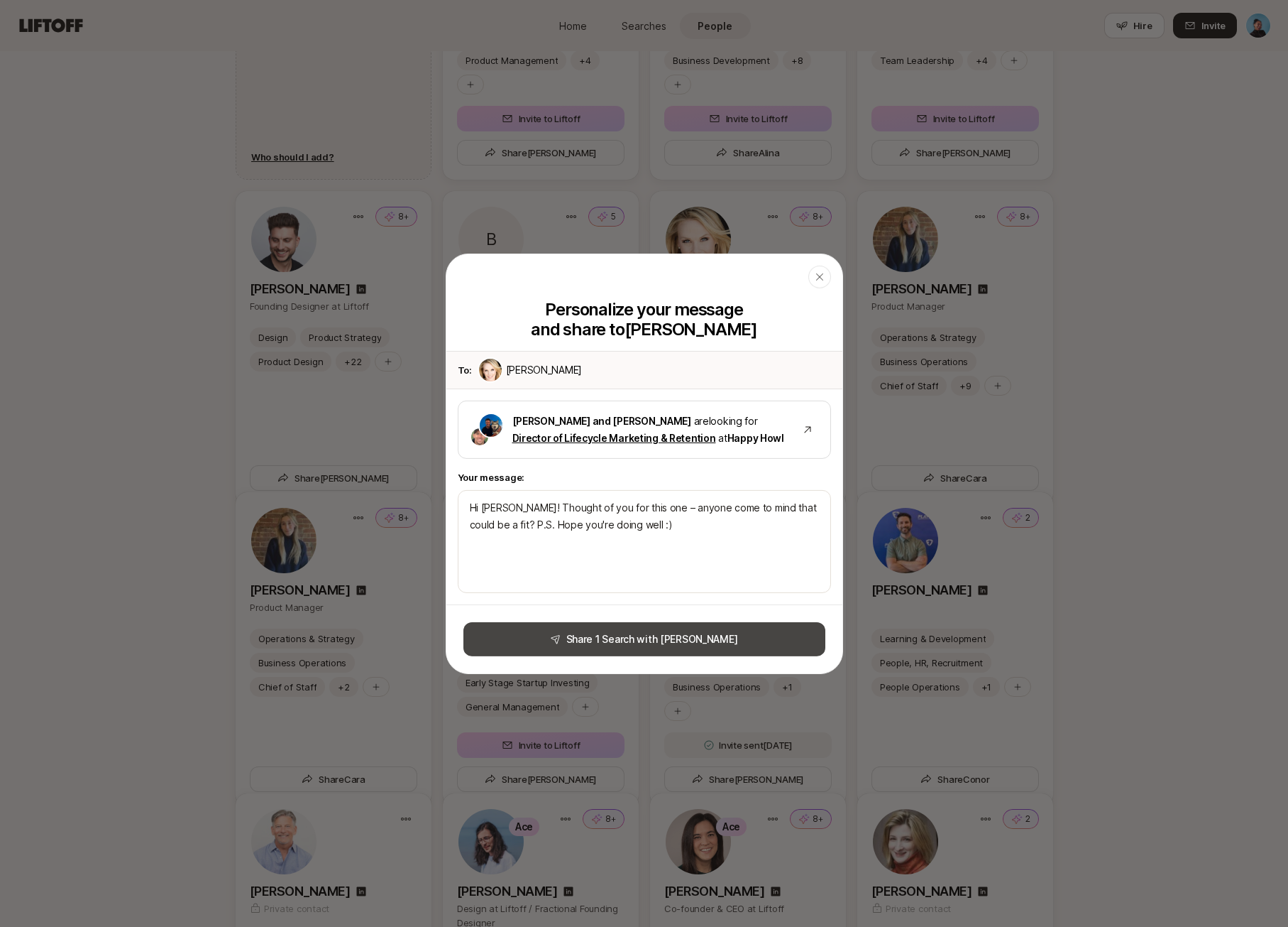
click at [639, 633] on button "Share 1 Search with [PERSON_NAME]" at bounding box center [644, 639] width 362 height 34
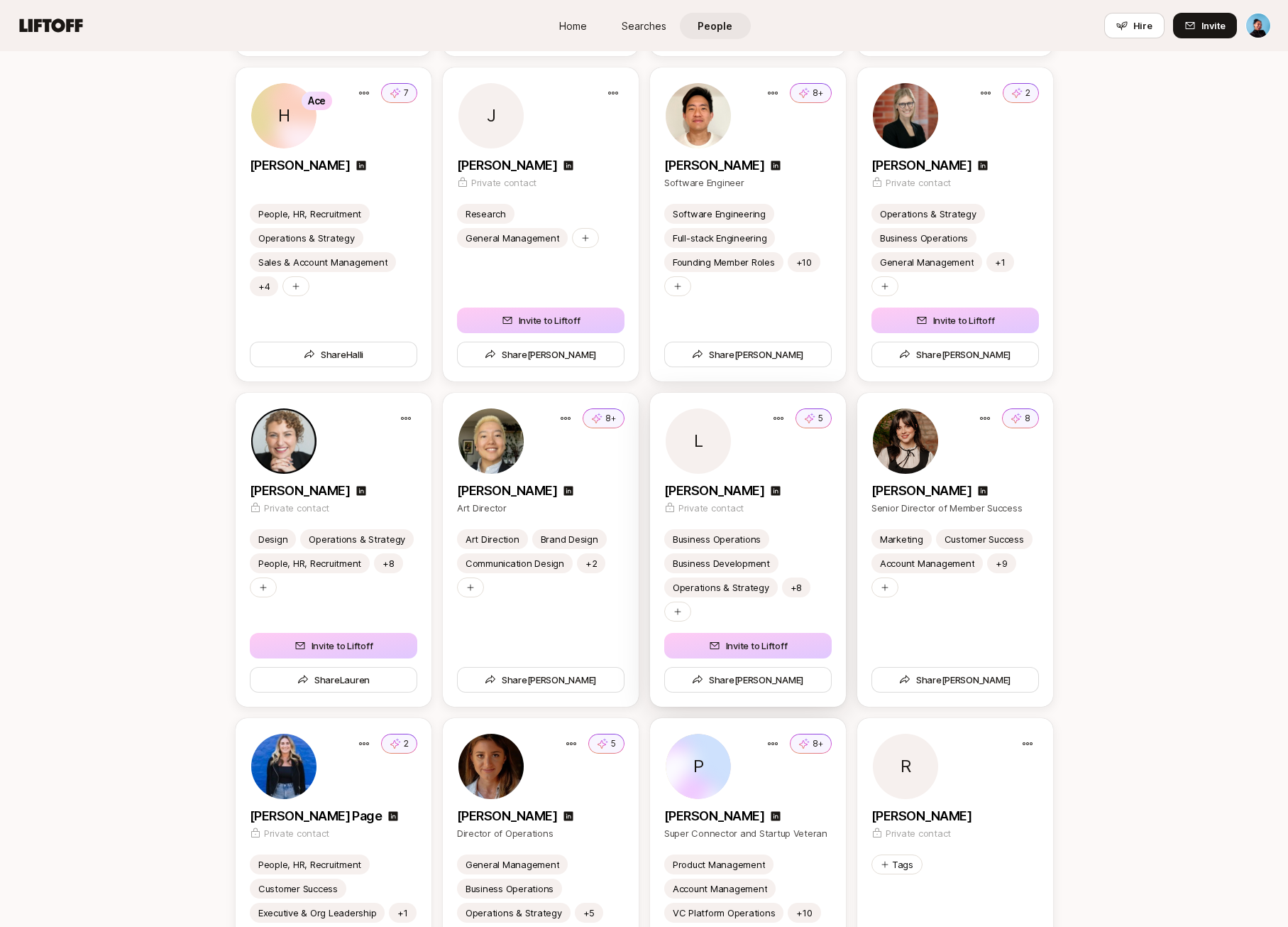
scroll to position [2891, 0]
click at [1019, 410] on icon at bounding box center [1017, 417] width 11 height 14
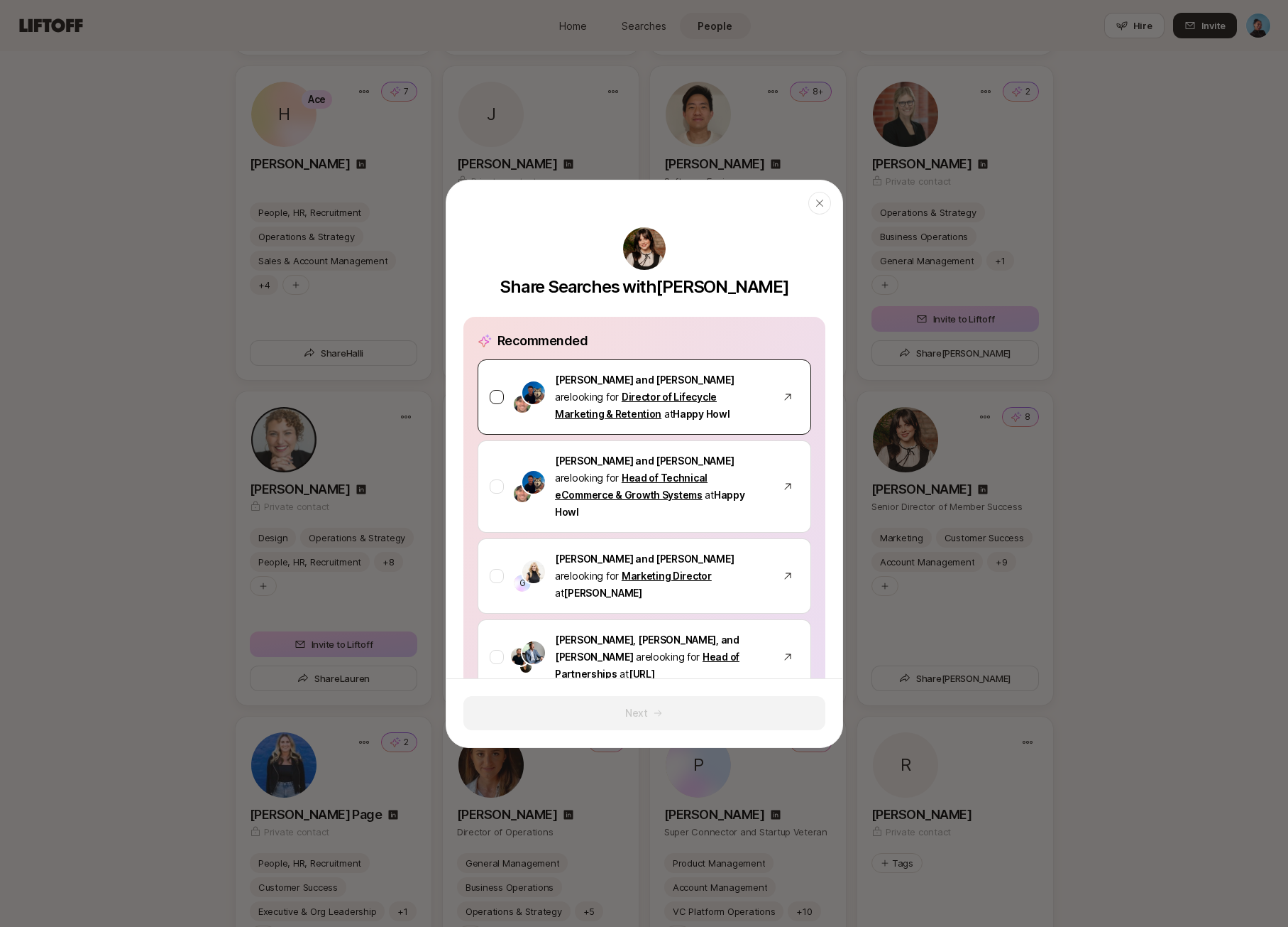
click at [492, 391] on div at bounding box center [497, 397] width 14 height 14
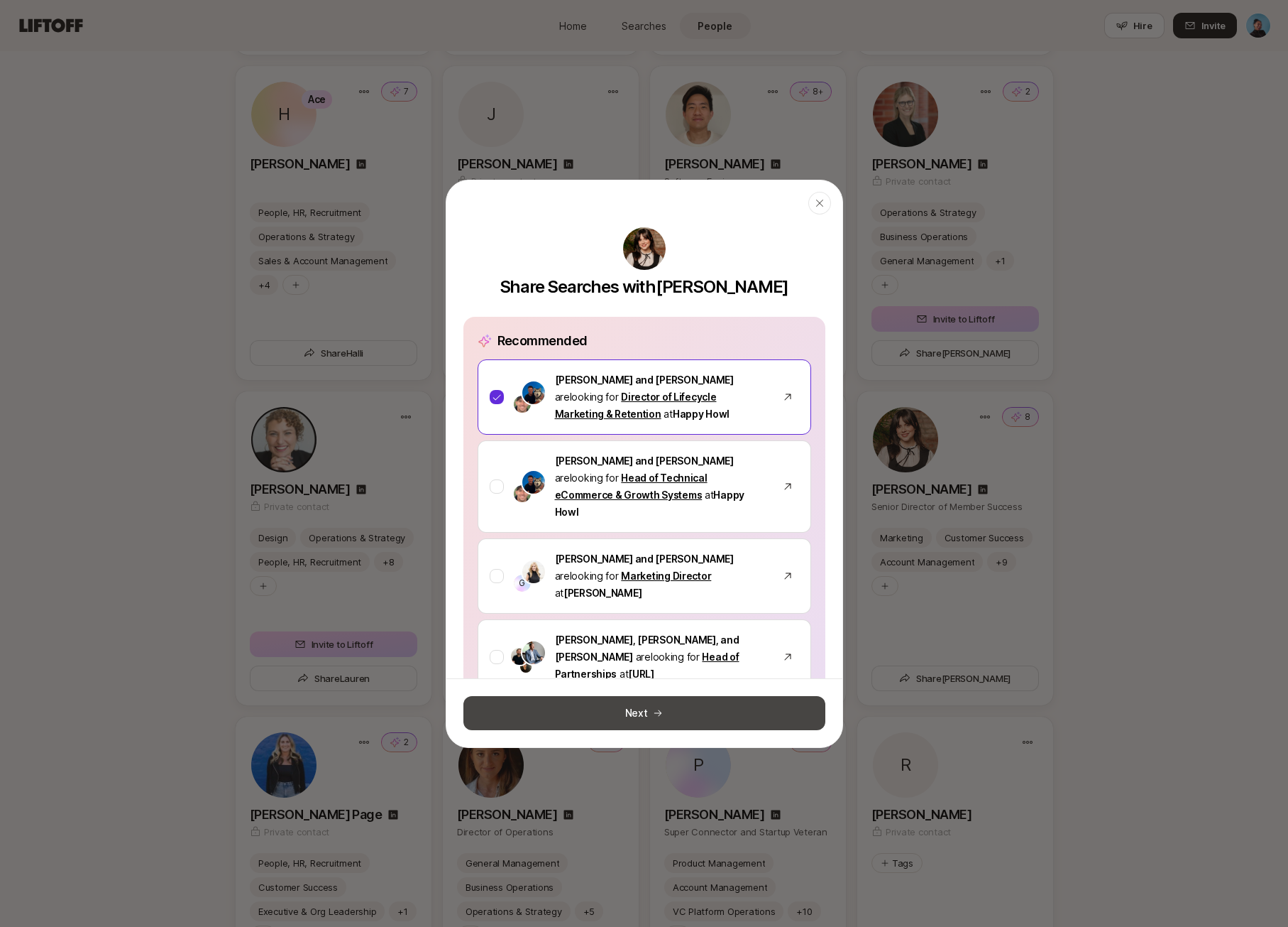
click at [638, 715] on button "Next" at bounding box center [644, 713] width 362 height 34
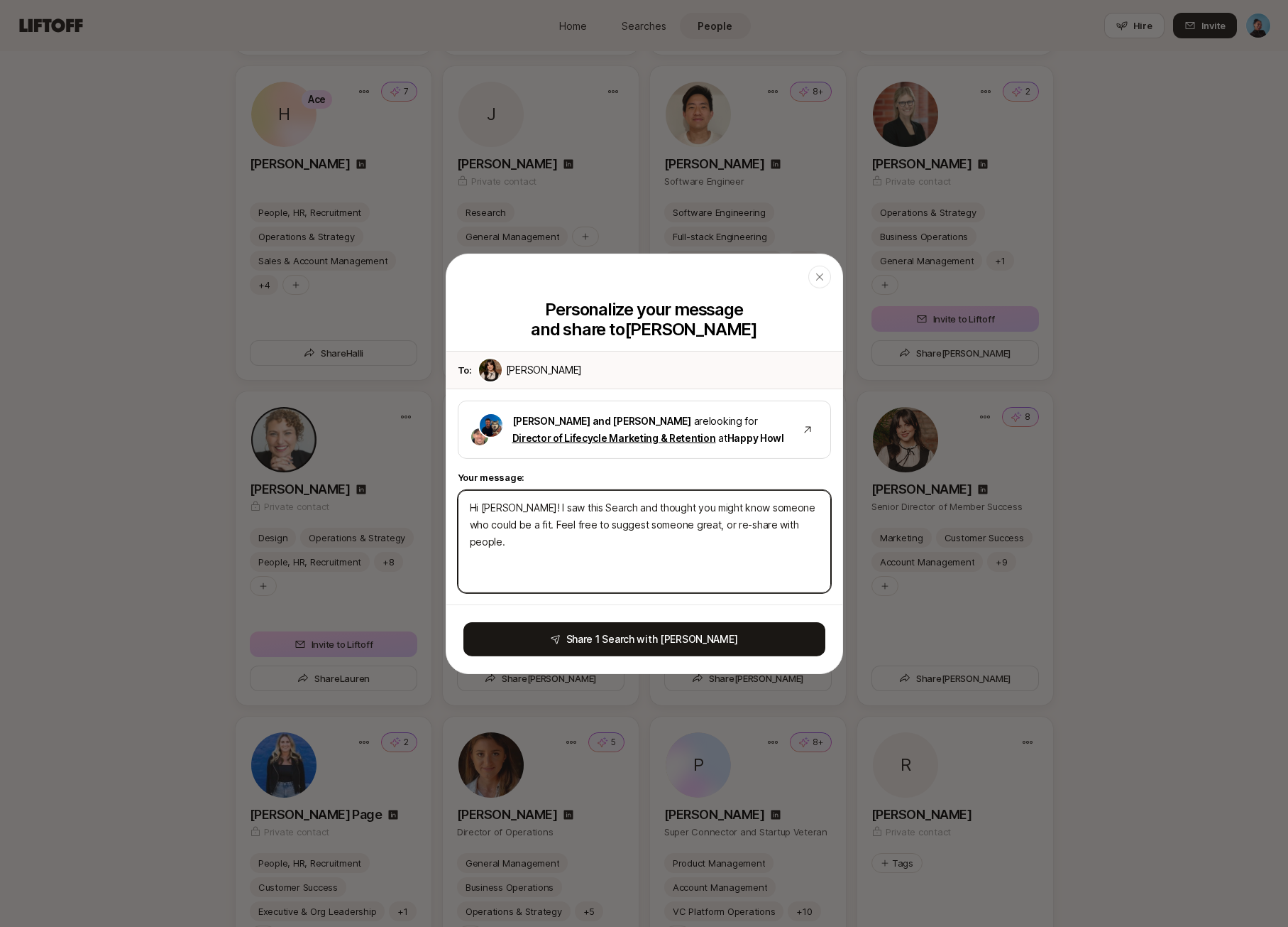
drag, startPoint x: 807, startPoint y: 524, endPoint x: 461, endPoint y: 497, distance: 347.1
click at [461, 497] on textarea "Hi [PERSON_NAME]! I saw this Search and thought you might know someone who coul…" at bounding box center [644, 541] width 374 height 103
drag, startPoint x: 779, startPoint y: 506, endPoint x: 812, endPoint y: 525, distance: 38.1
click at [812, 525] on textarea "MG! Know anyone that would be good for this one? Thought of you / your general …" at bounding box center [644, 541] width 374 height 103
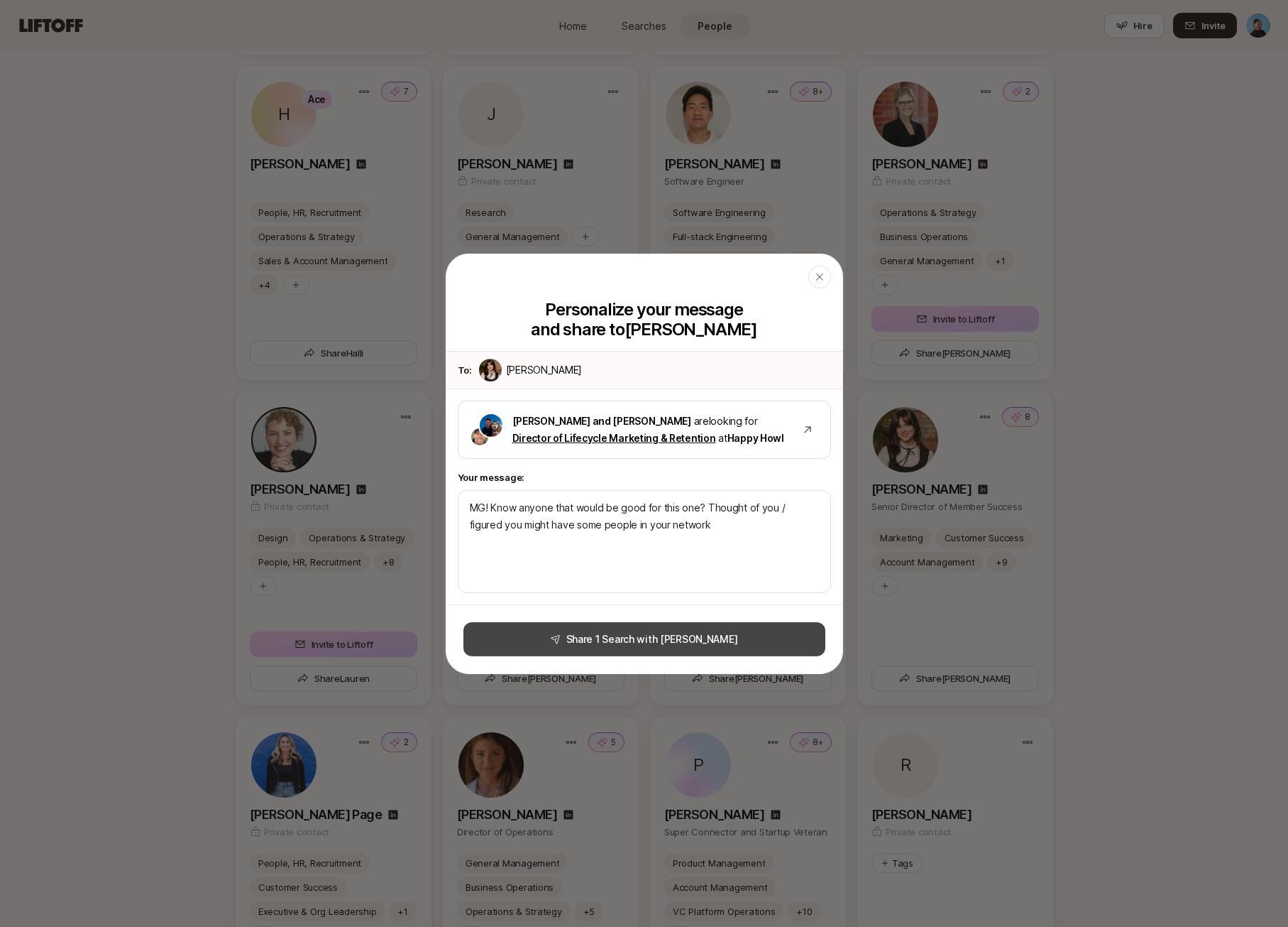
click at [636, 638] on button "Share 1 Search with [PERSON_NAME]" at bounding box center [644, 639] width 362 height 34
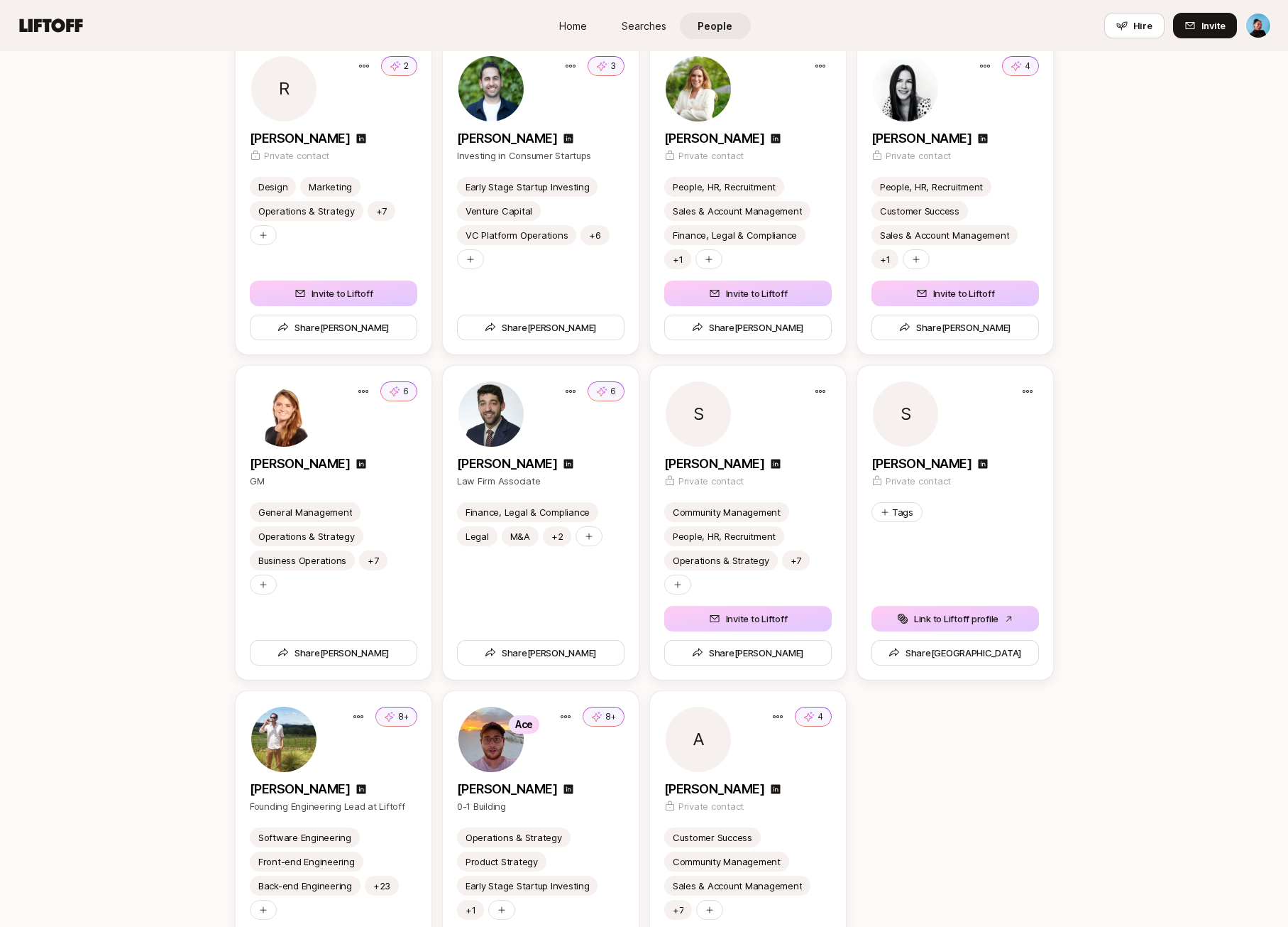
scroll to position [3895, 0]
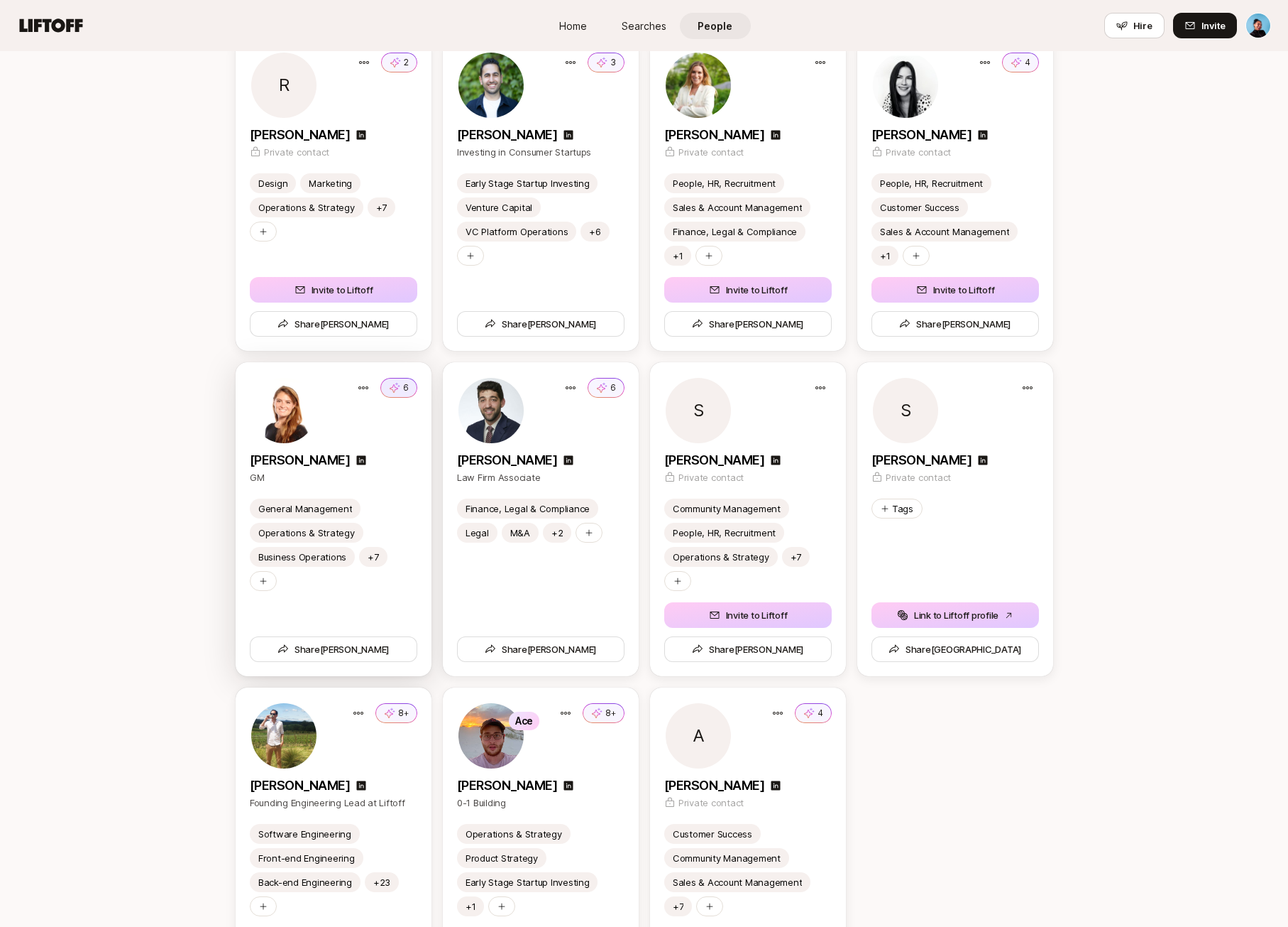
click at [402, 381] on button "6" at bounding box center [399, 388] width 37 height 20
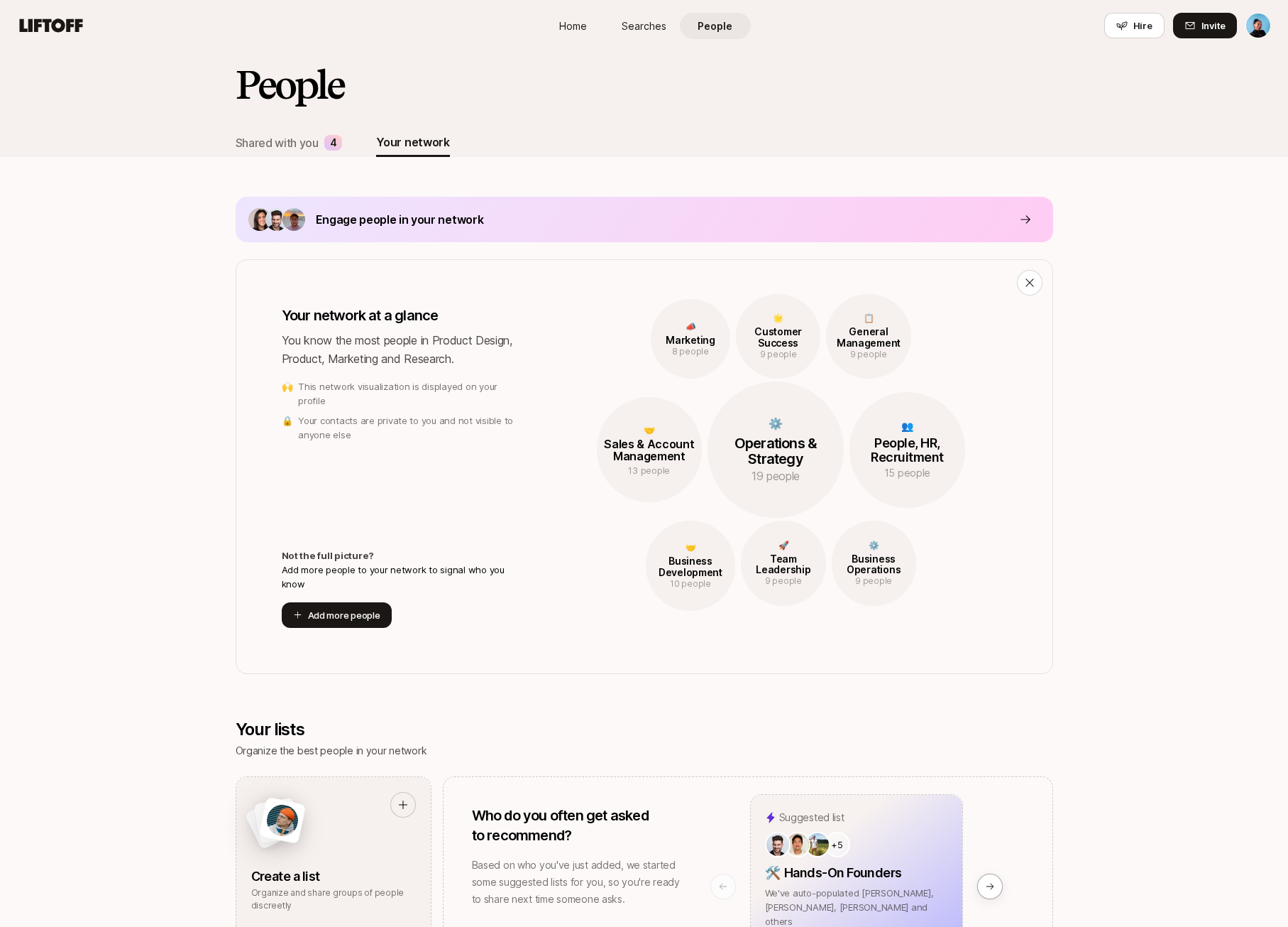
scroll to position [0, 0]
